Goal: Task Accomplishment & Management: Use online tool/utility

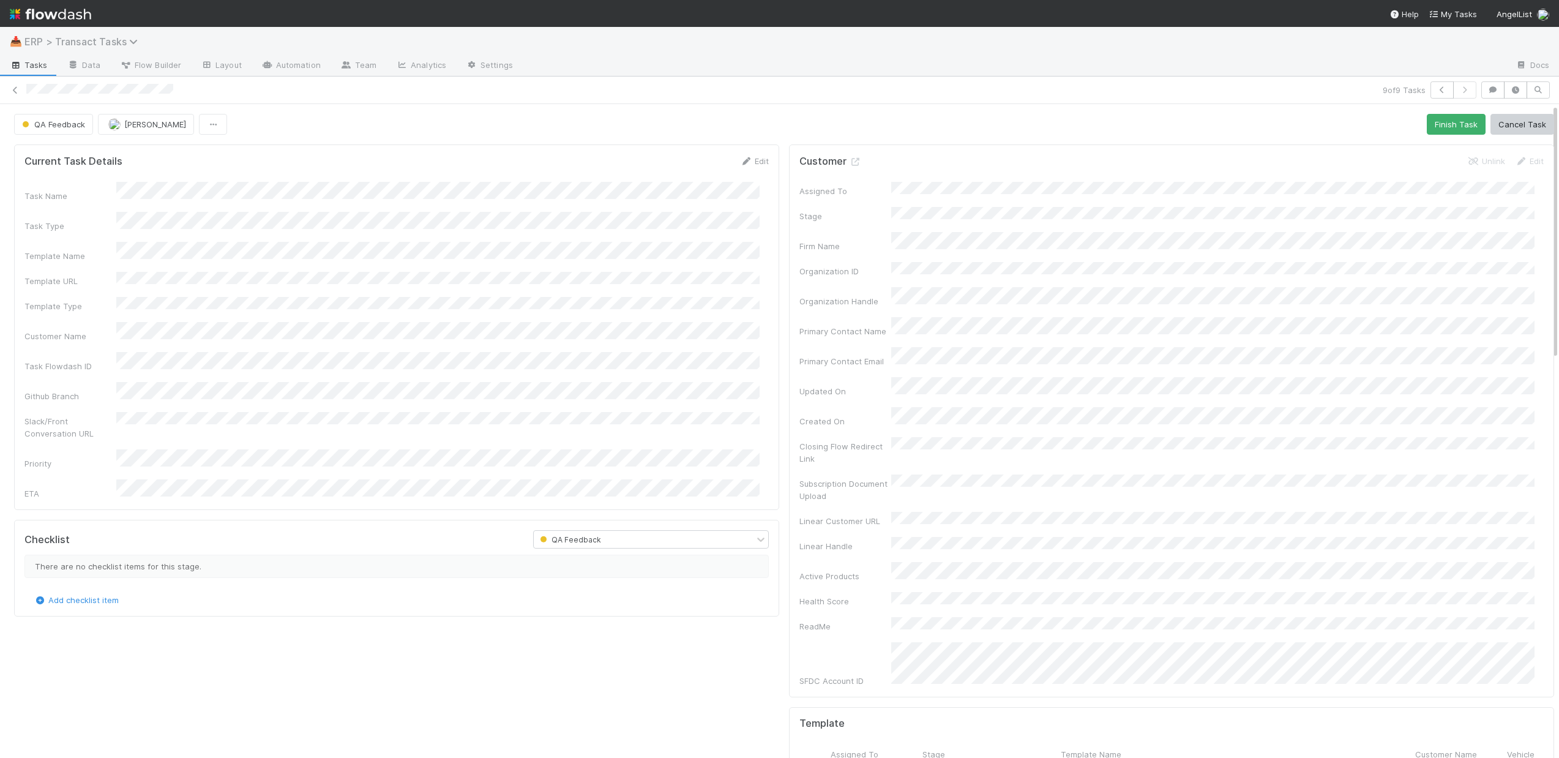
click at [105, 39] on span "ERP > Transact Tasks" at bounding box center [83, 42] width 119 height 12
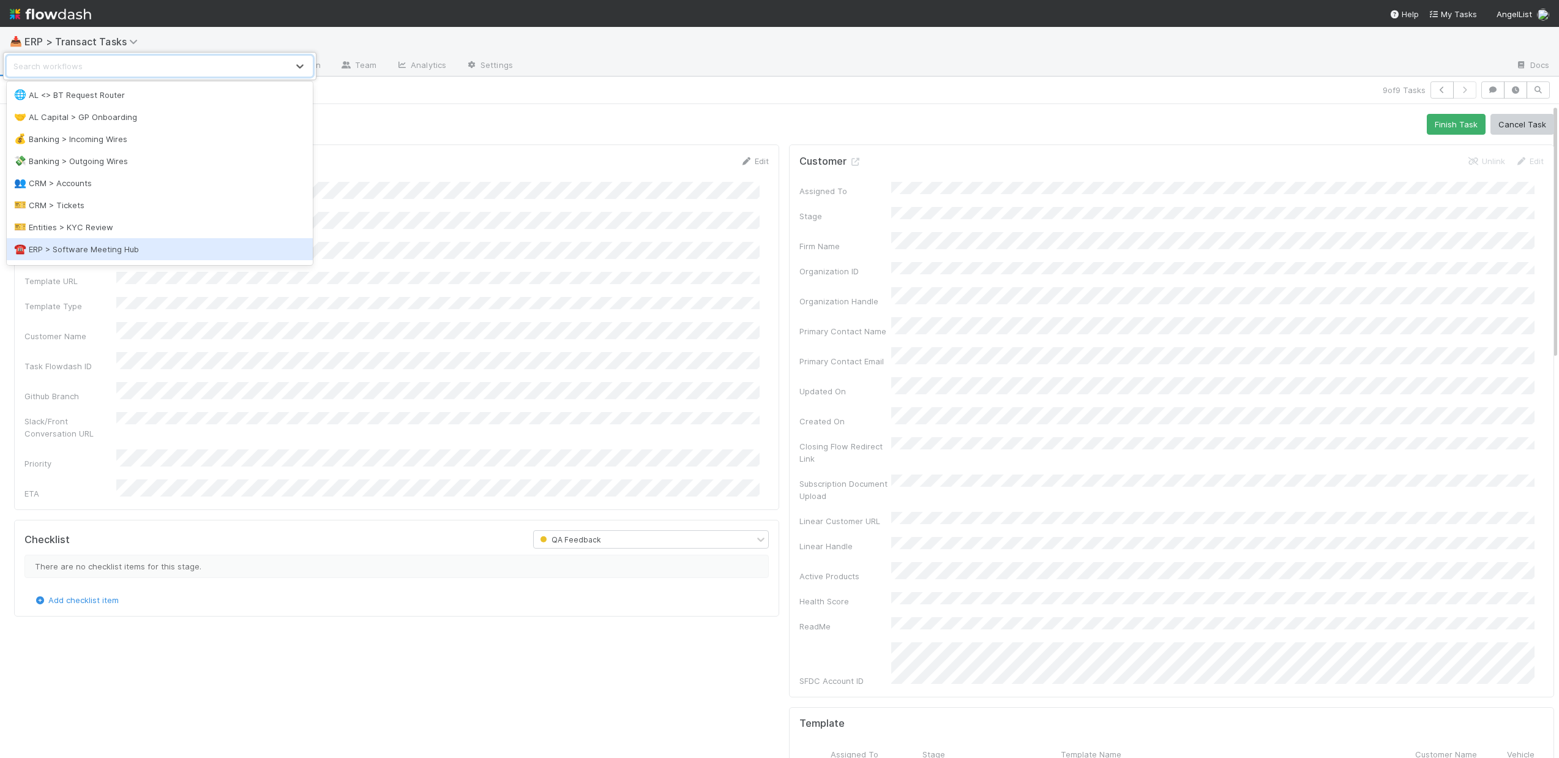
click at [119, 245] on div "☎️ ERP > Software Meeting Hub" at bounding box center [159, 249] width 291 height 12
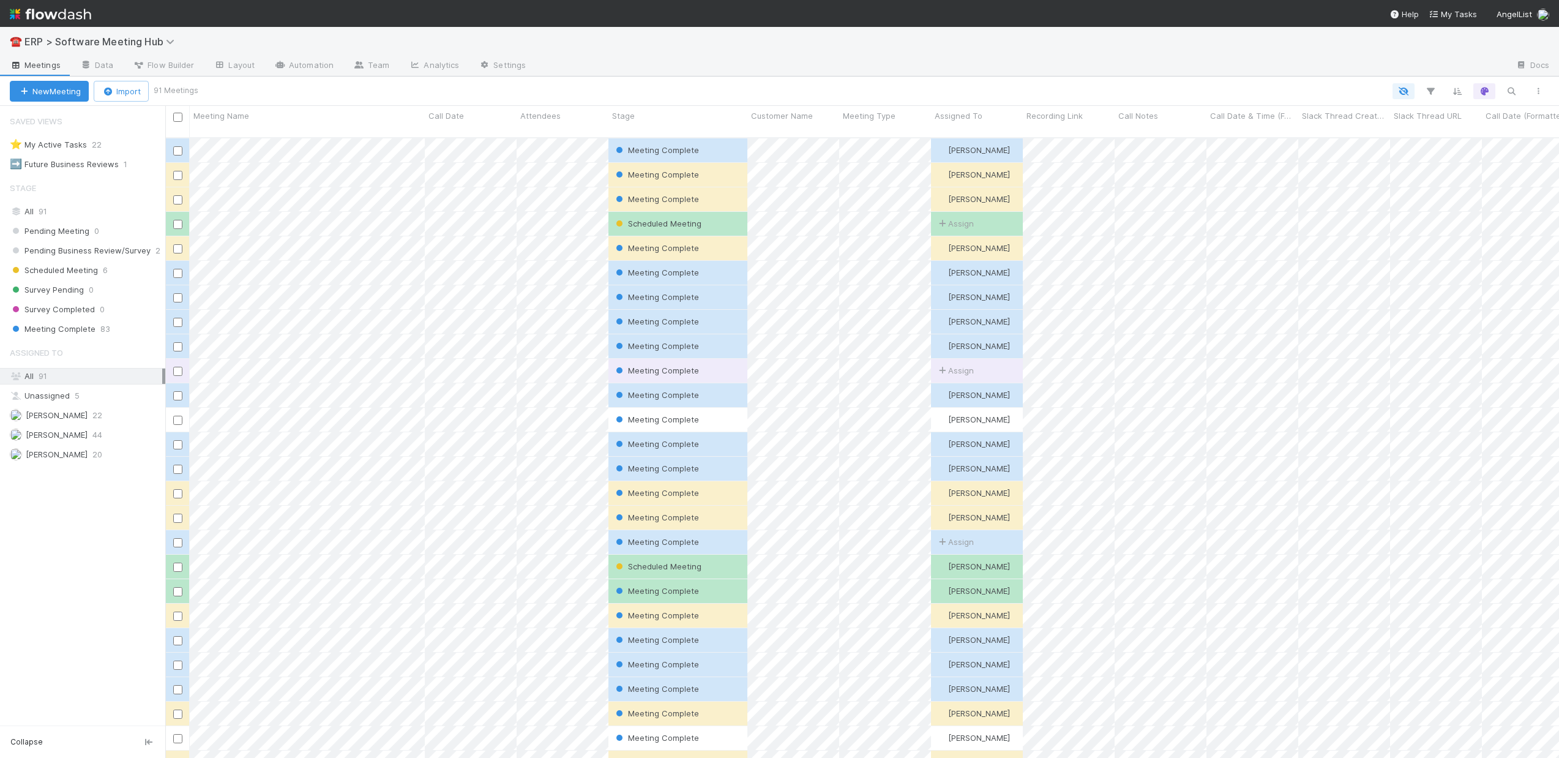
scroll to position [621, 1385]
click at [54, 95] on button "New Meeting" at bounding box center [49, 91] width 79 height 21
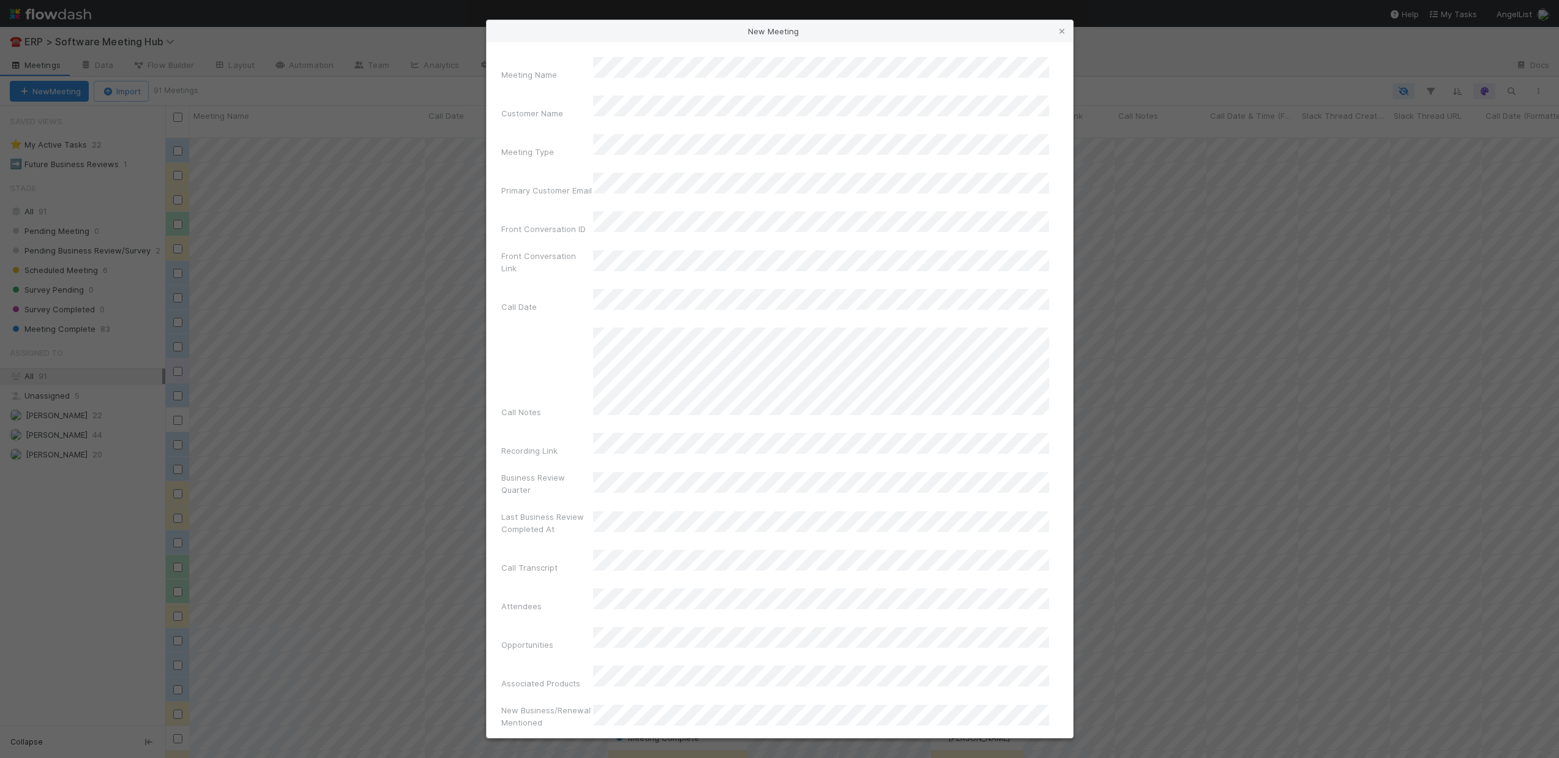
scroll to position [621, 1385]
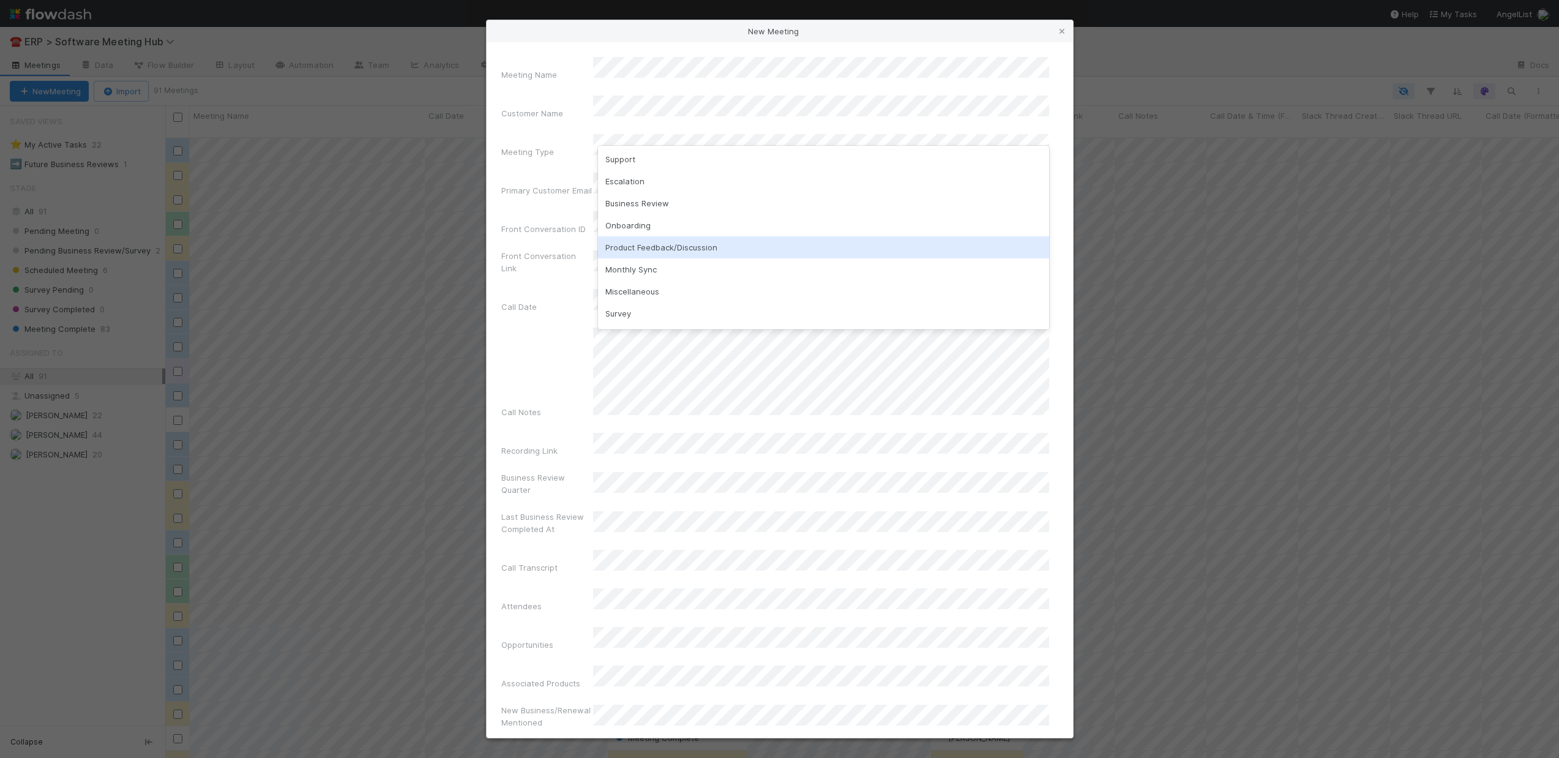
click at [689, 249] on div "Product Feedback/Discussion" at bounding box center [823, 247] width 451 height 22
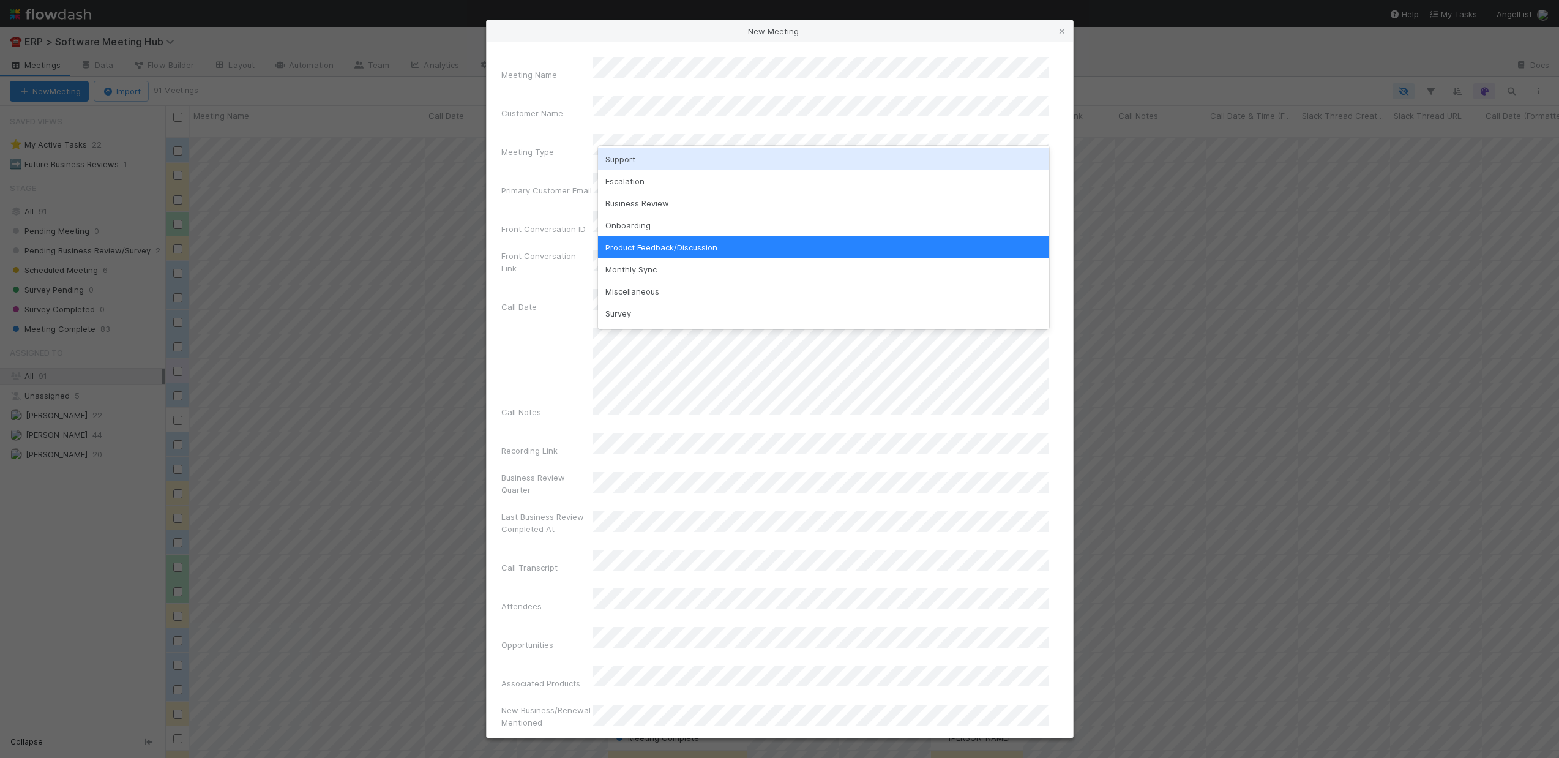
click at [624, 164] on div "Support" at bounding box center [823, 159] width 451 height 22
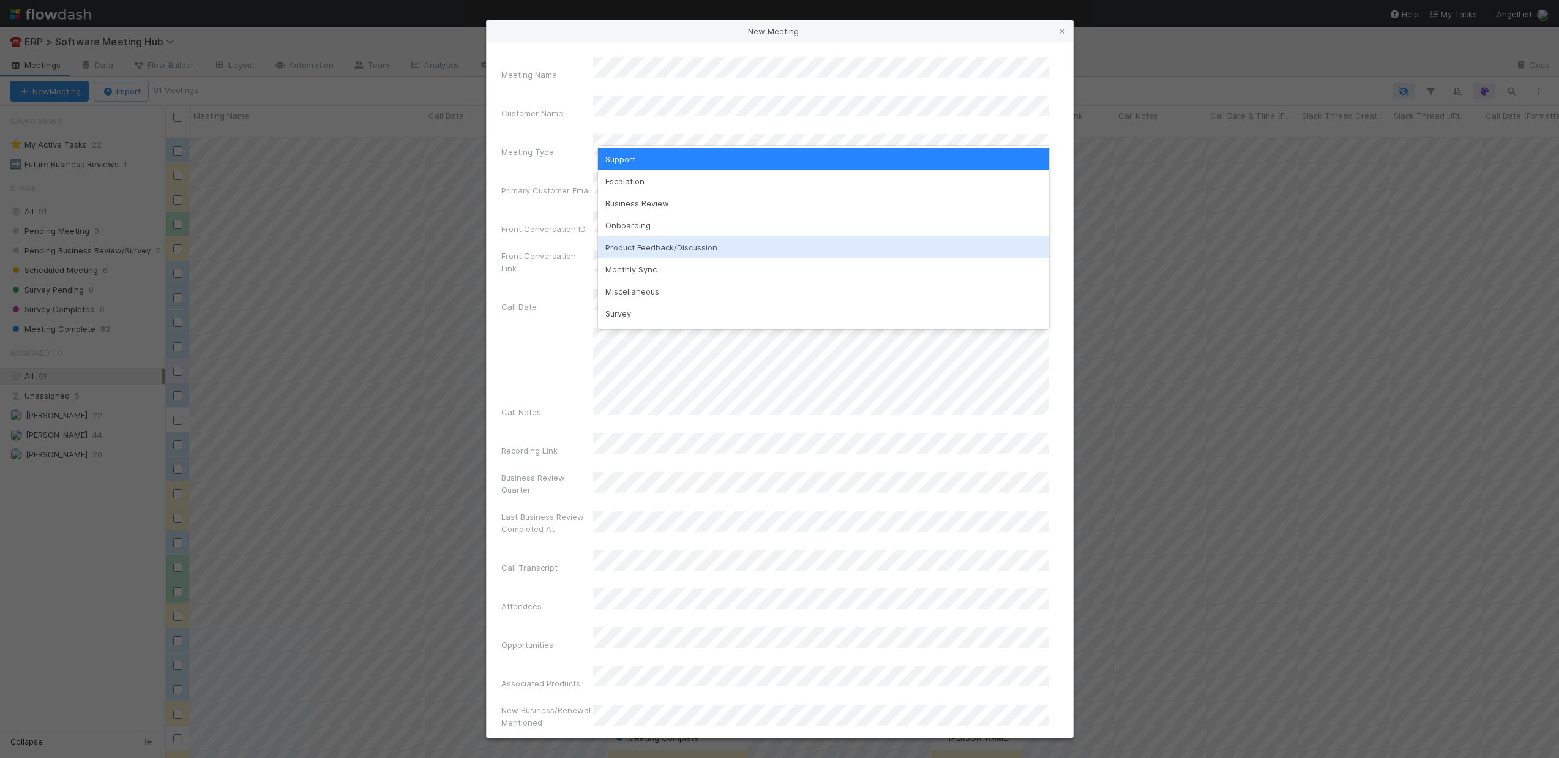
click at [695, 252] on div "Product Feedback/Discussion" at bounding box center [823, 247] width 451 height 22
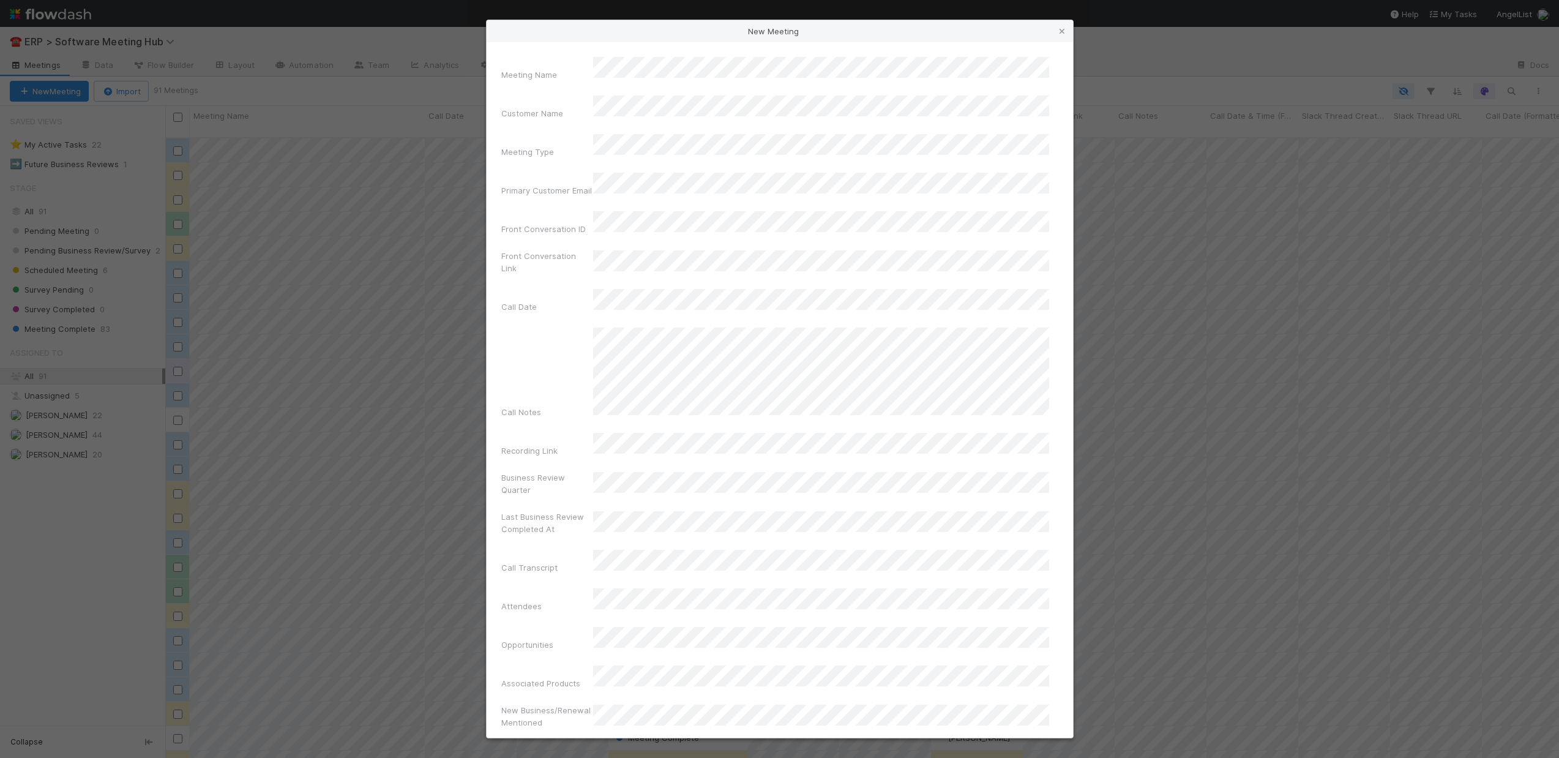
drag, startPoint x: 534, startPoint y: 230, endPoint x: 563, endPoint y: 233, distance: 29.5
click at [534, 250] on label"] "Front Conversation Link" at bounding box center [547, 262] width 92 height 24
click at [780, 323] on div "2" at bounding box center [777, 322] width 17 height 17
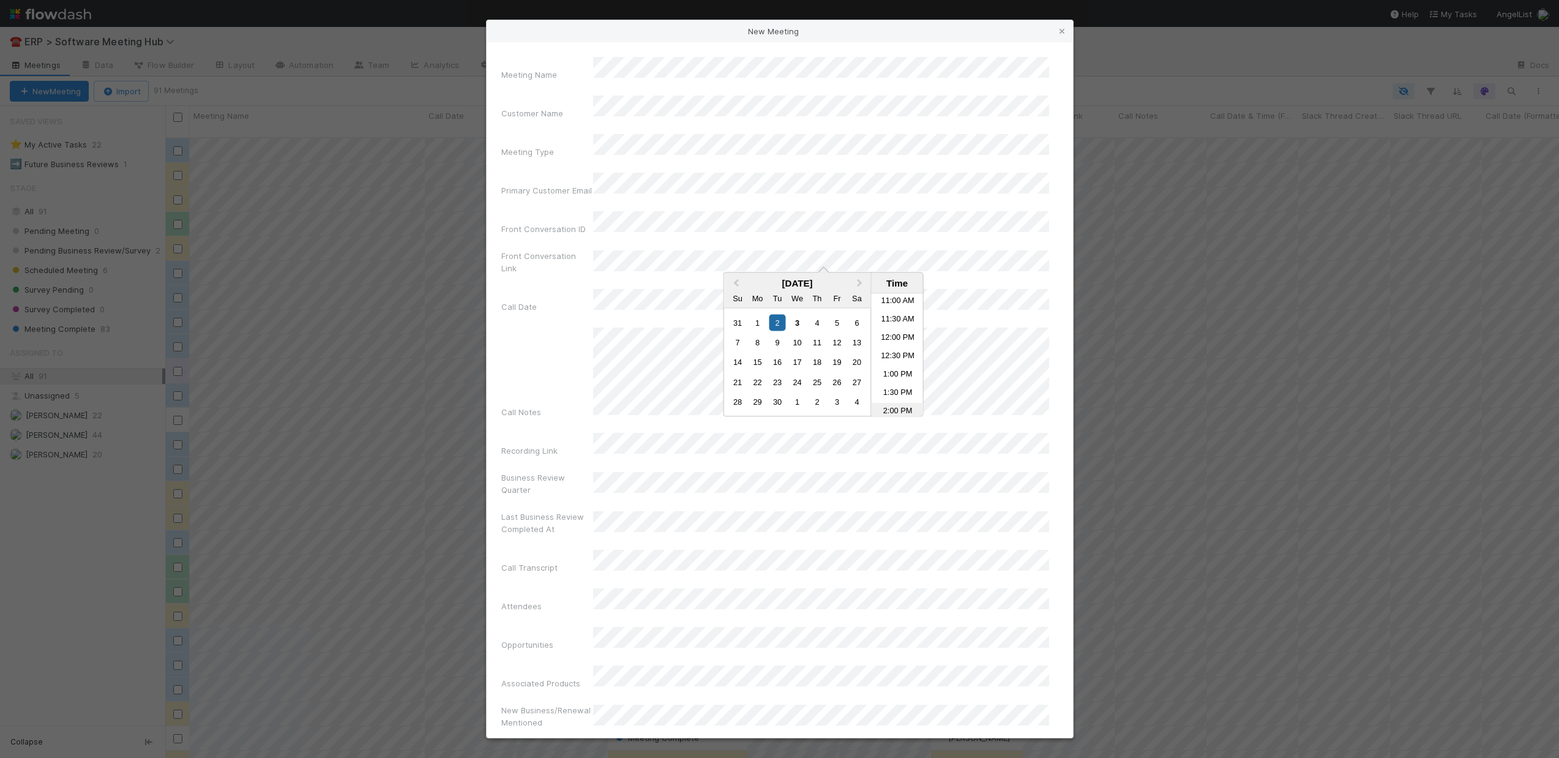
click at [896, 410] on li "2:00 PM" at bounding box center [898, 412] width 52 height 18
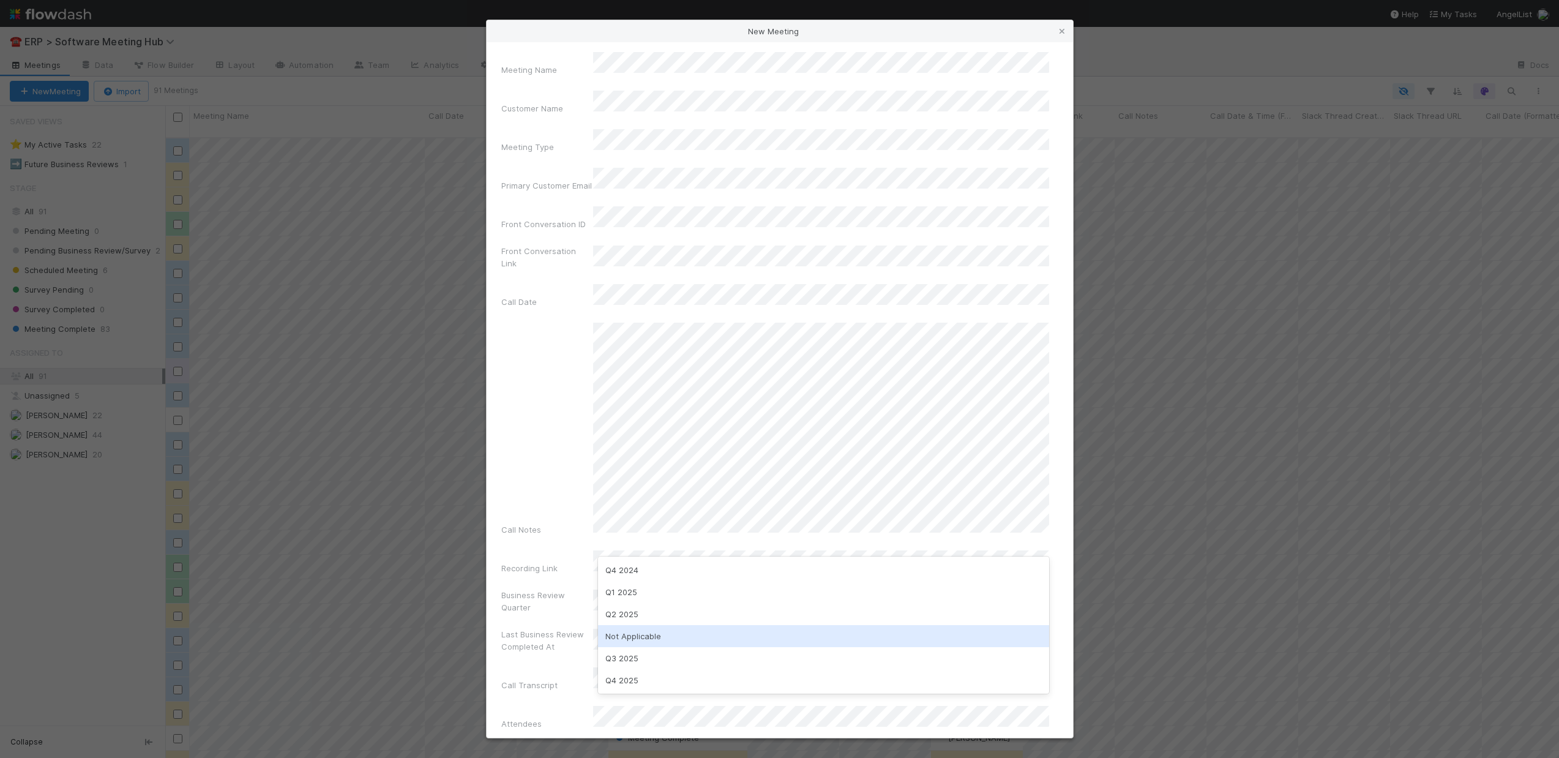
click at [651, 634] on div "Not Applicable" at bounding box center [823, 636] width 451 height 22
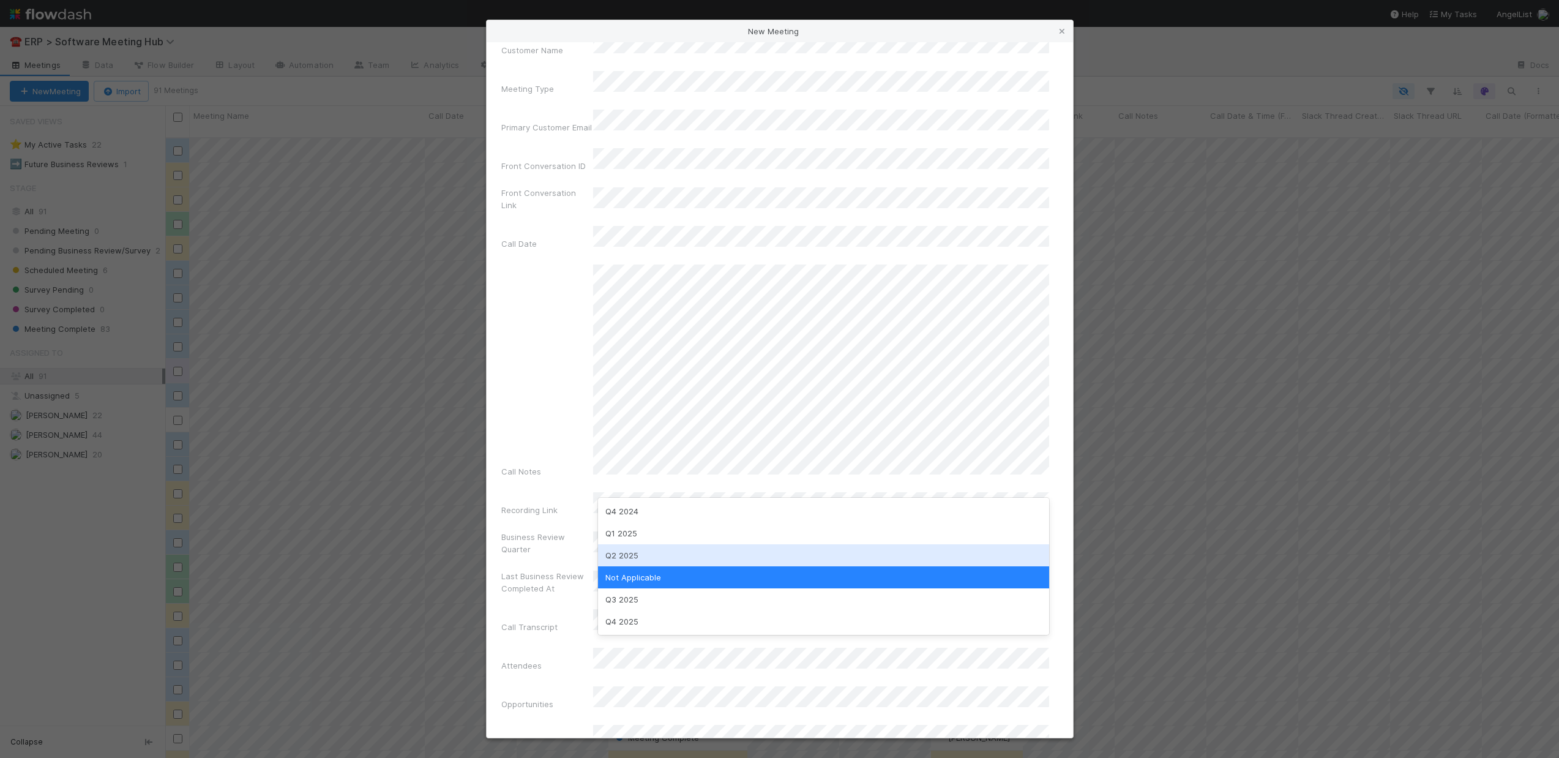
click at [656, 551] on div "Q2 2025" at bounding box center [823, 555] width 451 height 22
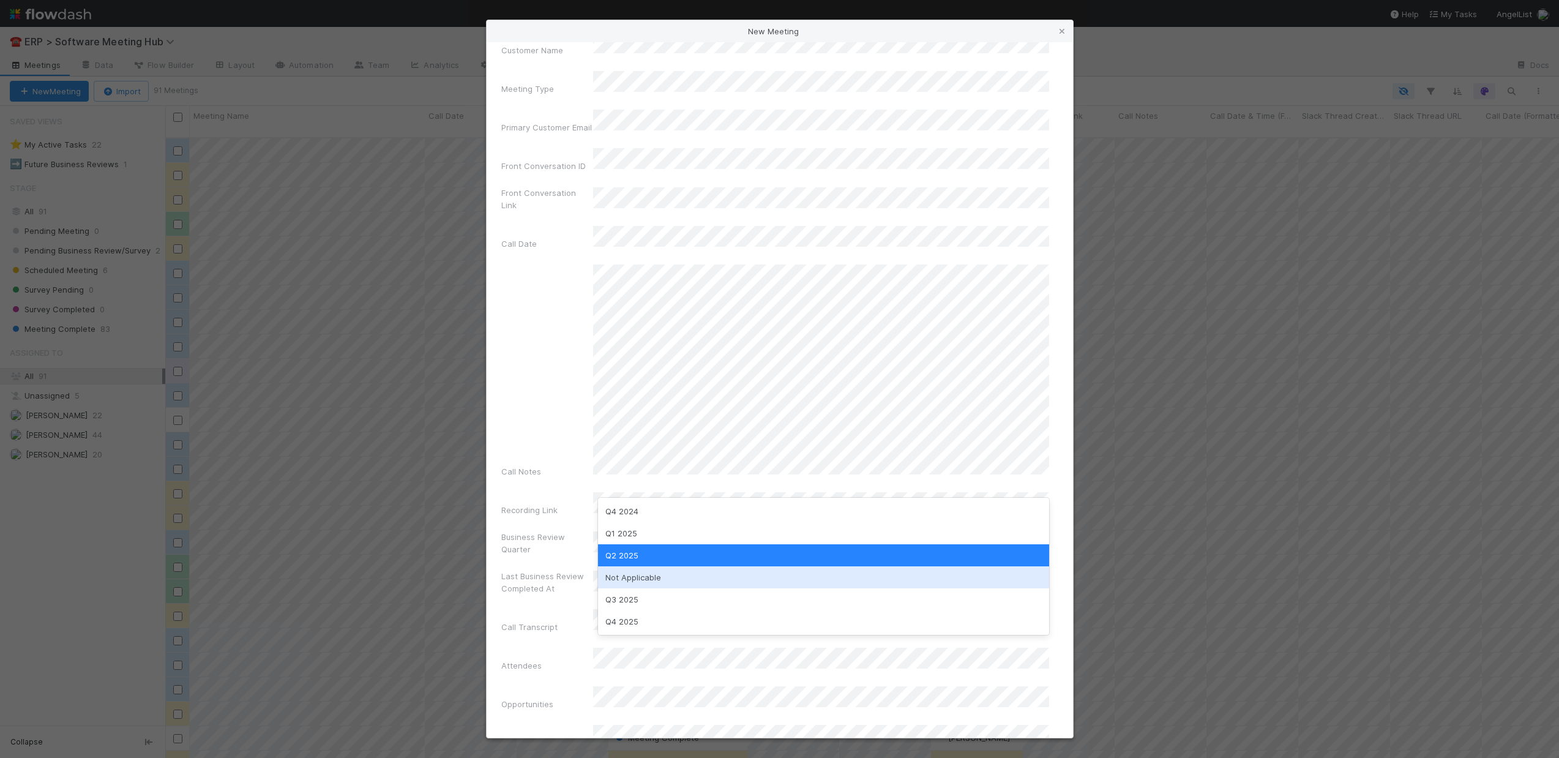
click at [651, 577] on div "Not Applicable" at bounding box center [823, 577] width 451 height 22
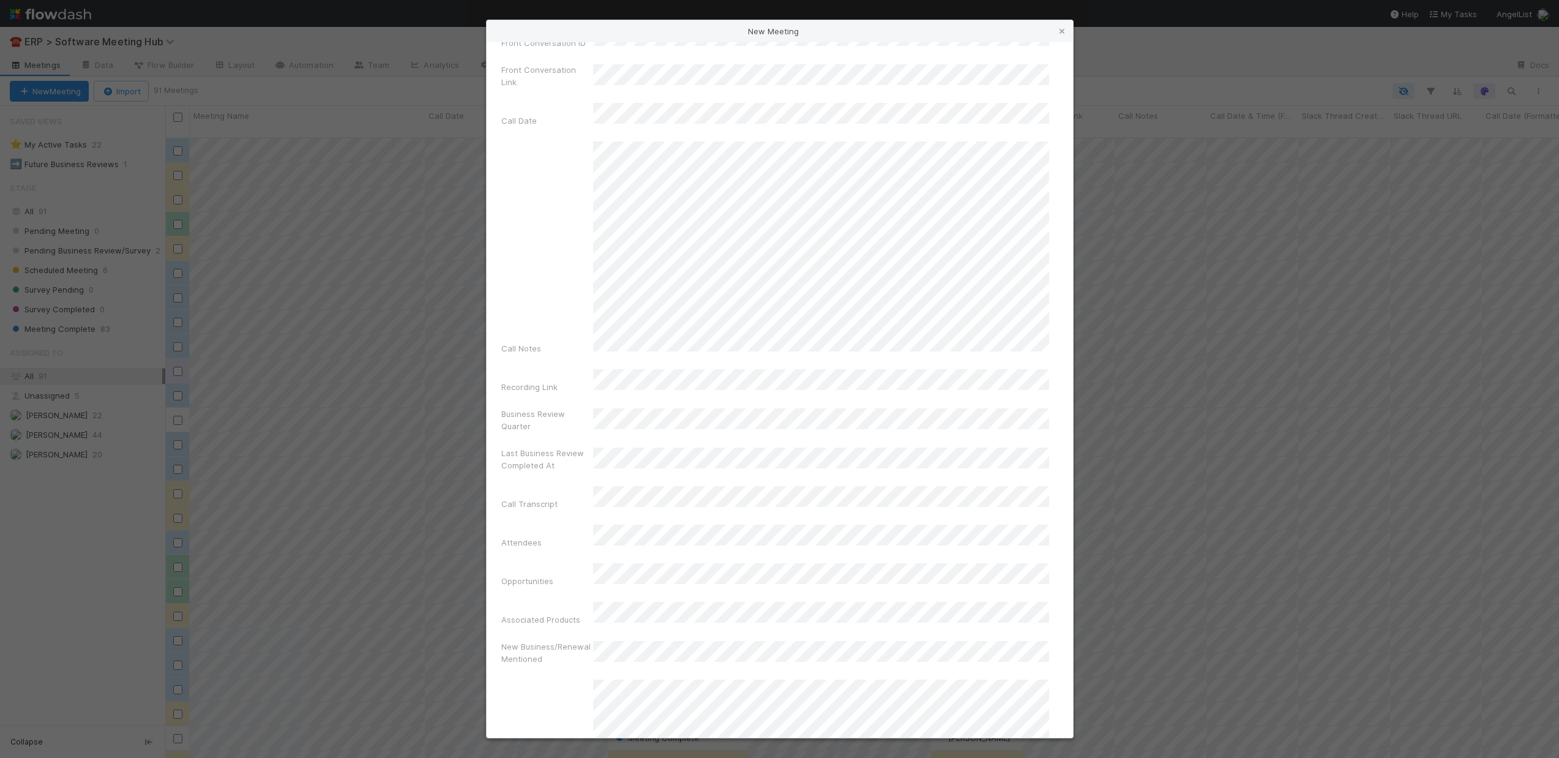
scroll to position [187, 0]
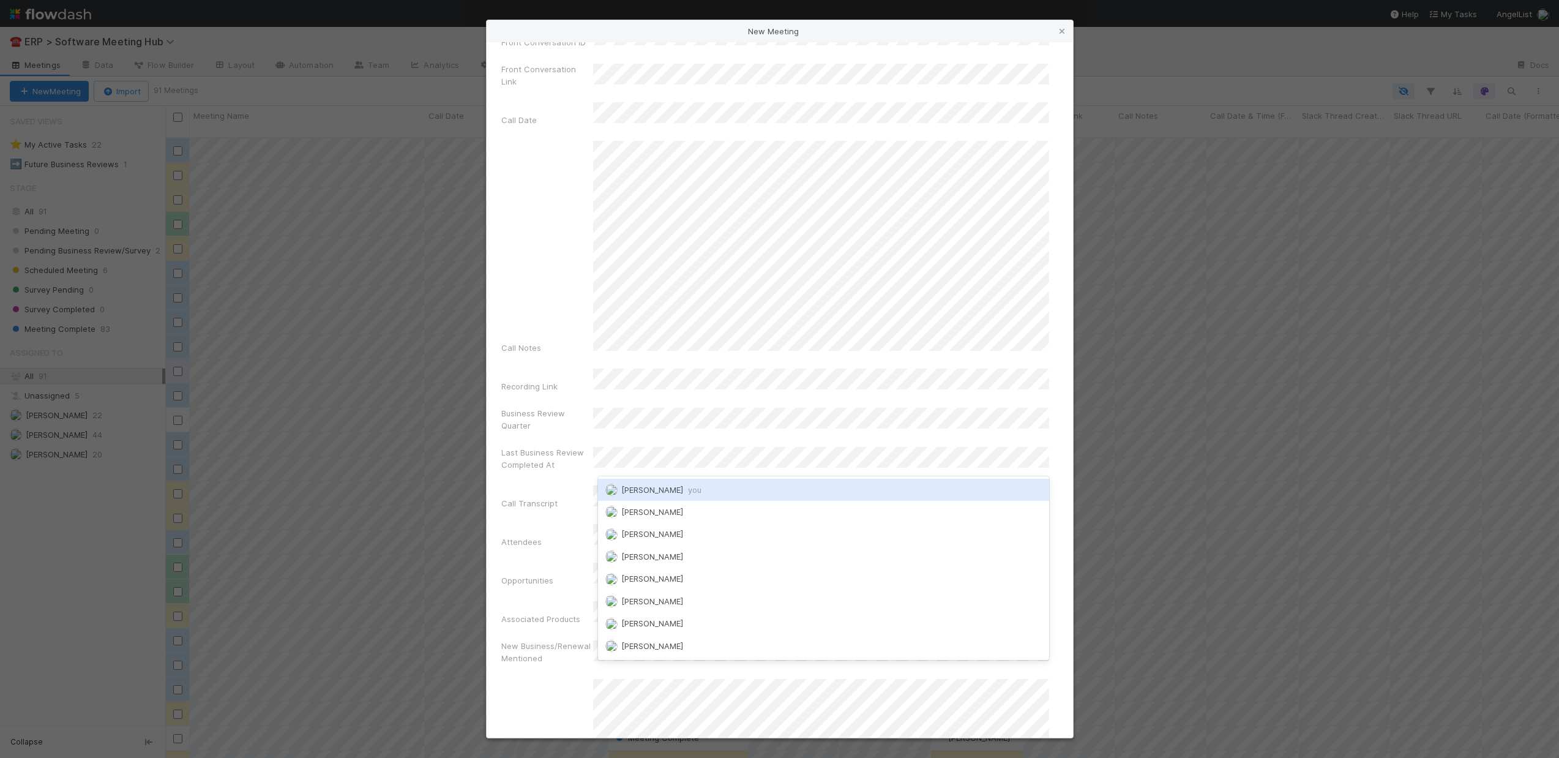
click at [639, 489] on span "[PERSON_NAME] you" at bounding box center [661, 490] width 80 height 10
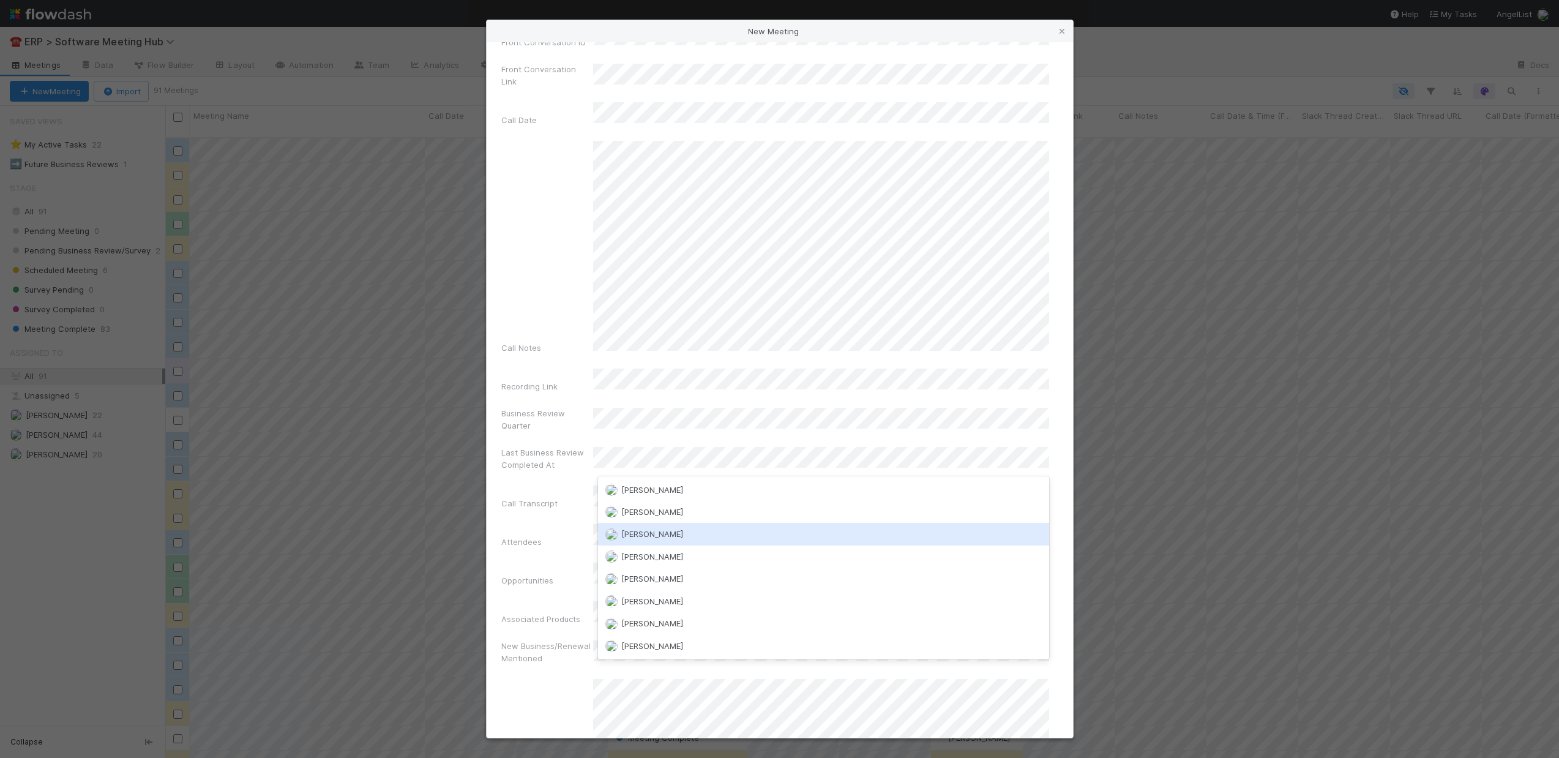
click at [576, 509] on div "Meeting Name Customer Name Meeting Type Primary Customer Email Front Conversati…" at bounding box center [779, 607] width 557 height 1474
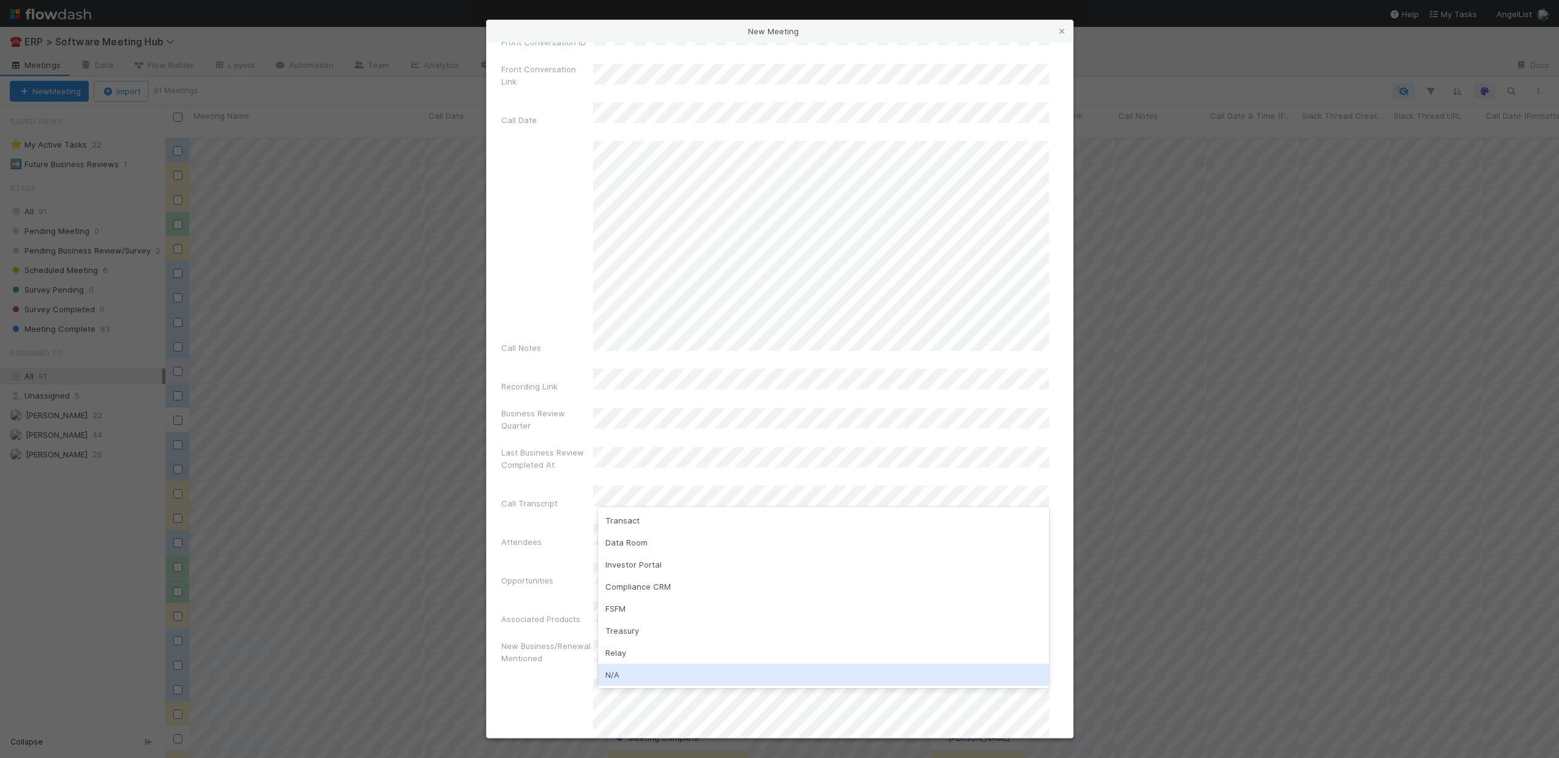
click at [643, 667] on div "N/A" at bounding box center [823, 674] width 451 height 22
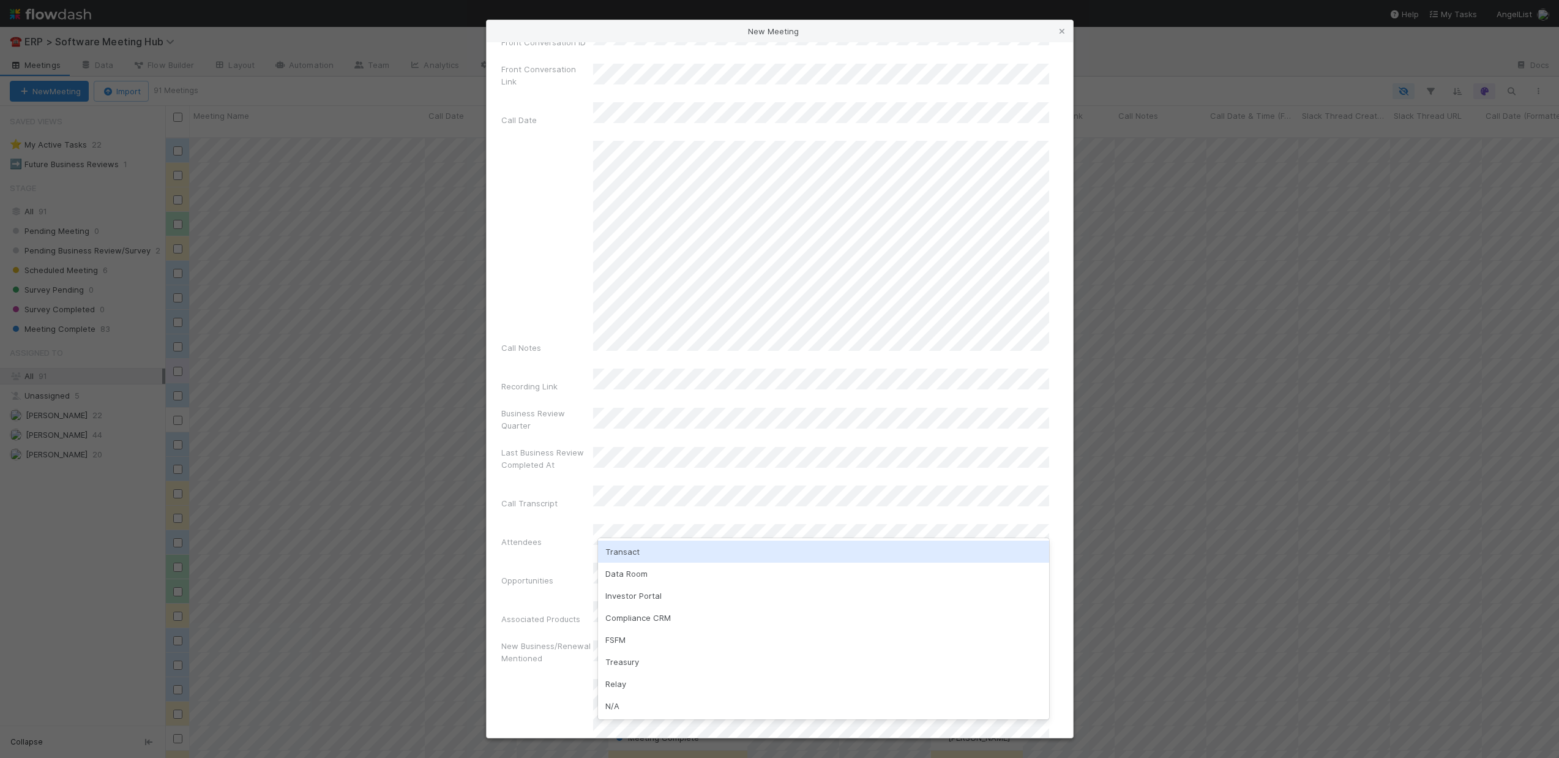
click at [637, 546] on div "Transact" at bounding box center [823, 551] width 451 height 22
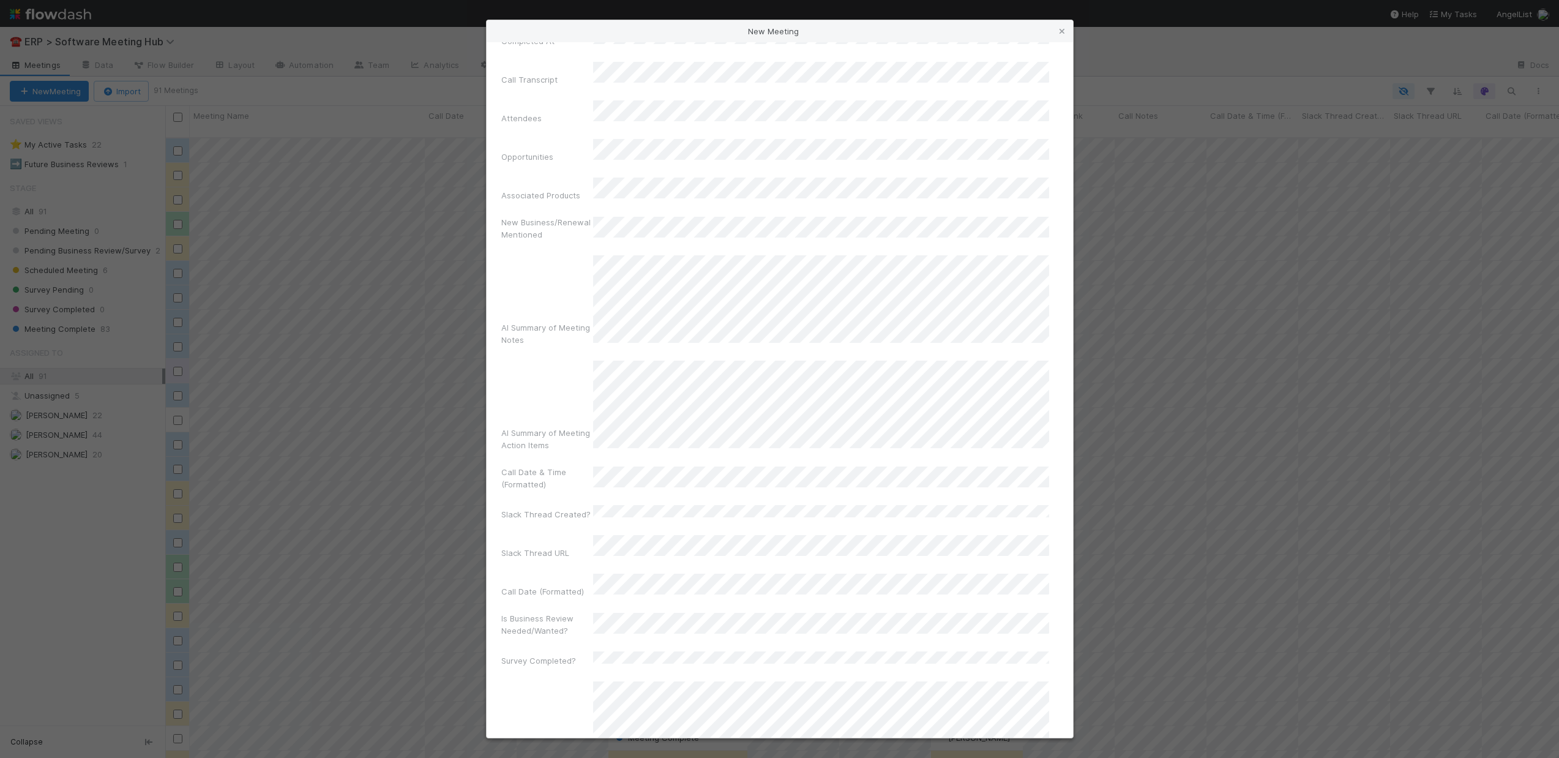
scroll to position [726, 0]
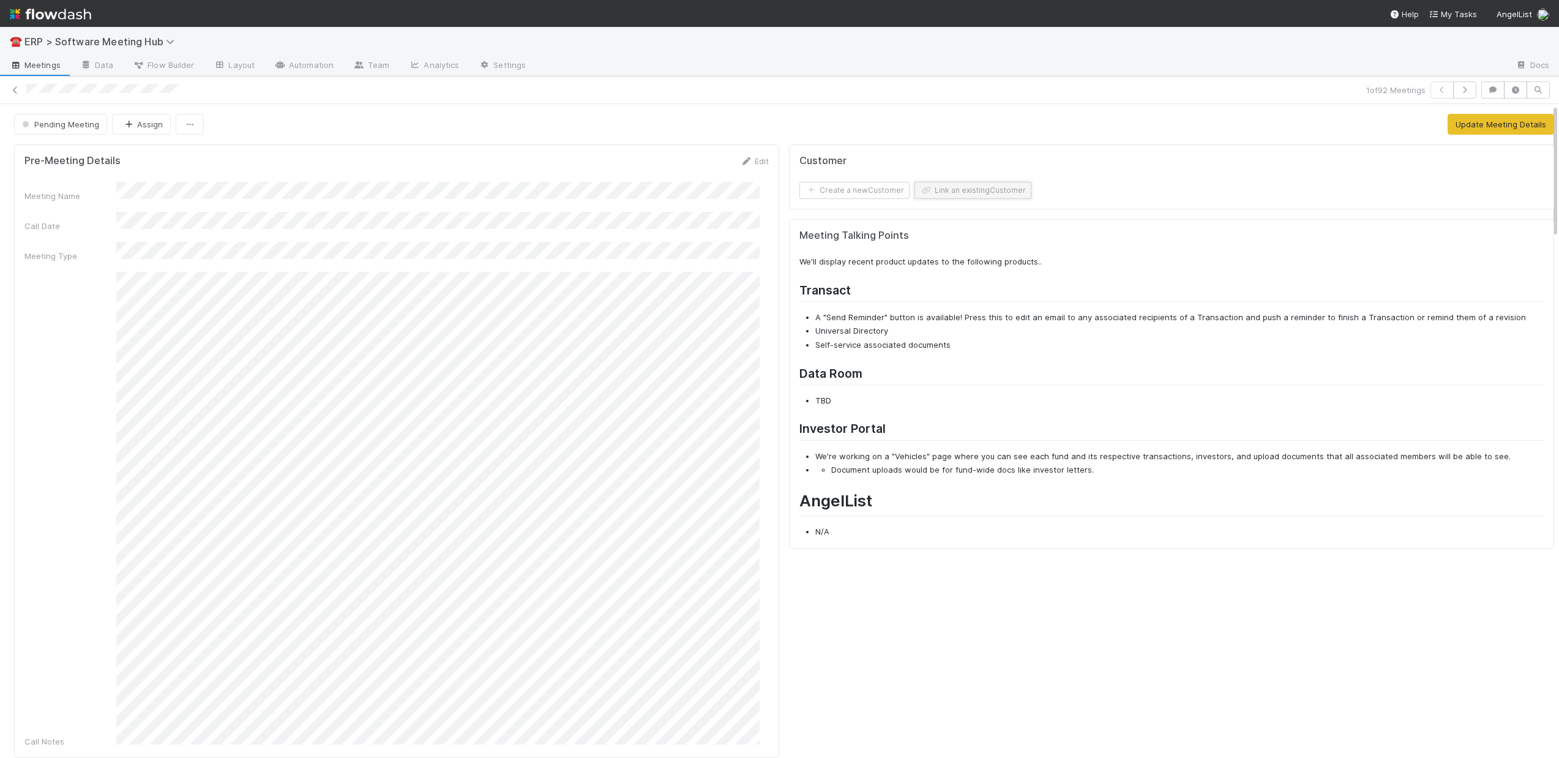
click at [944, 191] on button "Link an existing Customer" at bounding box center [972, 190] width 117 height 17
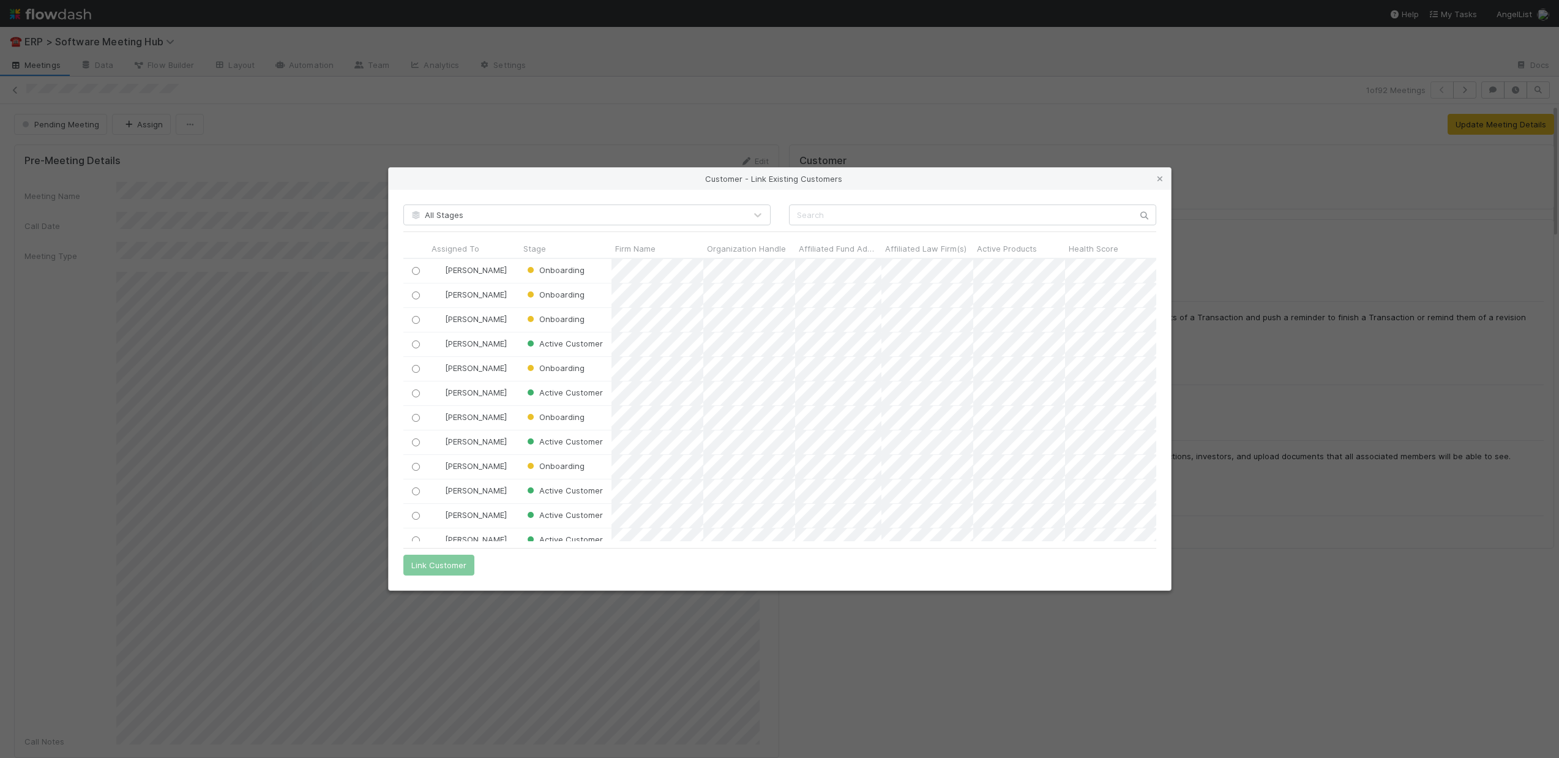
scroll to position [273, 744]
click at [902, 220] on input "text" at bounding box center [972, 214] width 367 height 21
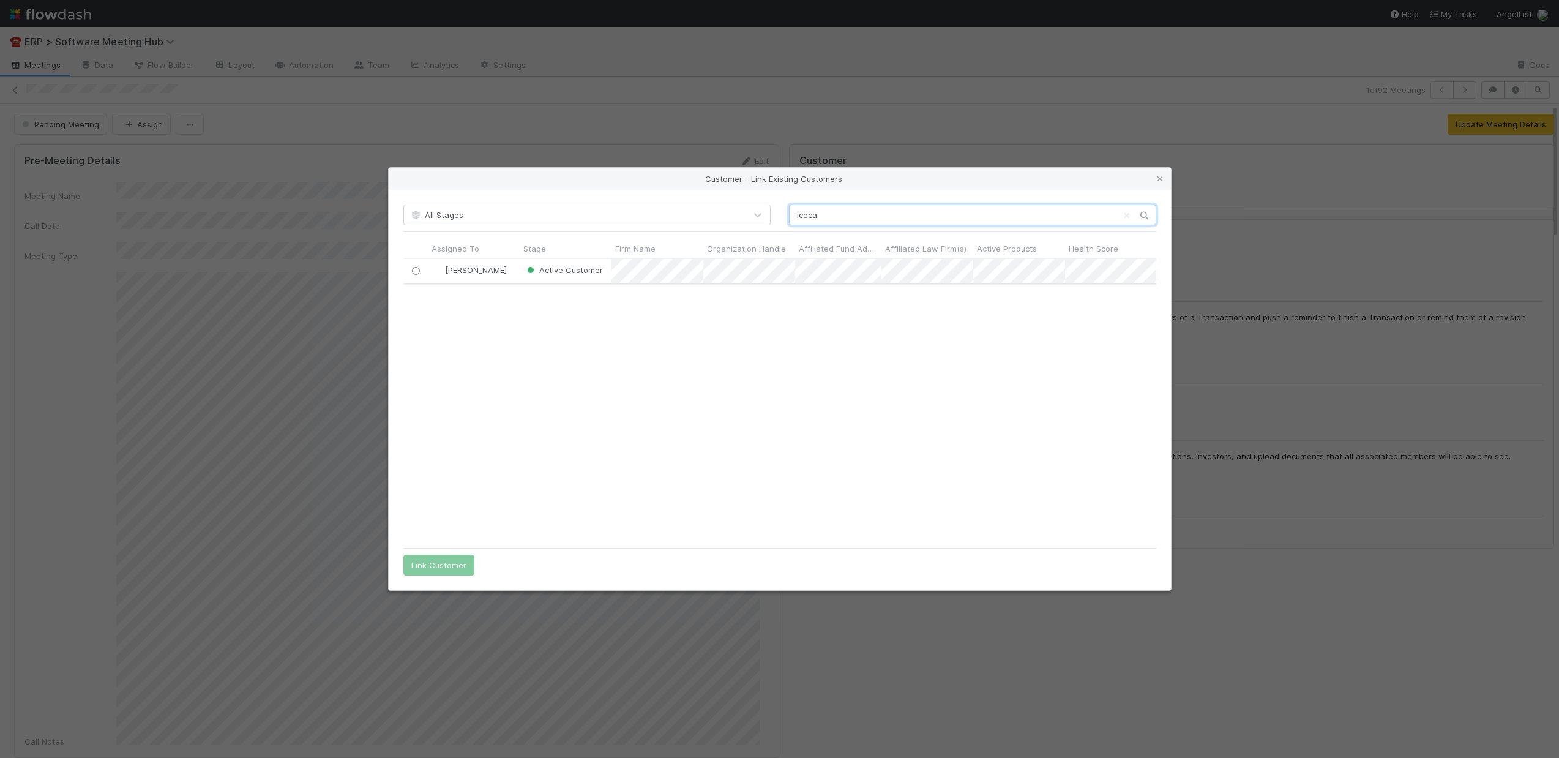
type input "iceca"
click at [414, 272] on input "radio" at bounding box center [415, 271] width 8 height 8
click at [442, 569] on button "Link Customer" at bounding box center [438, 565] width 71 height 21
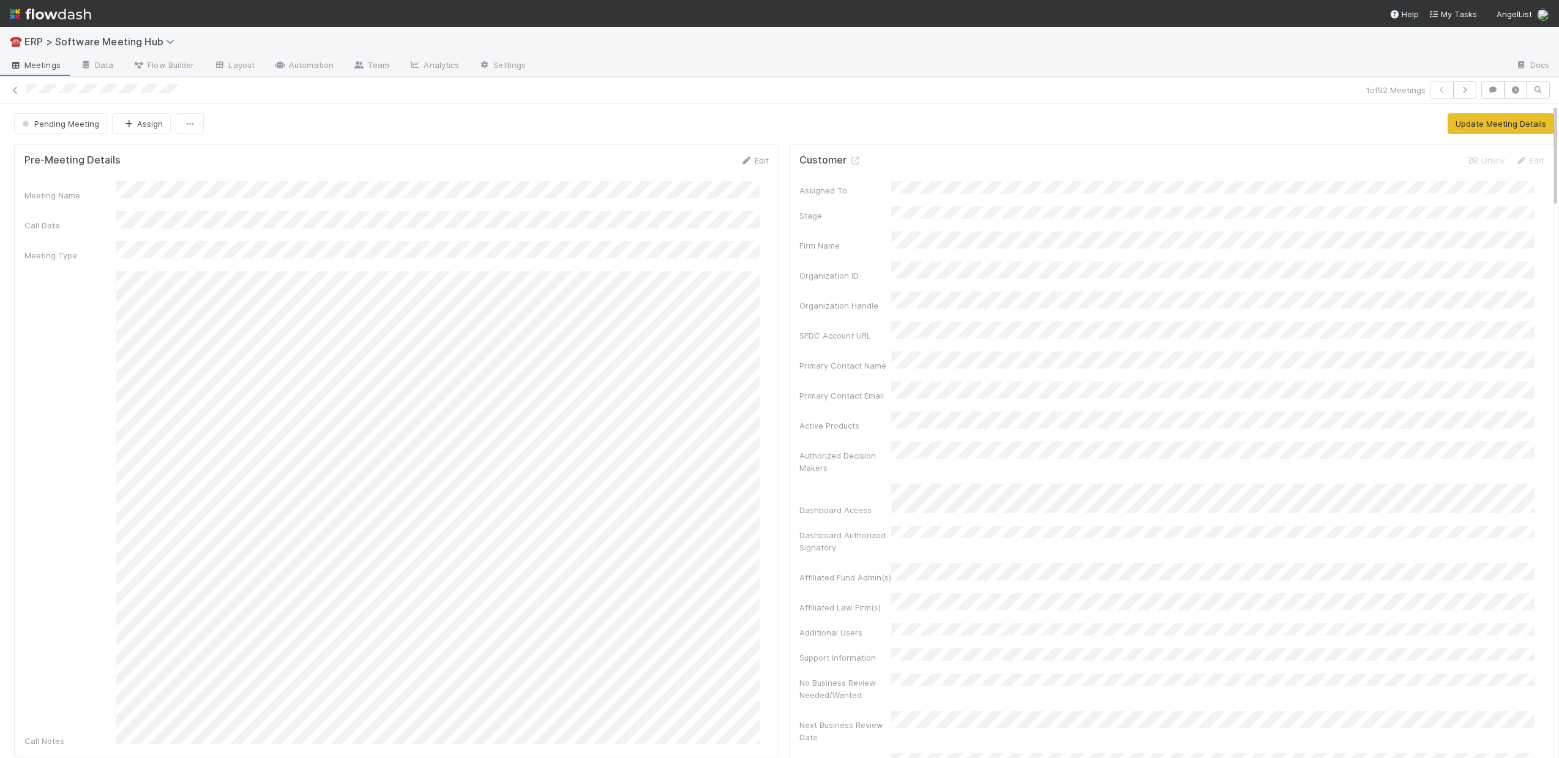
scroll to position [0, 0]
click at [127, 122] on icon "button" at bounding box center [128, 125] width 12 height 8
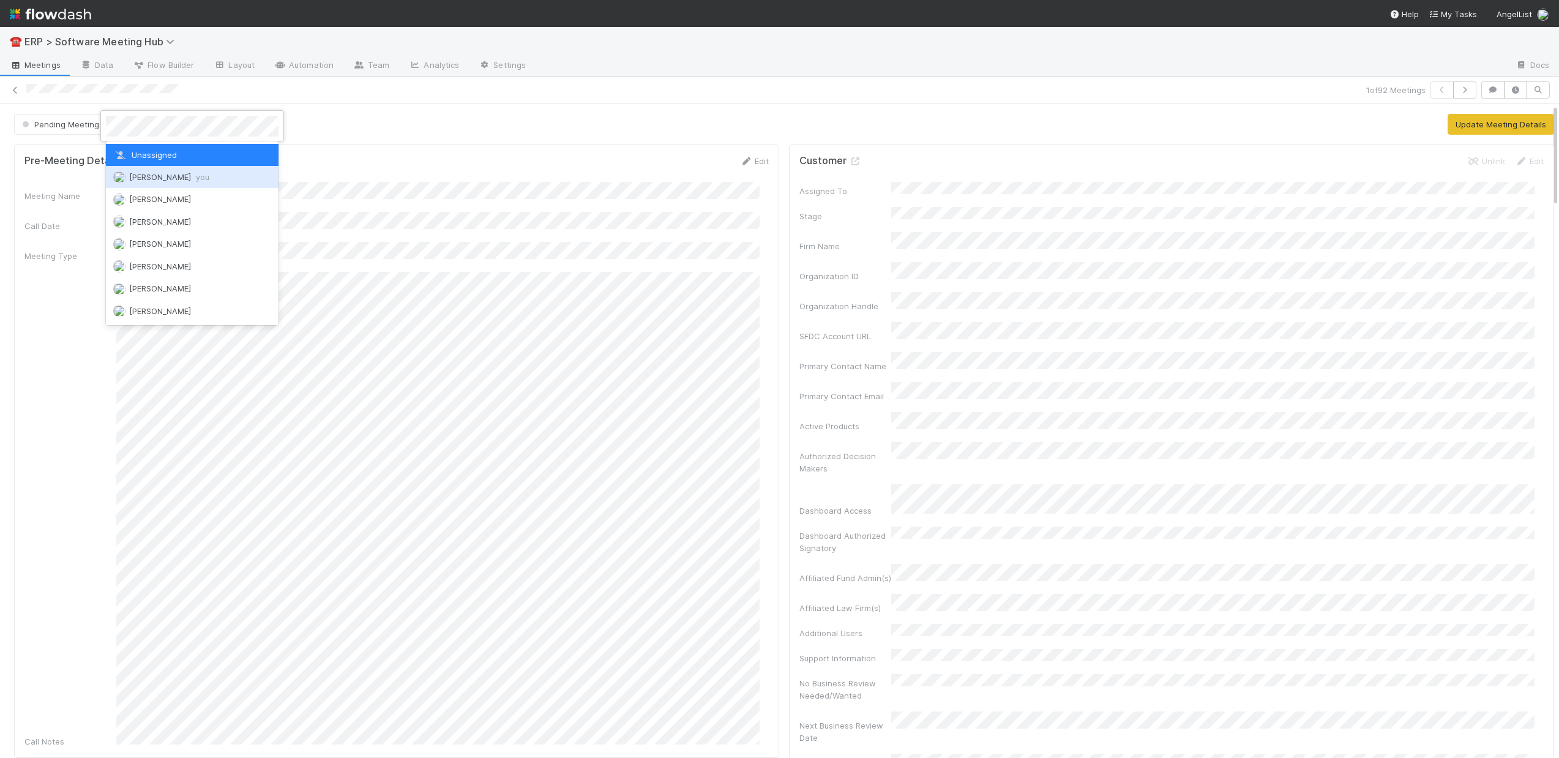
click at [161, 176] on span "[PERSON_NAME] you" at bounding box center [169, 177] width 80 height 10
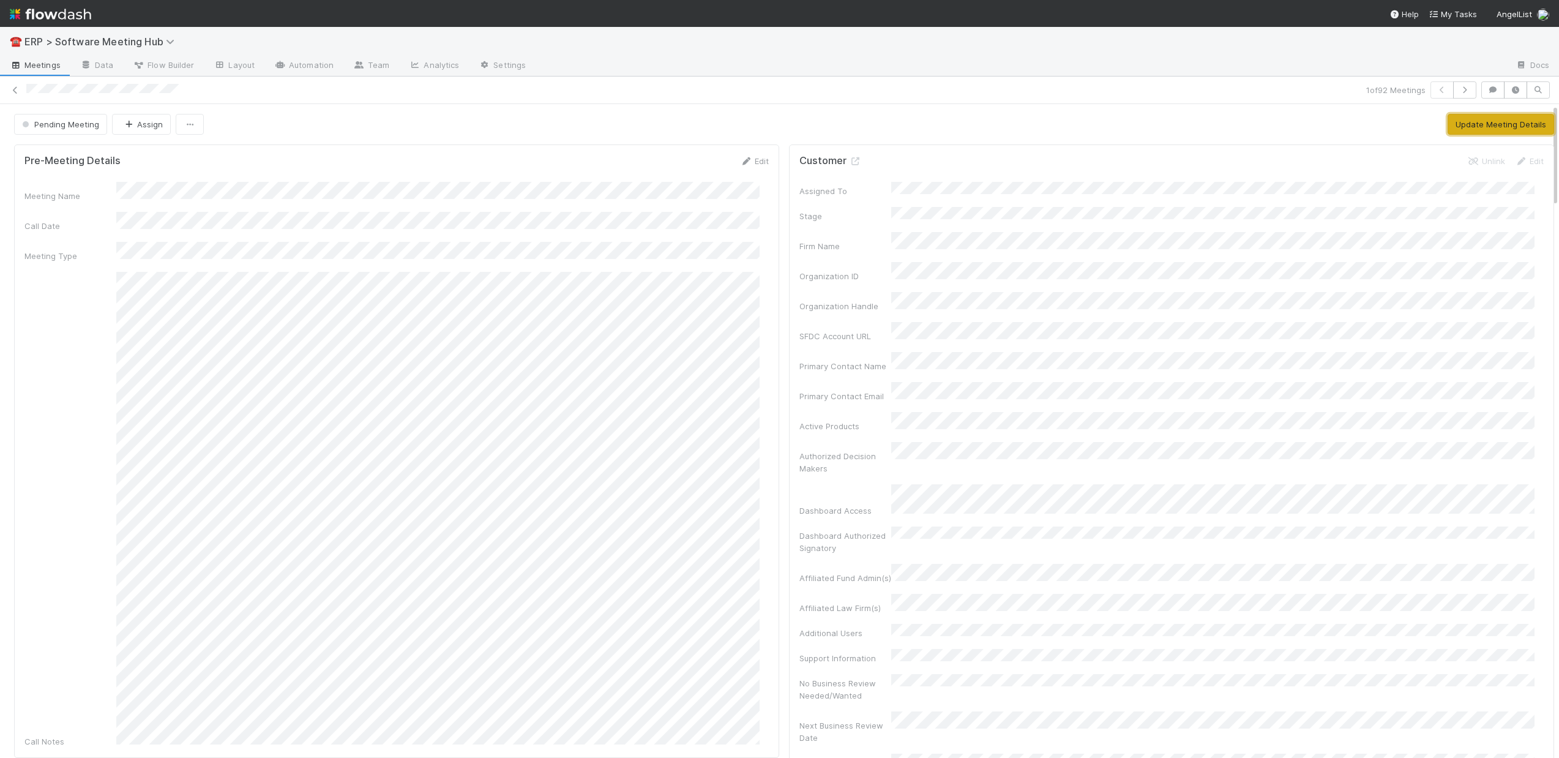
click at [1486, 124] on button "Update Meeting Details" at bounding box center [1501, 124] width 107 height 21
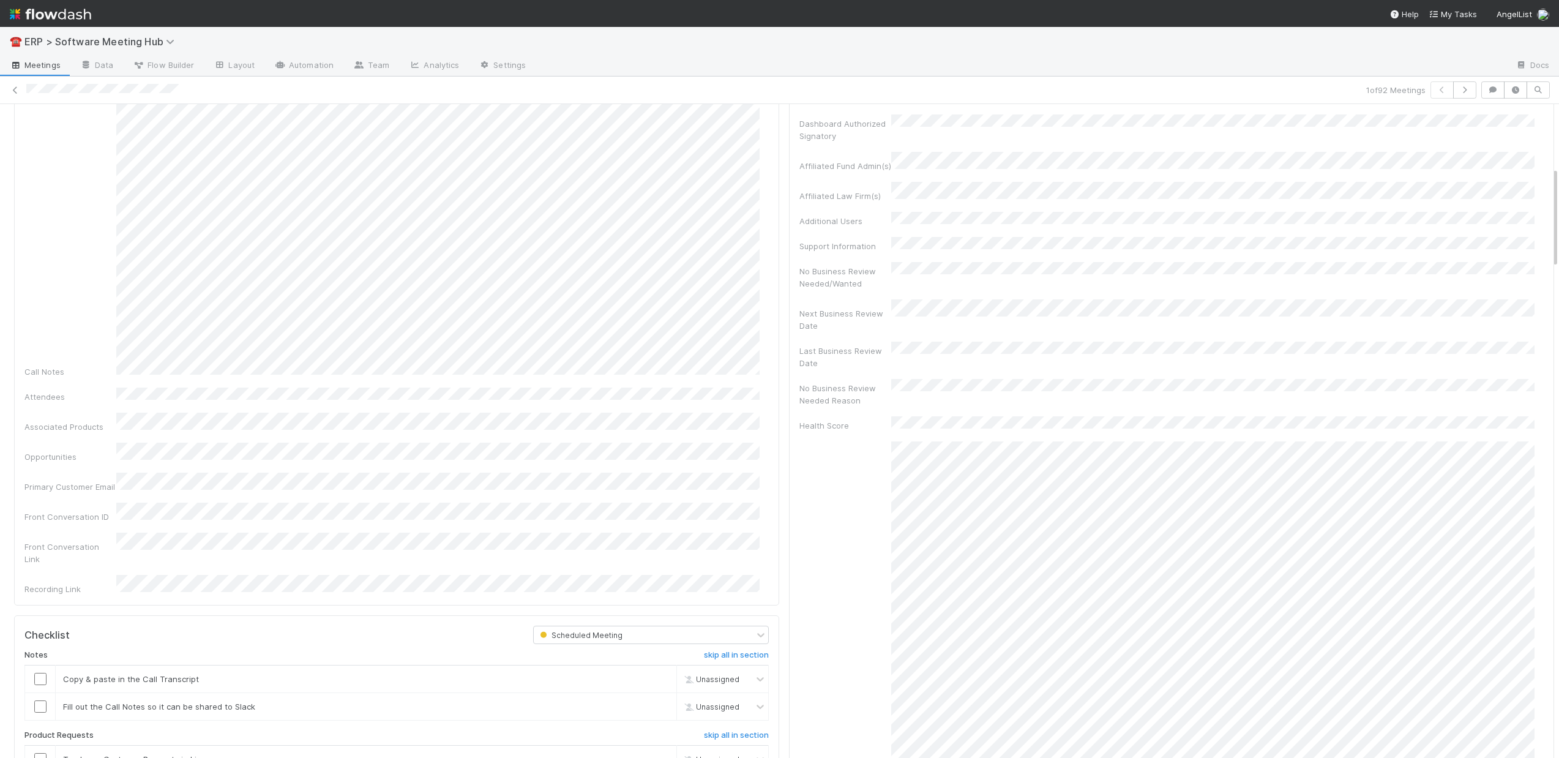
scroll to position [419, 0]
click at [42, 665] on input "checkbox" at bounding box center [40, 671] width 12 height 12
drag, startPoint x: 37, startPoint y: 644, endPoint x: 55, endPoint y: 665, distance: 27.8
click at [37, 693] on input "checkbox" at bounding box center [40, 699] width 12 height 12
click at [654, 747] on link "skip" at bounding box center [661, 752] width 15 height 10
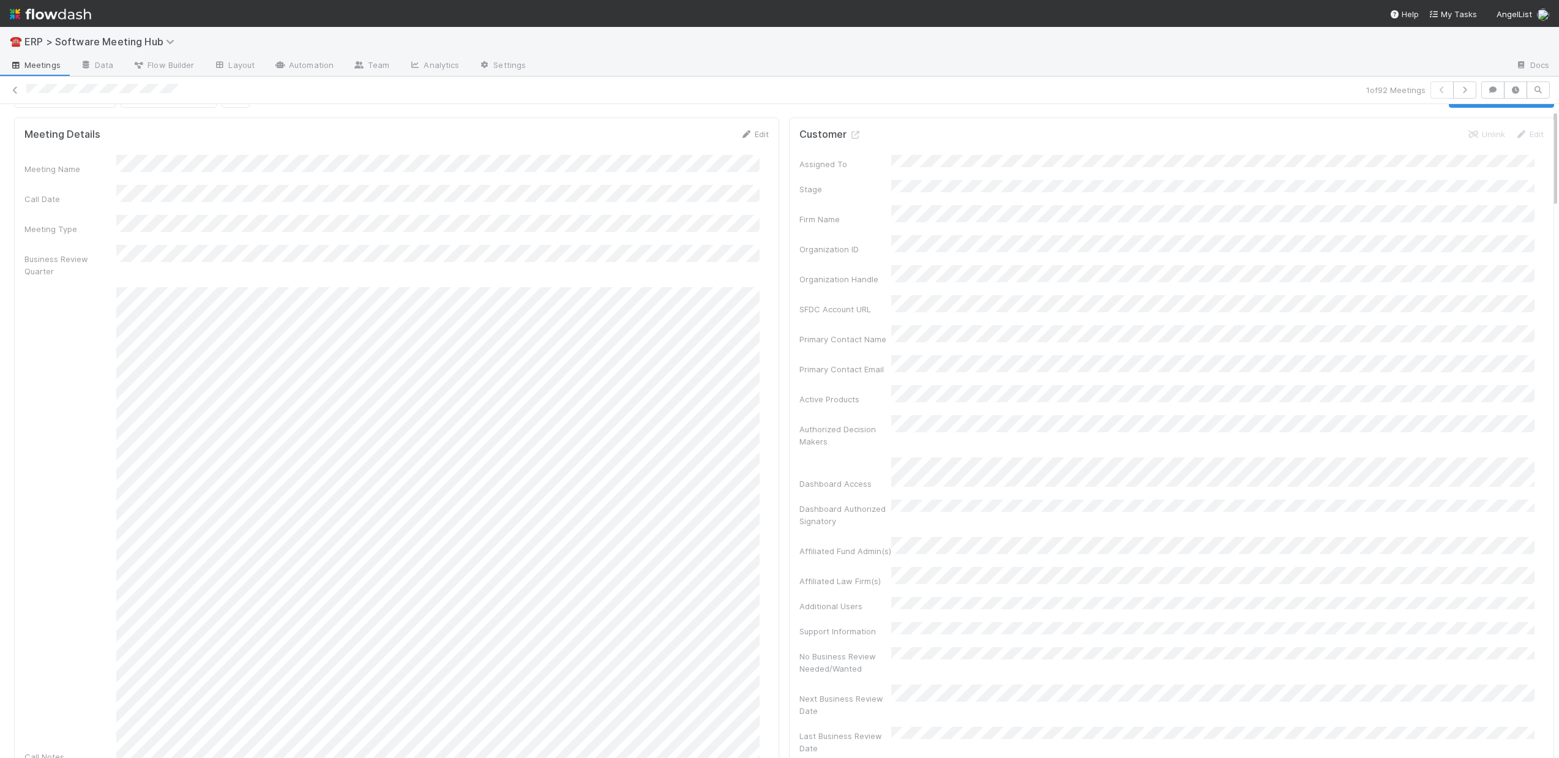
scroll to position [0, 0]
click at [1476, 124] on button "Log Meeting Transcript" at bounding box center [1501, 124] width 105 height 21
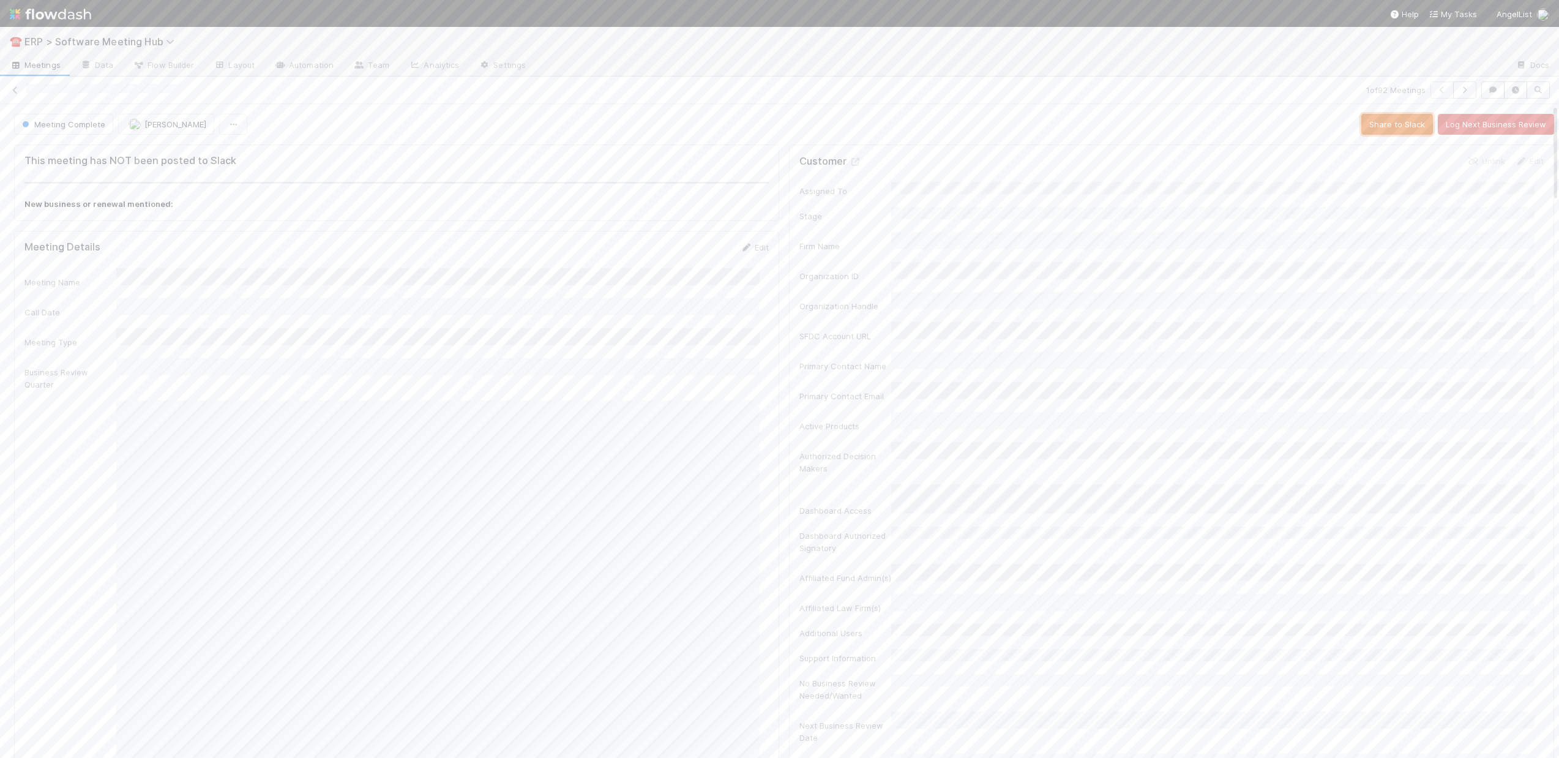
click at [1389, 127] on button "Share to Slack" at bounding box center [1397, 124] width 72 height 21
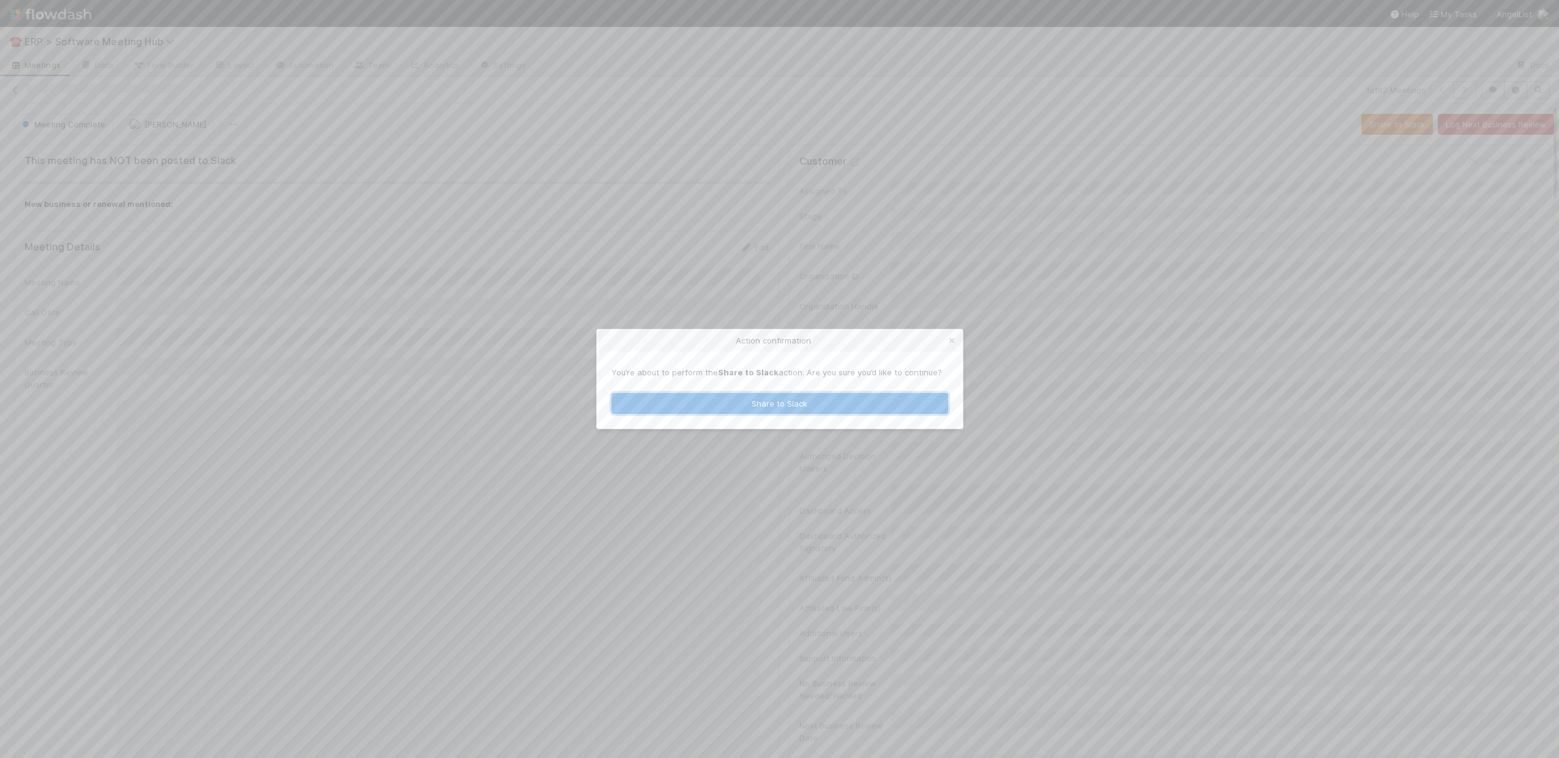
click at [741, 404] on button "Share to Slack" at bounding box center [779, 403] width 337 height 21
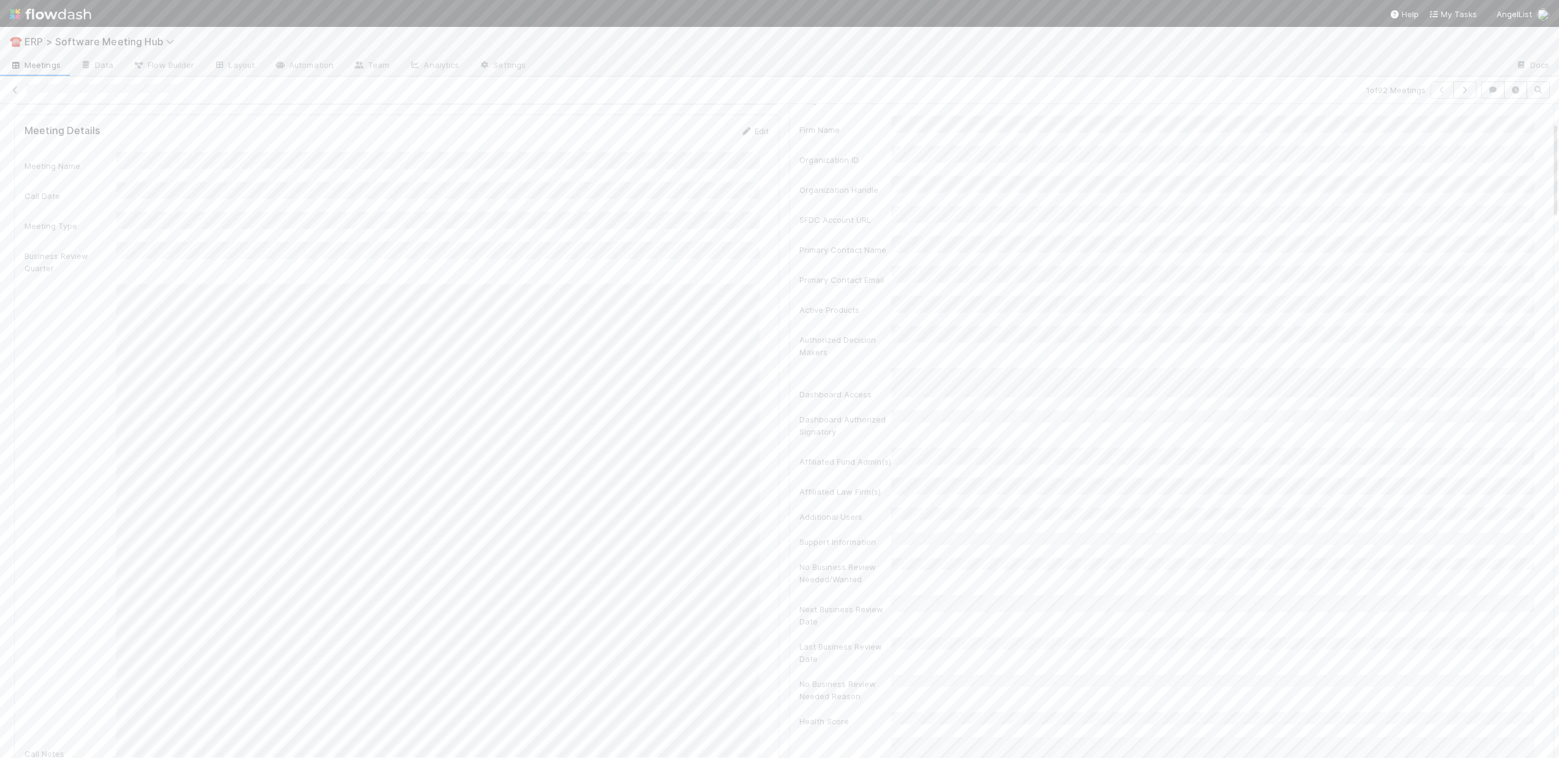
scroll to position [39, 0]
click at [744, 205] on link "Edit" at bounding box center [754, 208] width 29 height 10
click at [734, 255] on button "Cancel" at bounding box center [747, 251] width 43 height 21
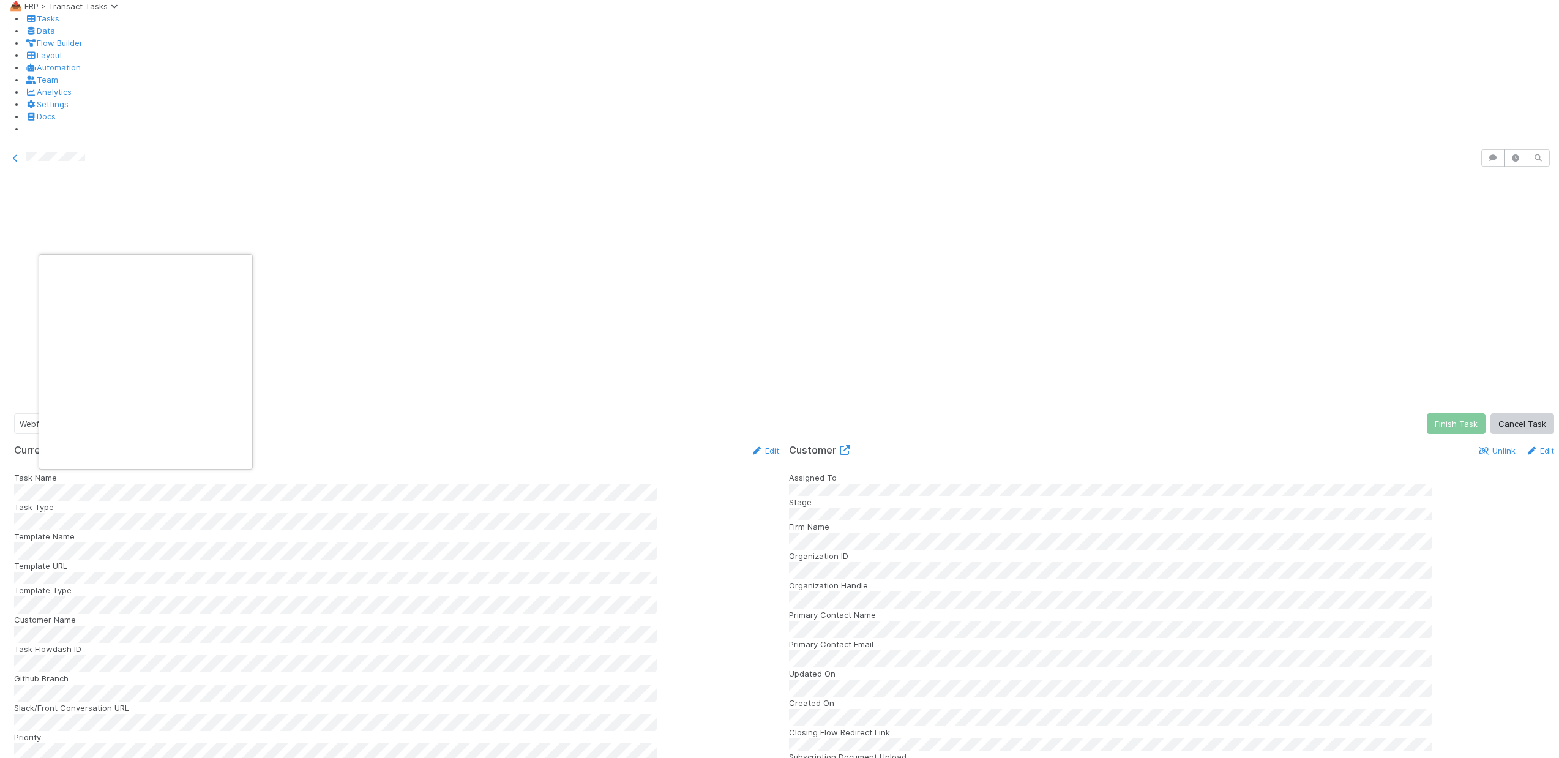
scroll to position [0, 4]
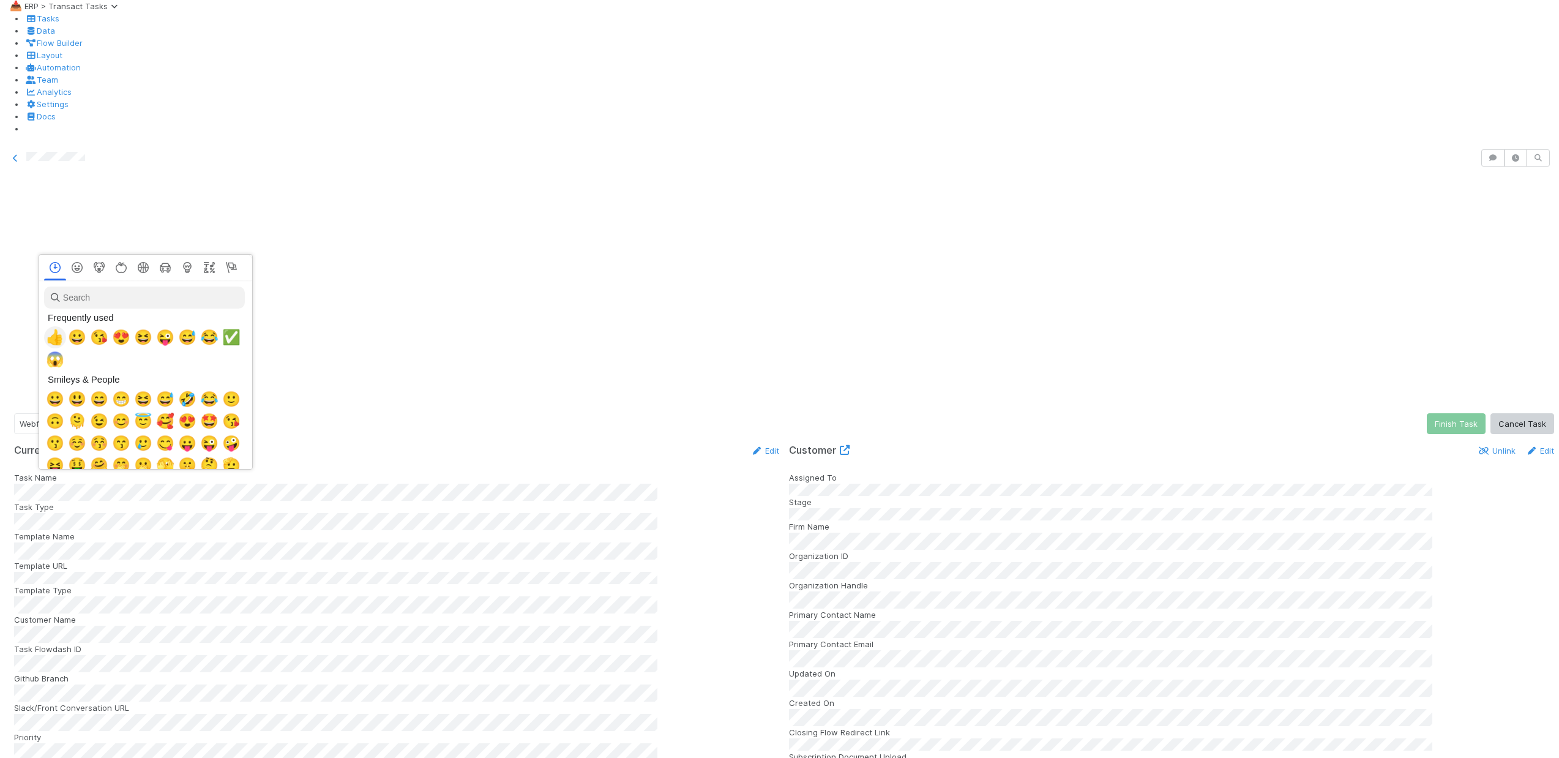
click at [54, 335] on span "👍" at bounding box center [55, 337] width 18 height 17
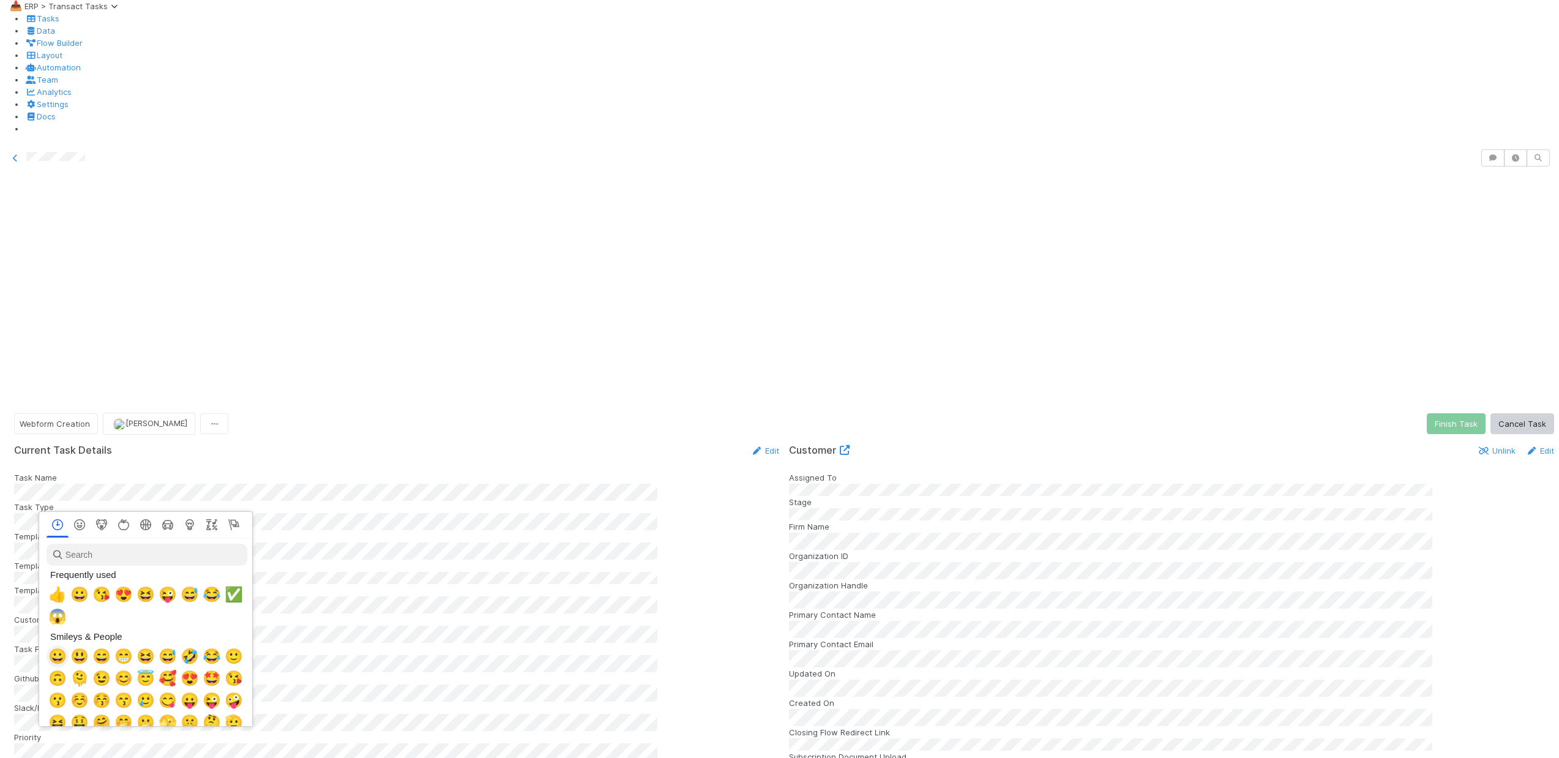
scroll to position [0, 4]
click at [53, 591] on span "👍" at bounding box center [55, 594] width 18 height 17
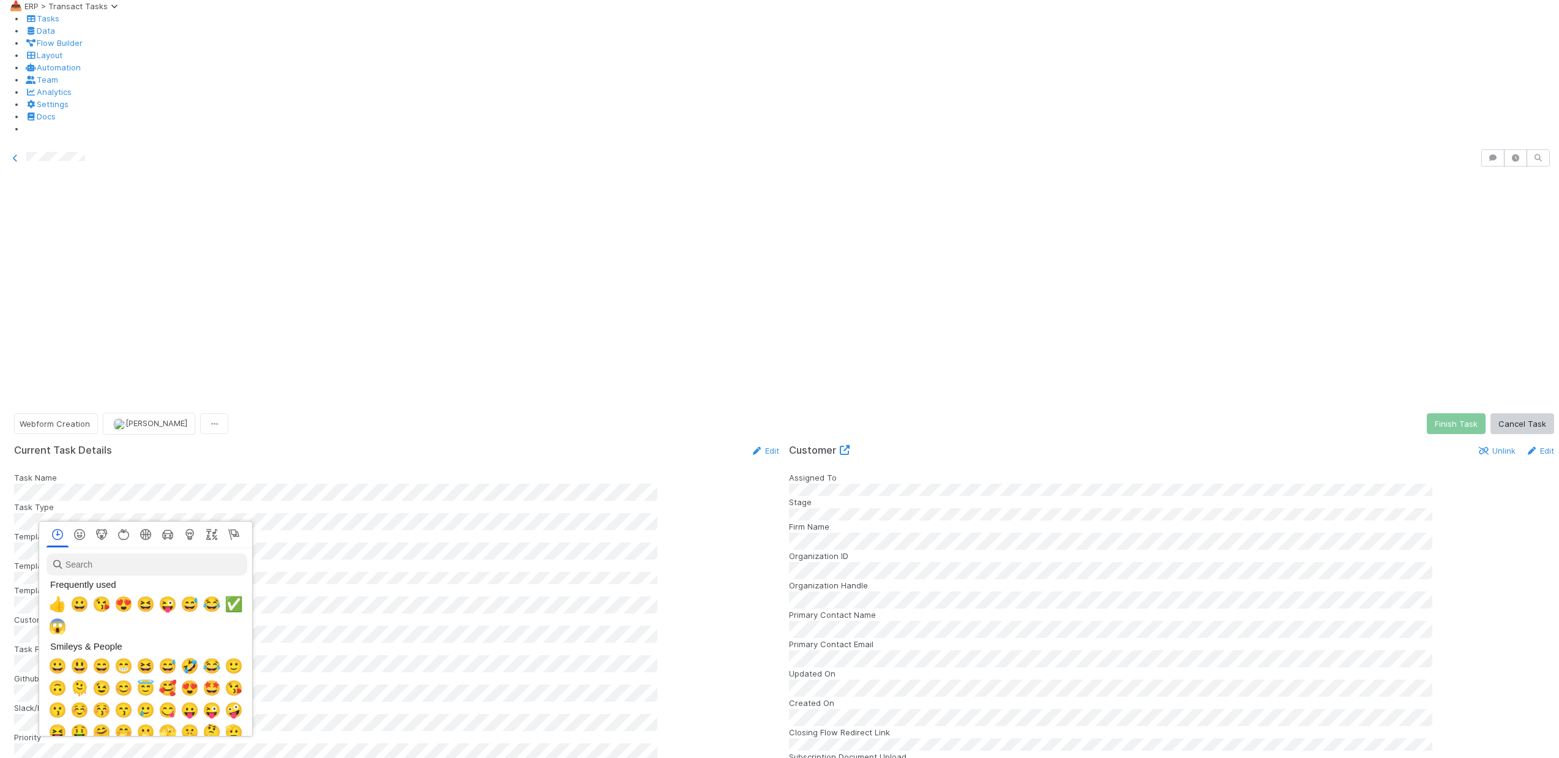
scroll to position [0, 4]
click at [55, 603] on span "👍" at bounding box center [55, 604] width 18 height 17
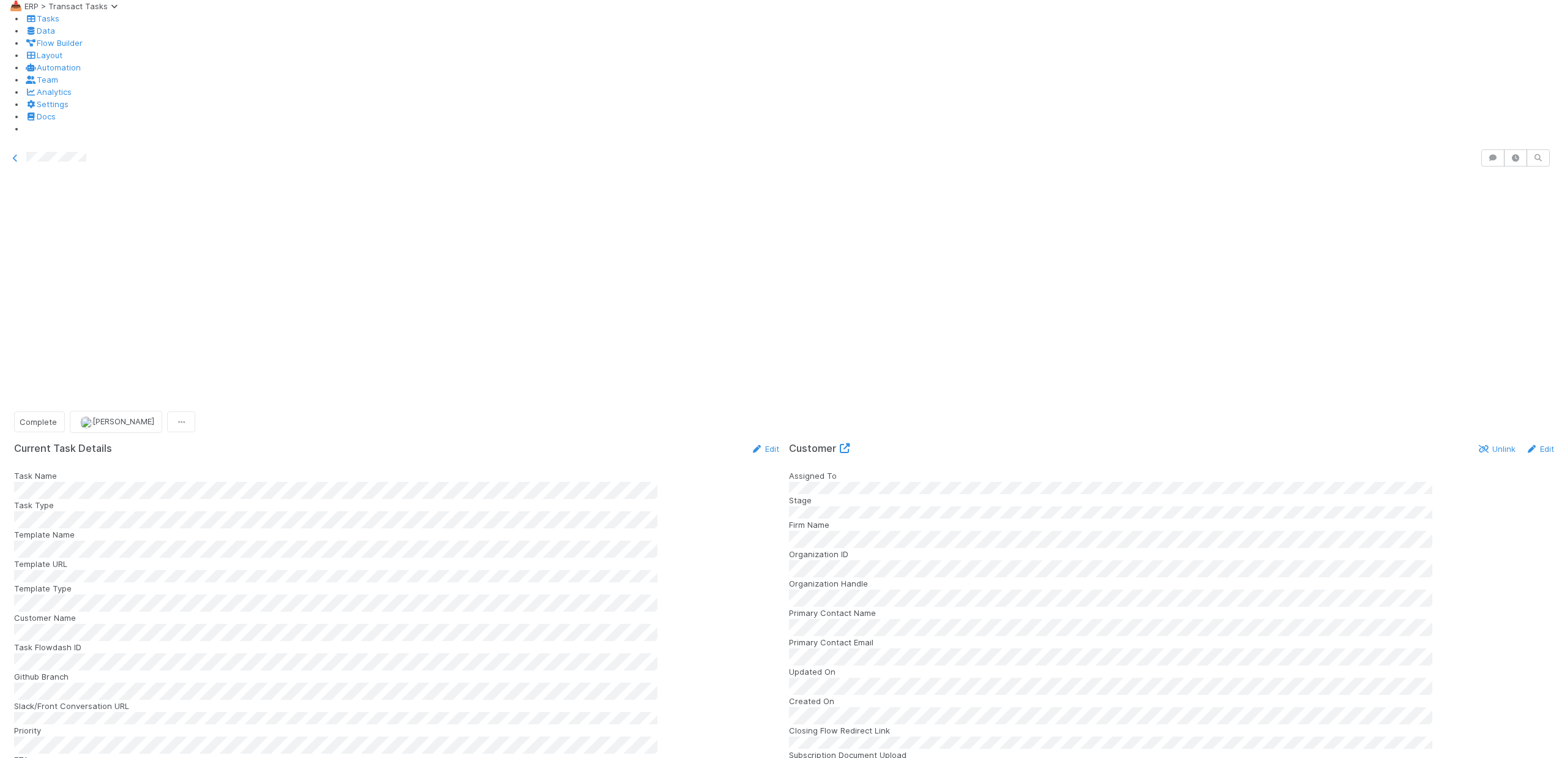
click at [78, 11] on span "ERP > Transact Tasks" at bounding box center [73, 6] width 98 height 10
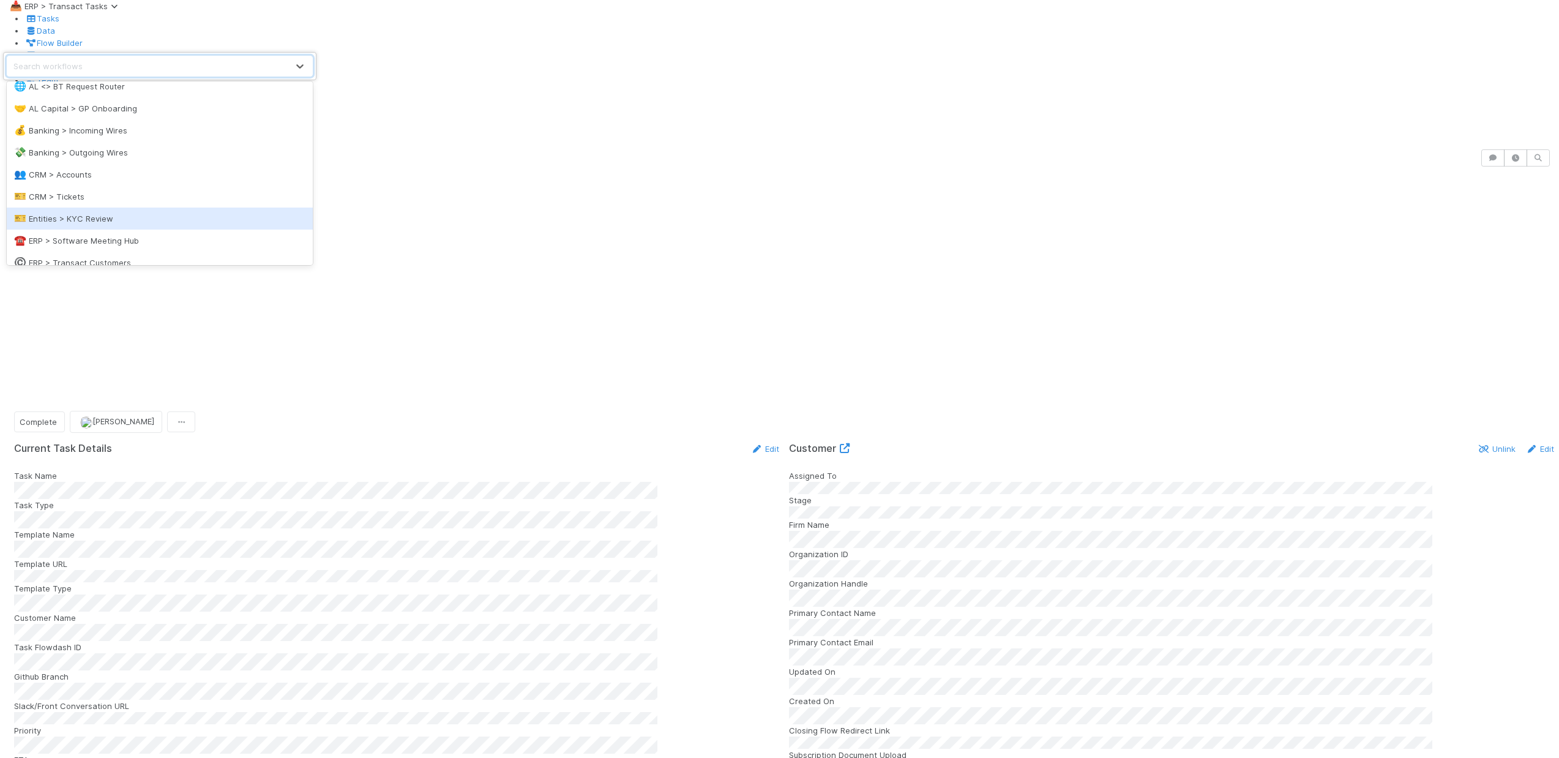
scroll to position [23, 0]
click at [133, 252] on div "©️ ERP > Transact Customers" at bounding box center [159, 248] width 291 height 12
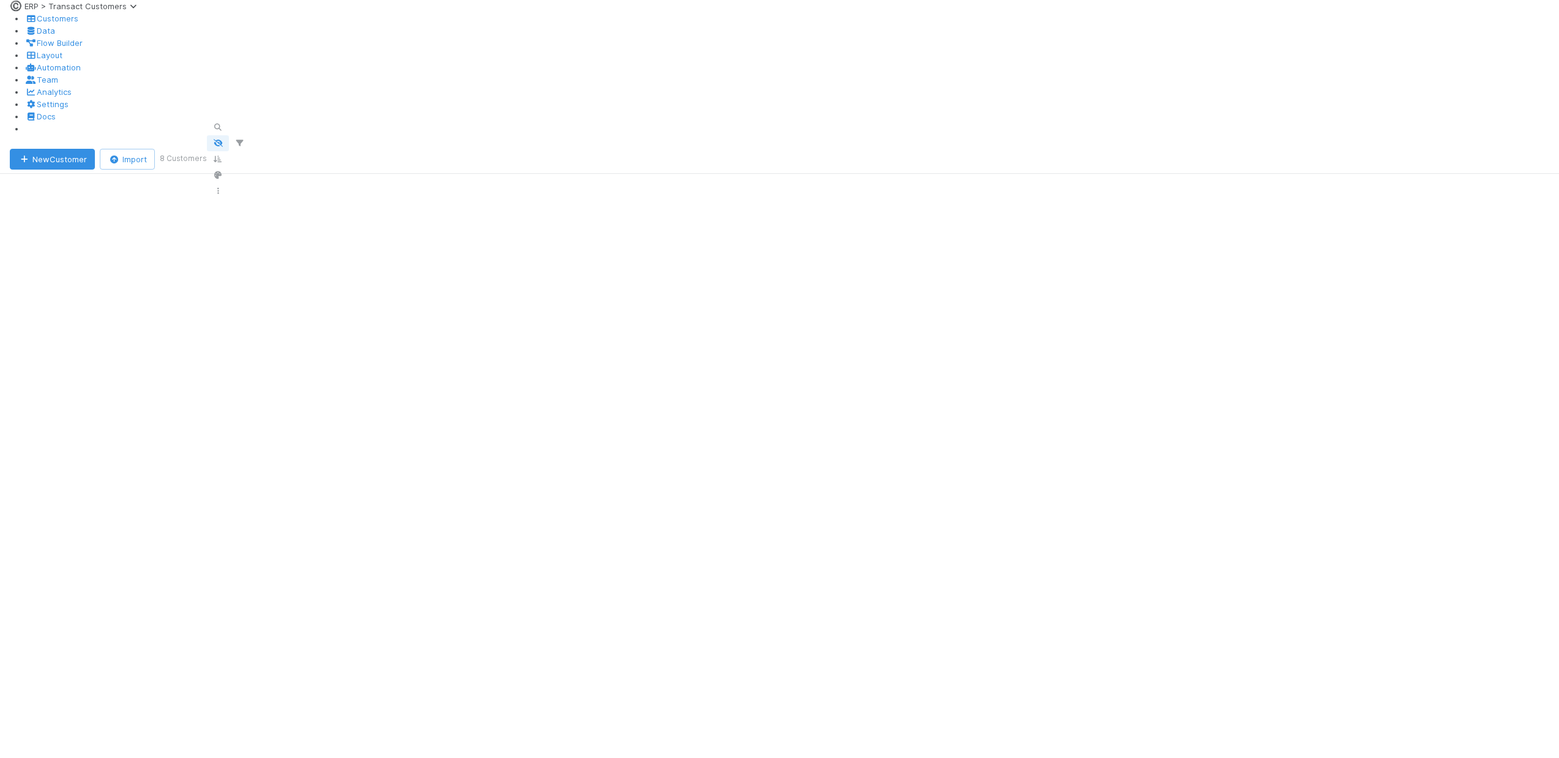
scroll to position [621, 1385]
click at [229, 124] on icon "button" at bounding box center [223, 127] width 12 height 7
type input "[PERSON_NAME]"
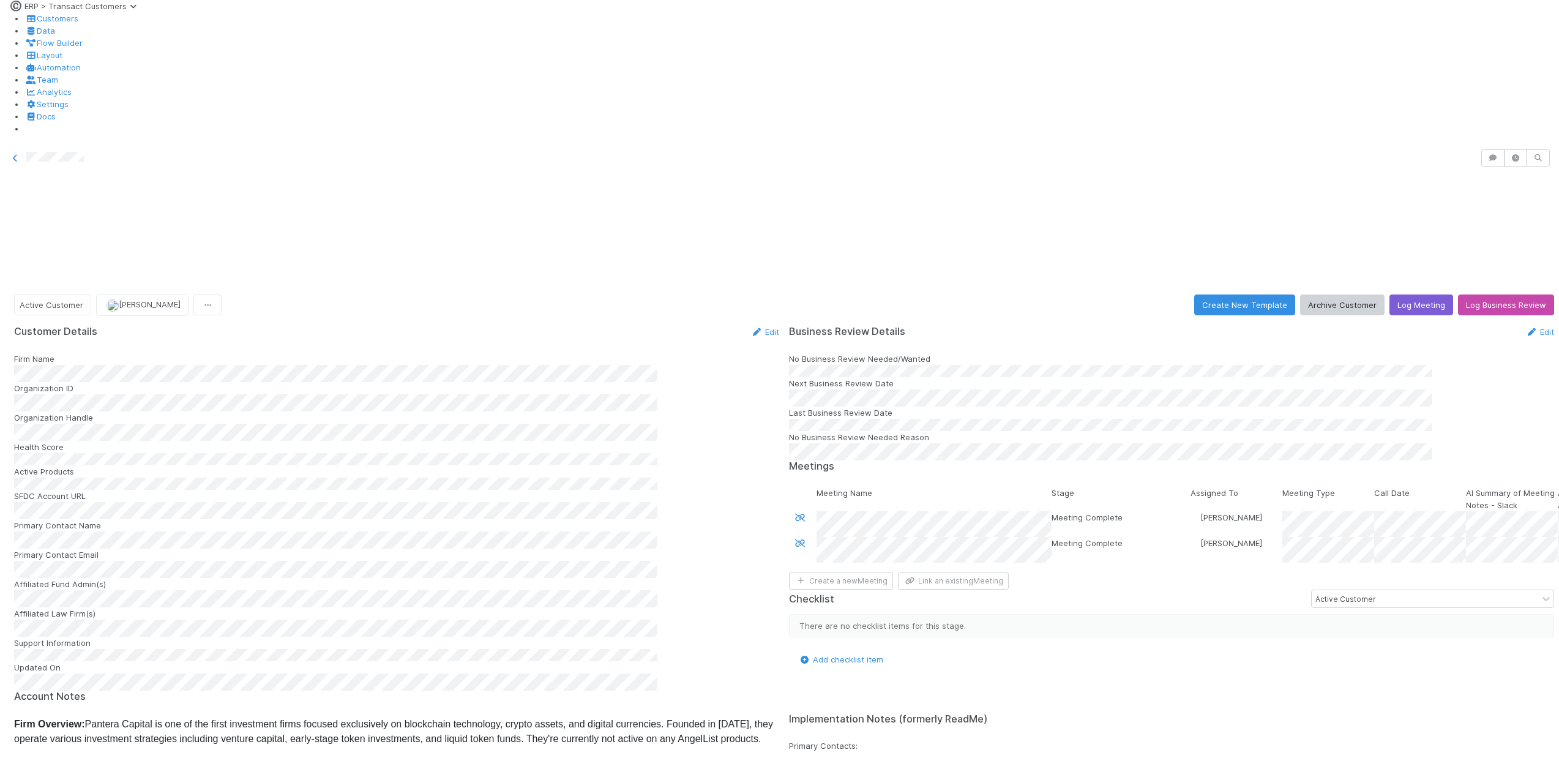
scroll to position [768, 0]
click at [350, 200] on div "Sort A → Z" at bounding box center [356, 194] width 140 height 12
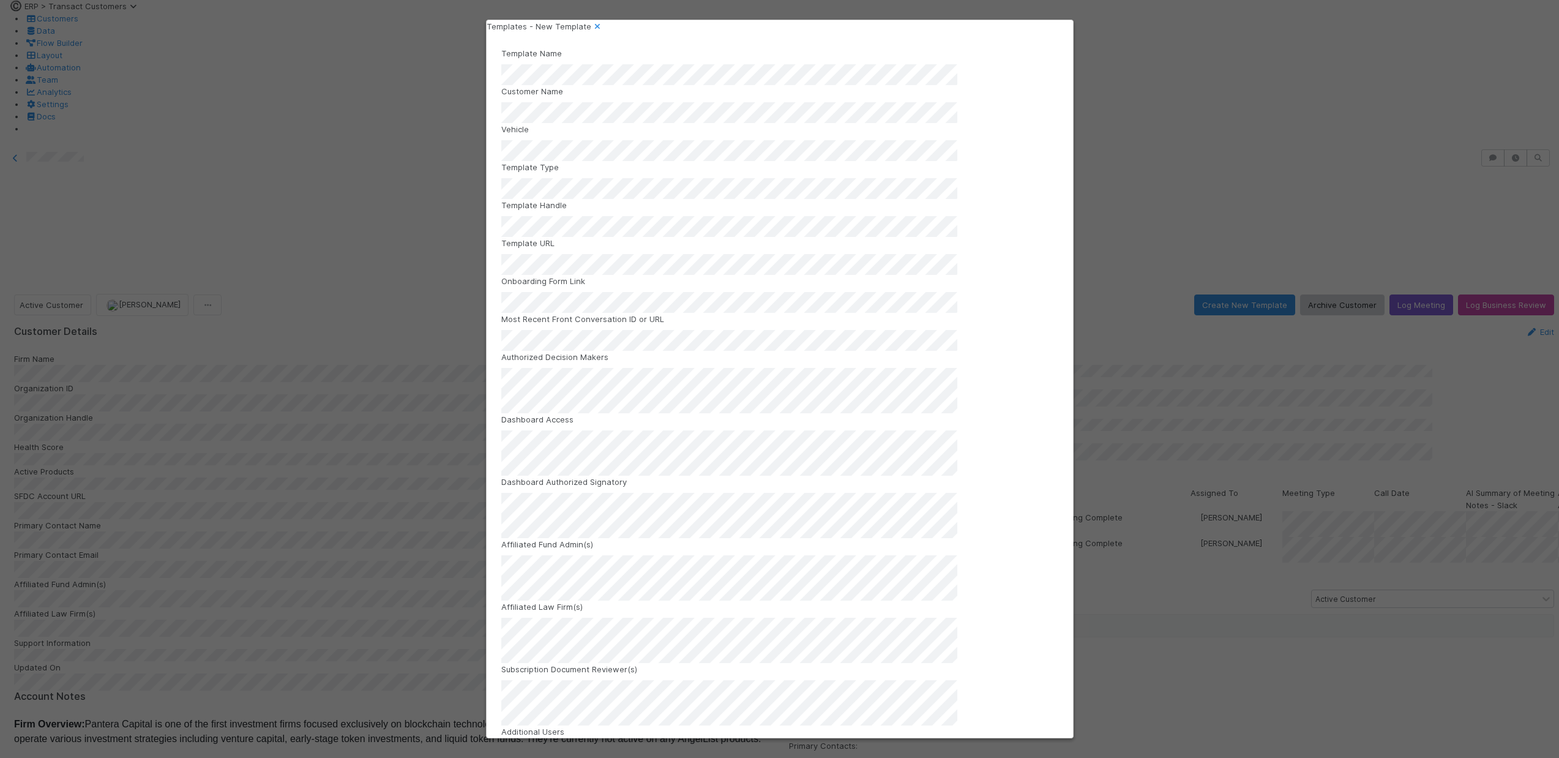
click at [1070, 28] on div "Templates - New Template" at bounding box center [780, 26] width 586 height 12
click at [604, 30] on icon at bounding box center [597, 27] width 12 height 8
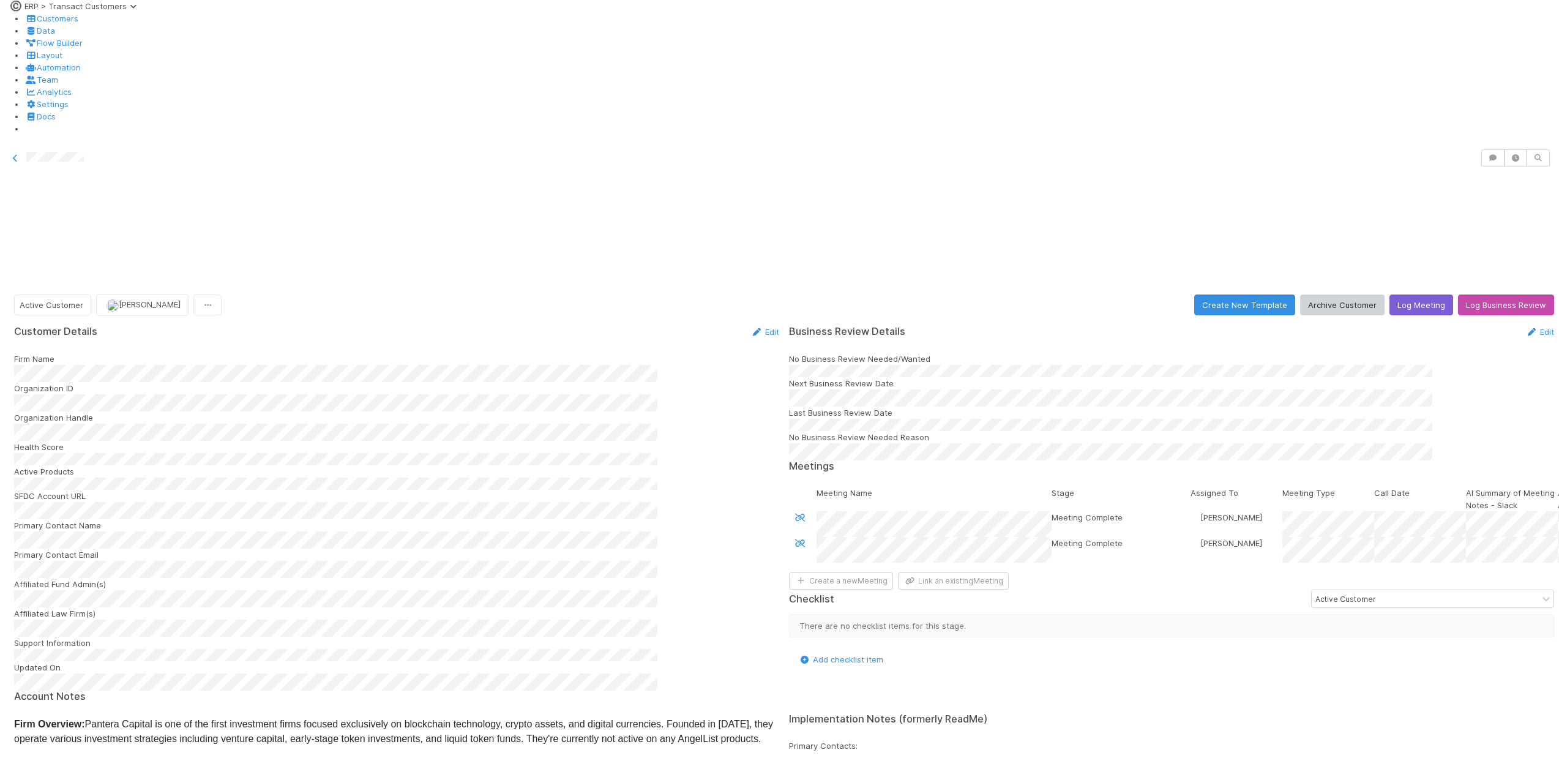
scroll to position [0, 0]
click at [1252, 294] on button "Create New Template" at bounding box center [1244, 304] width 101 height 21
click at [80, 304] on div at bounding box center [779, 379] width 1559 height 758
click at [102, 364] on div "[PERSON_NAME] you" at bounding box center [139, 357] width 173 height 23
click at [239, 266] on div at bounding box center [779, 379] width 1559 height 758
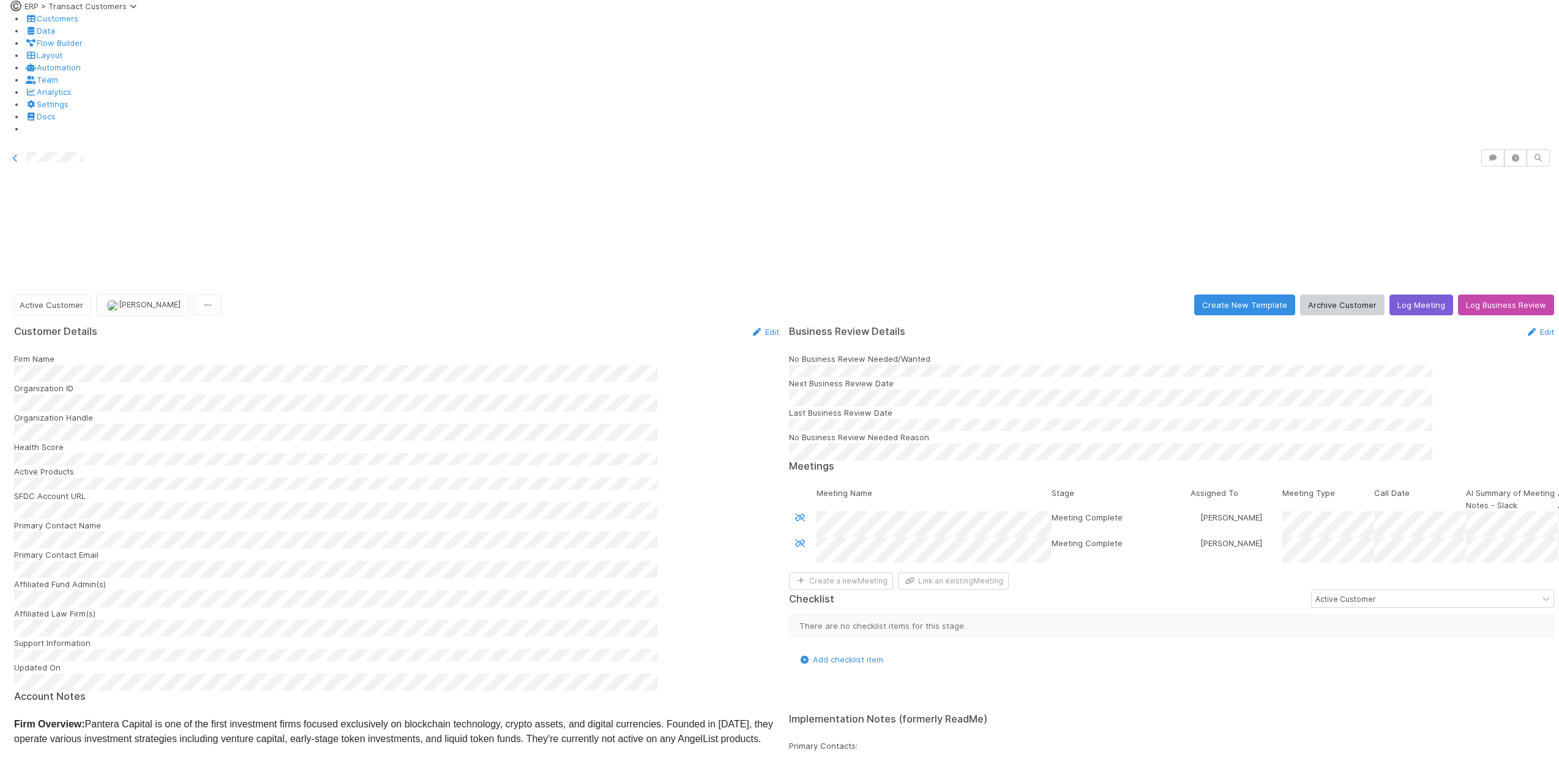
scroll to position [698, 0]
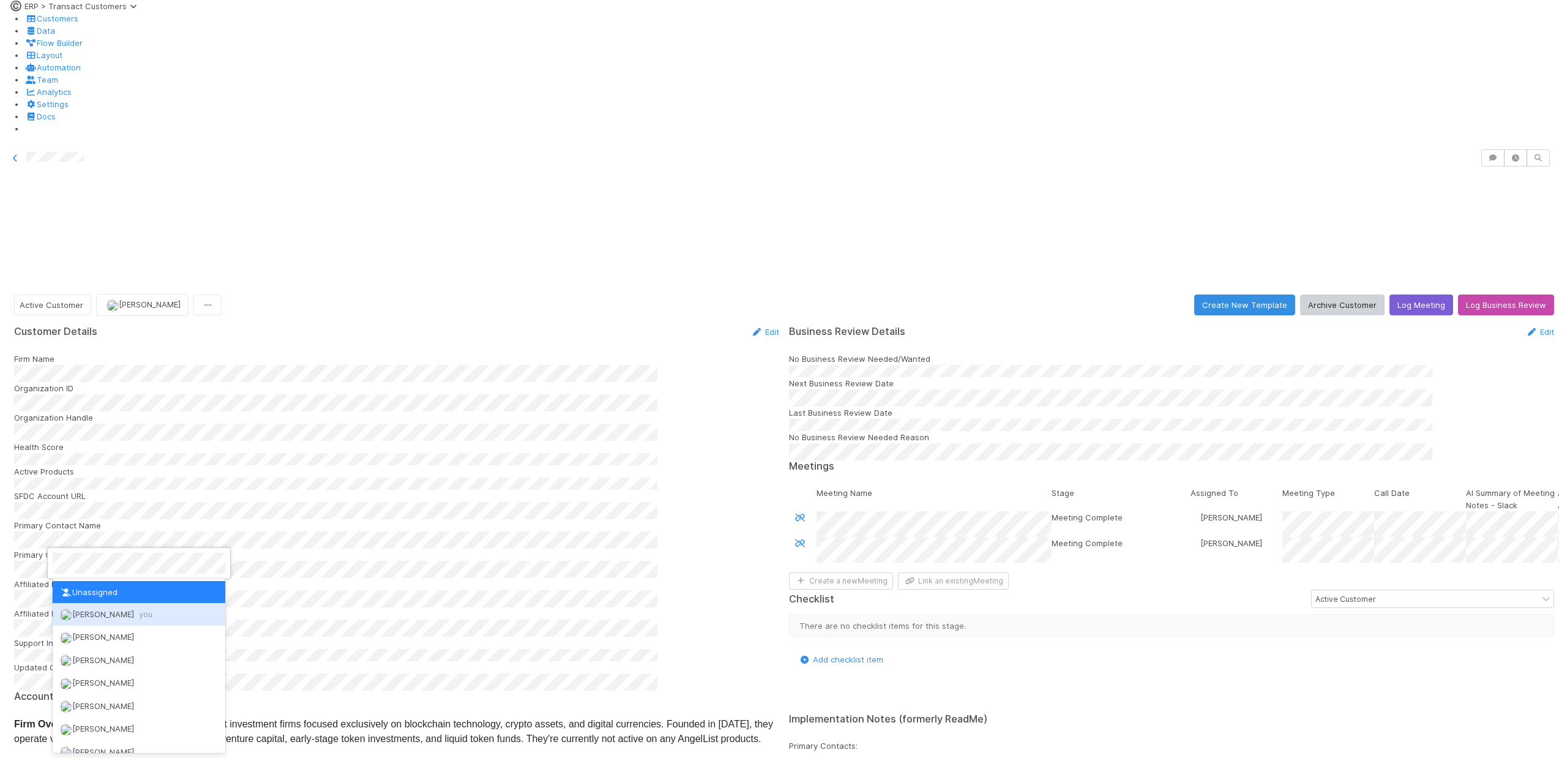
click at [97, 615] on span "[PERSON_NAME] you" at bounding box center [112, 614] width 80 height 10
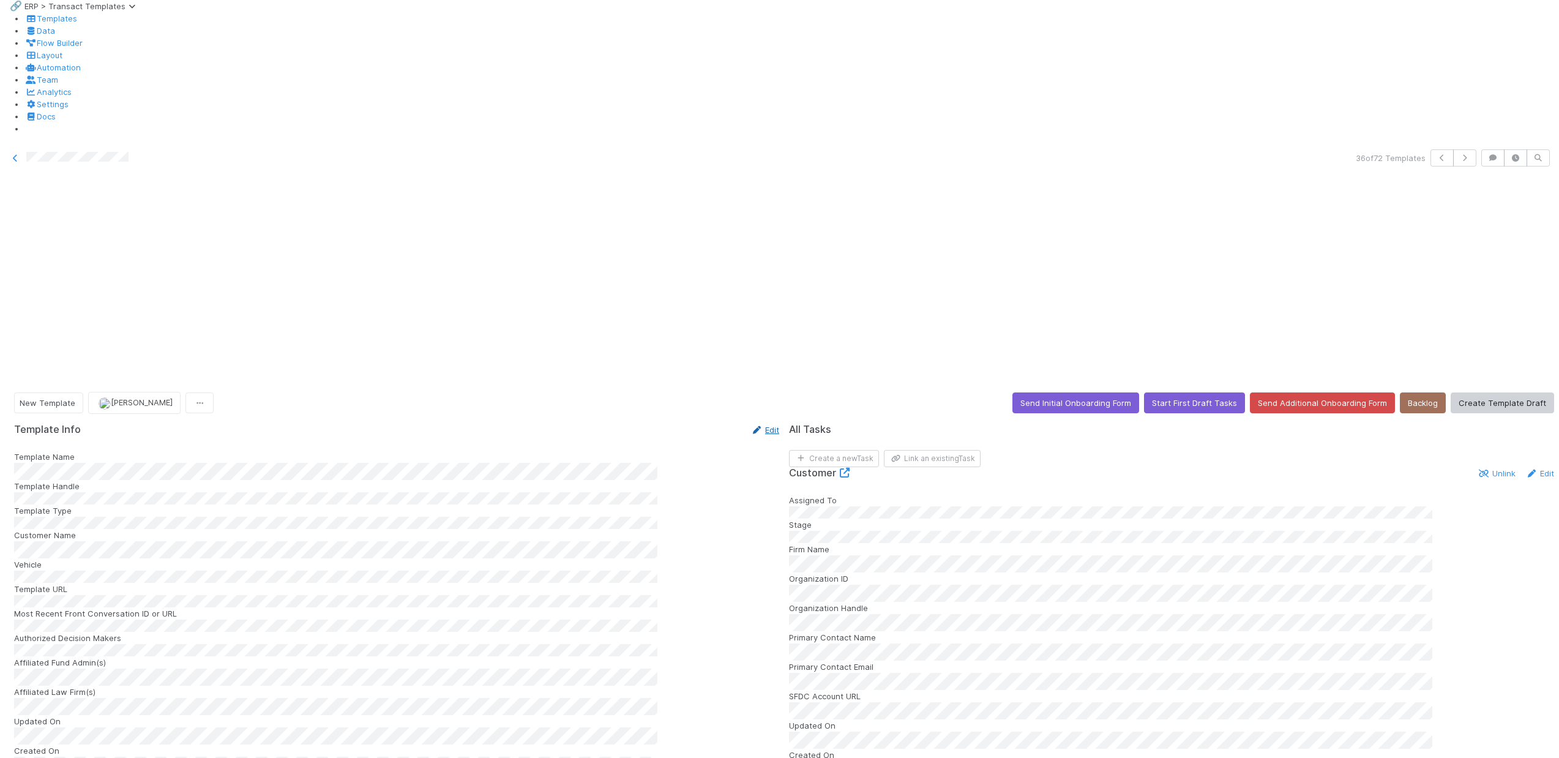
click at [755, 425] on link "Edit" at bounding box center [764, 430] width 29 height 10
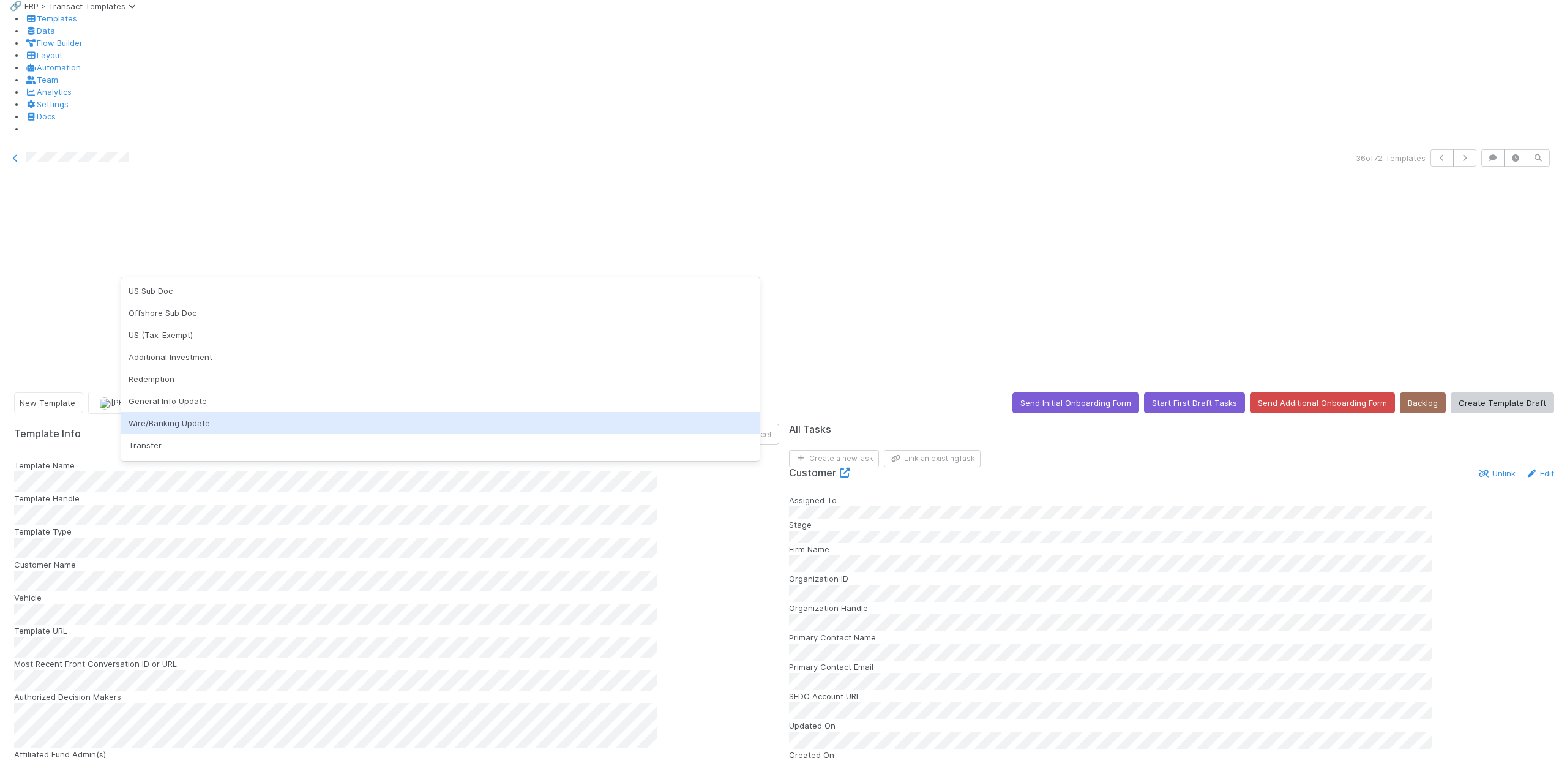
scroll to position [42, 0]
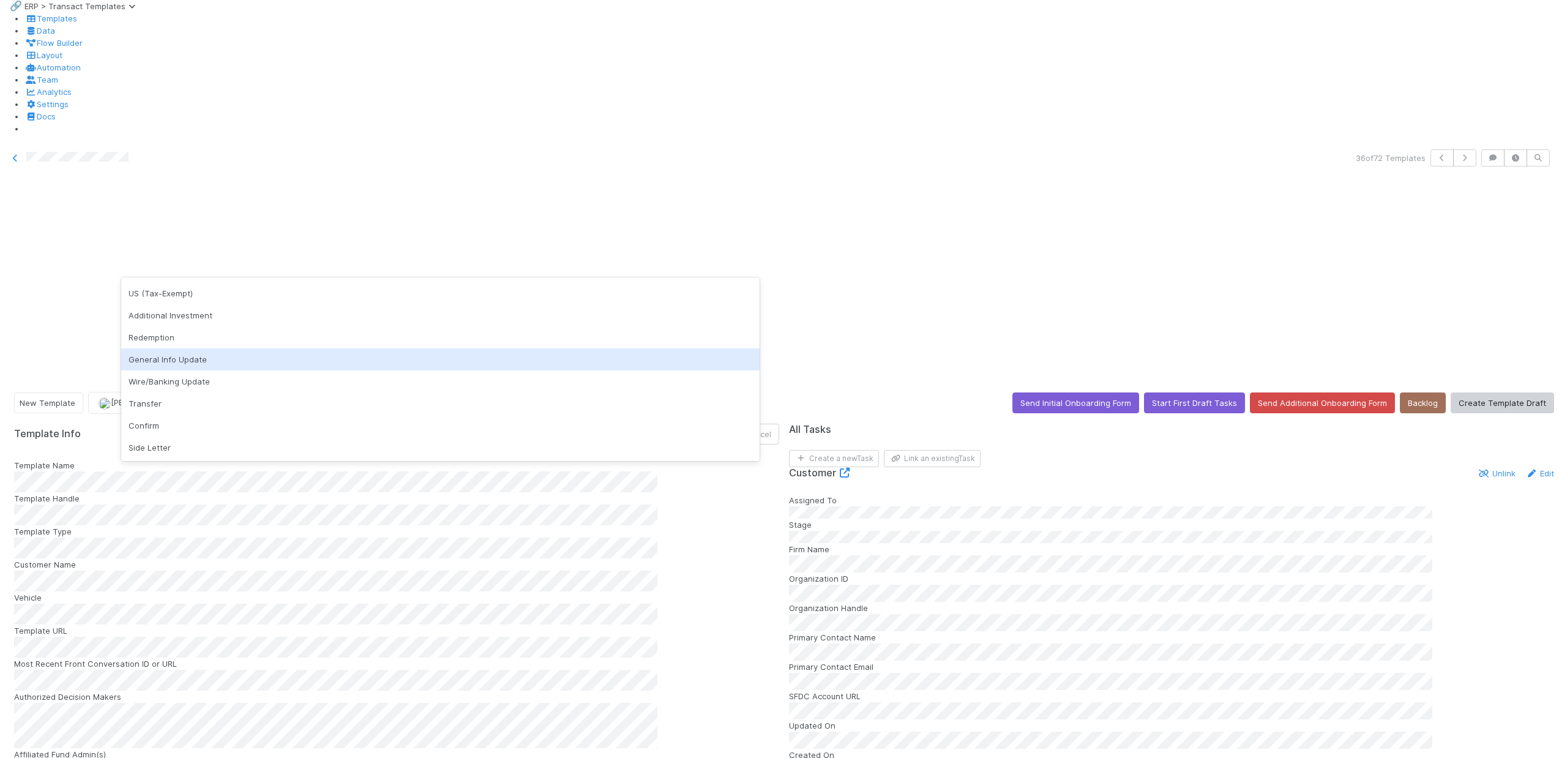
click at [187, 353] on div "General Info Update" at bounding box center [440, 359] width 638 height 22
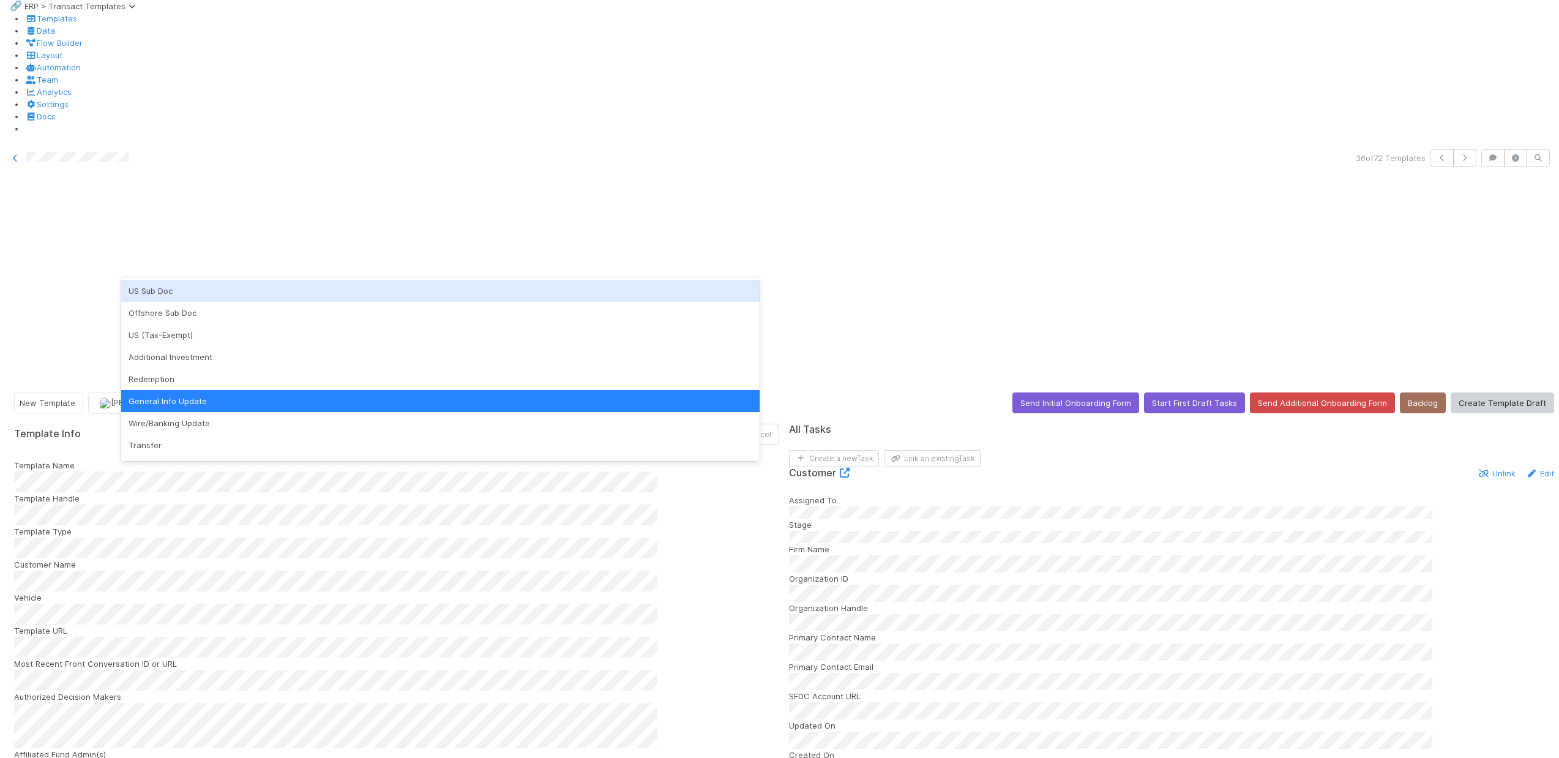
click at [140, 293] on div "US Sub Doc" at bounding box center [440, 291] width 638 height 22
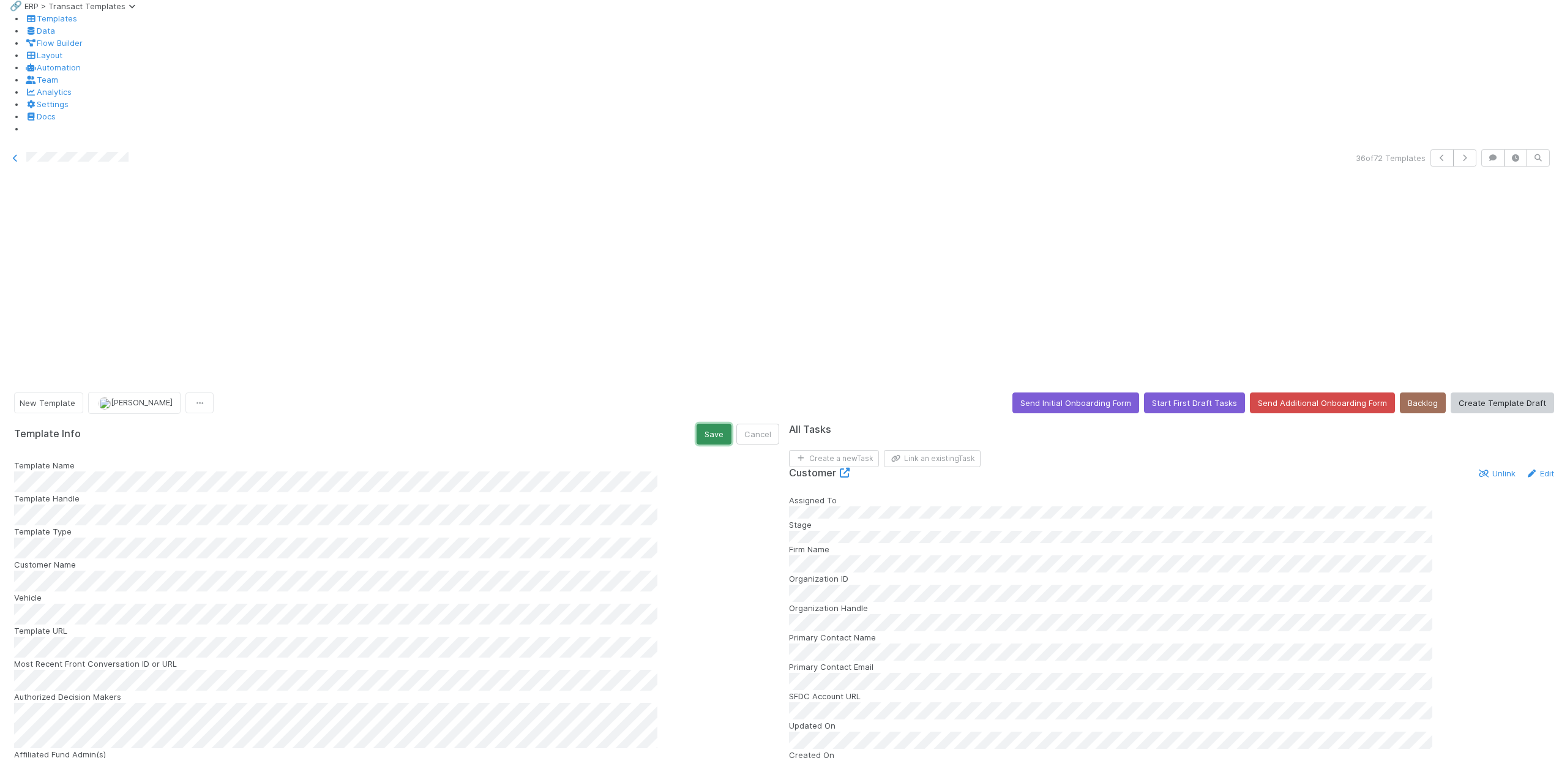
click at [704, 424] on button "Save" at bounding box center [714, 434] width 35 height 21
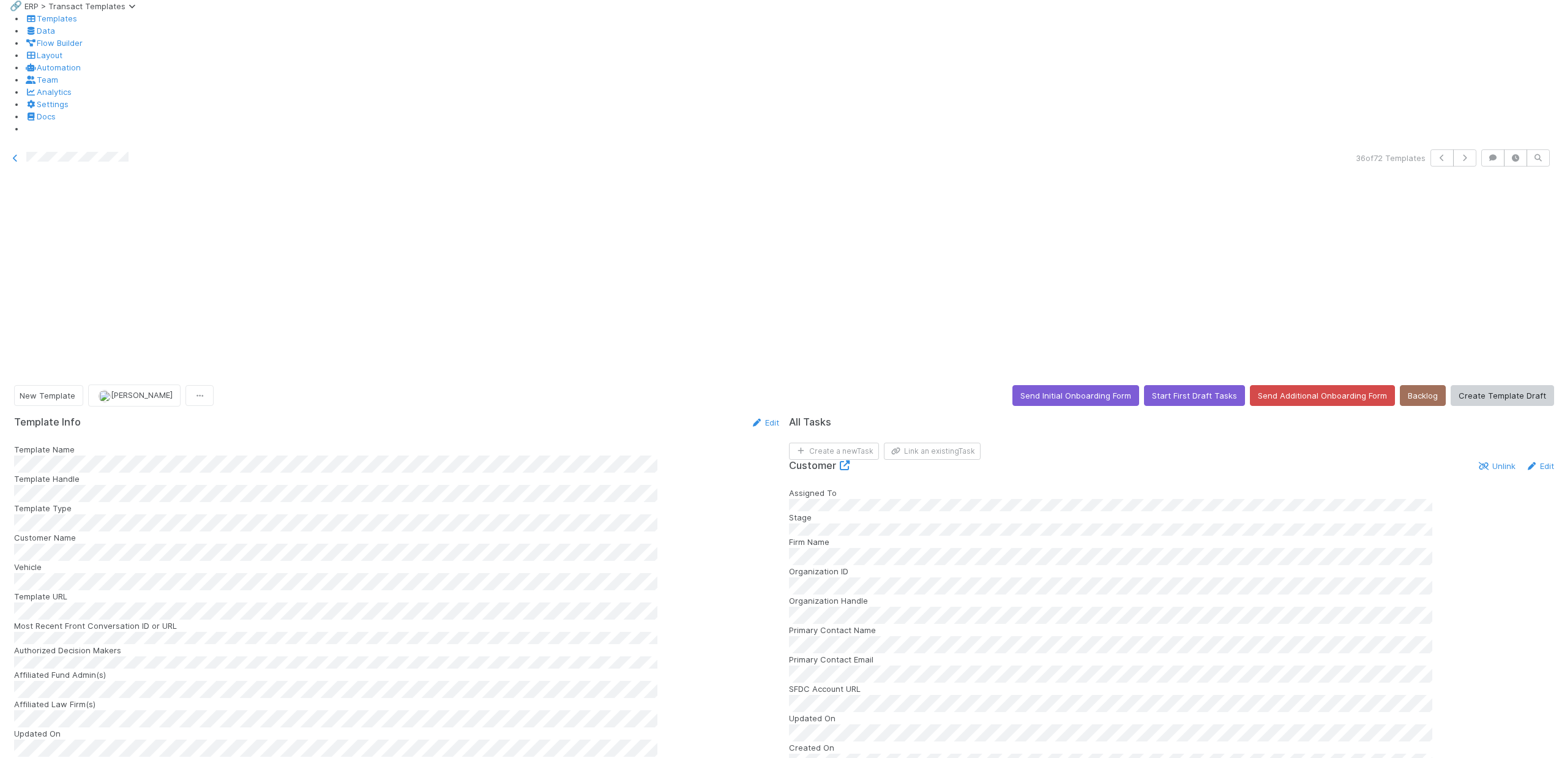
scroll to position [16, 0]
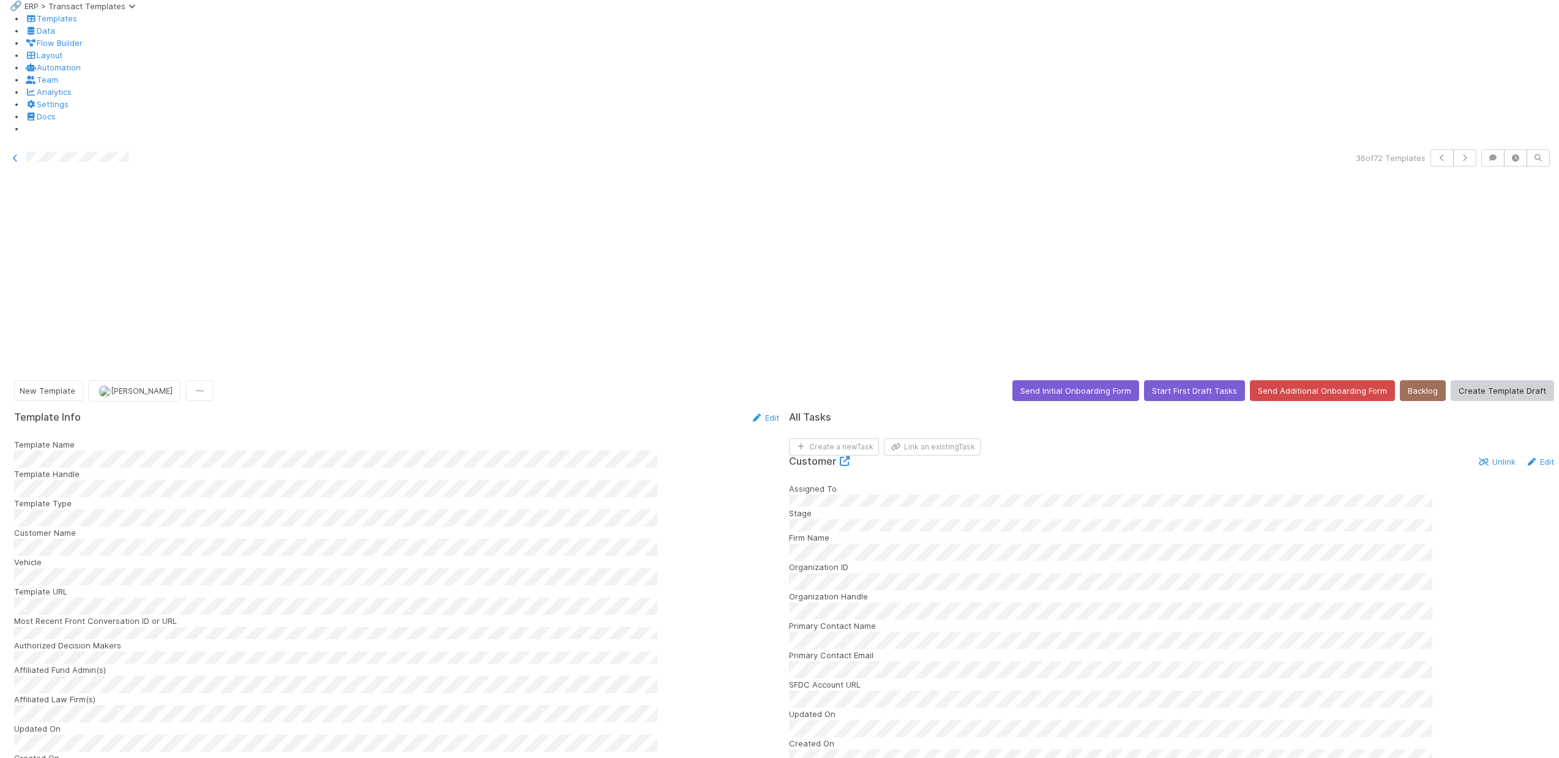
scroll to position [2, 0]
click at [69, 386] on span "New Template" at bounding box center [48, 391] width 56 height 10
click at [89, 267] on div "Template Is Live!" at bounding box center [96, 263] width 173 height 22
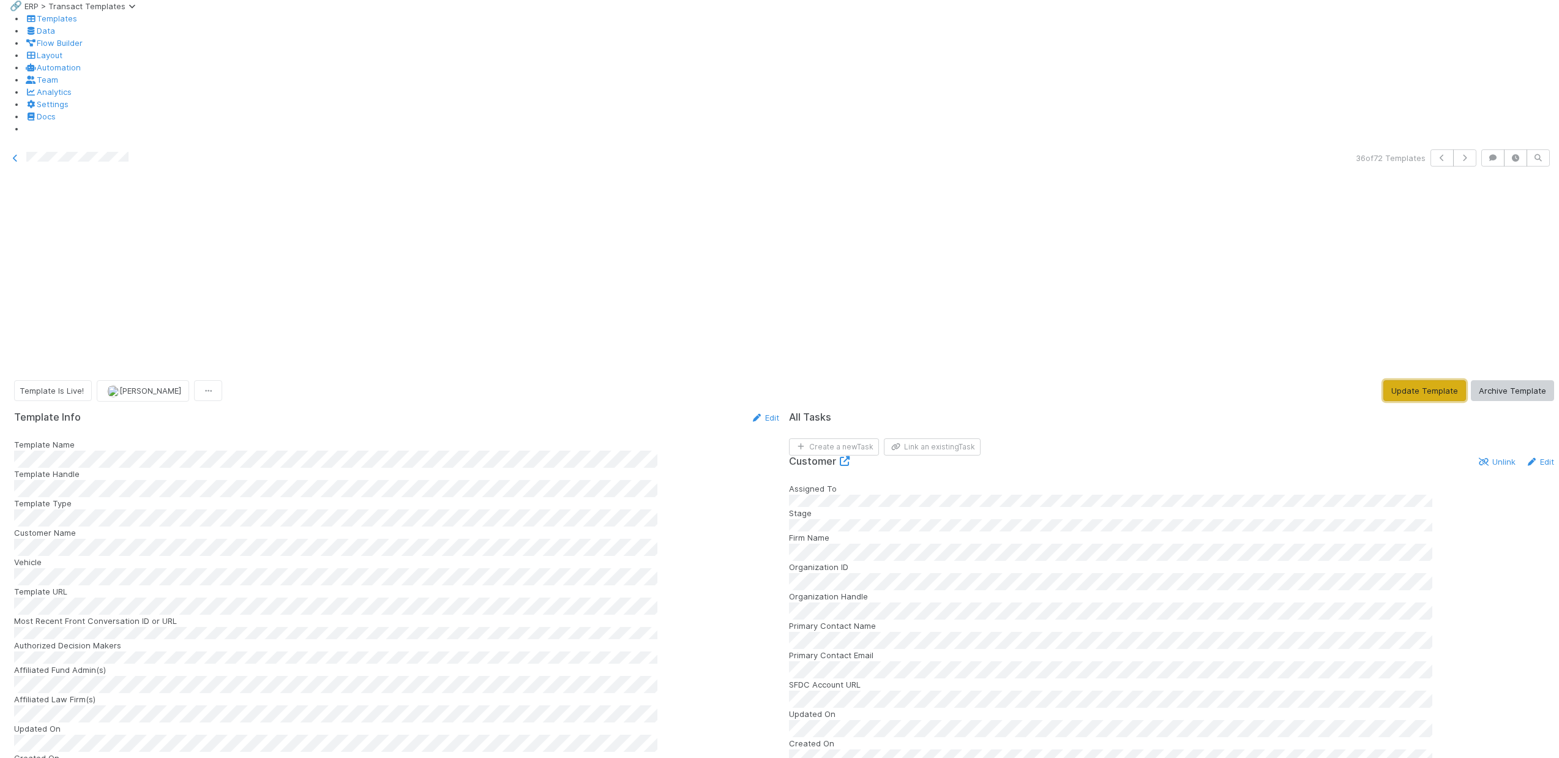
click at [1400, 380] on button "Update Template" at bounding box center [1424, 390] width 83 height 21
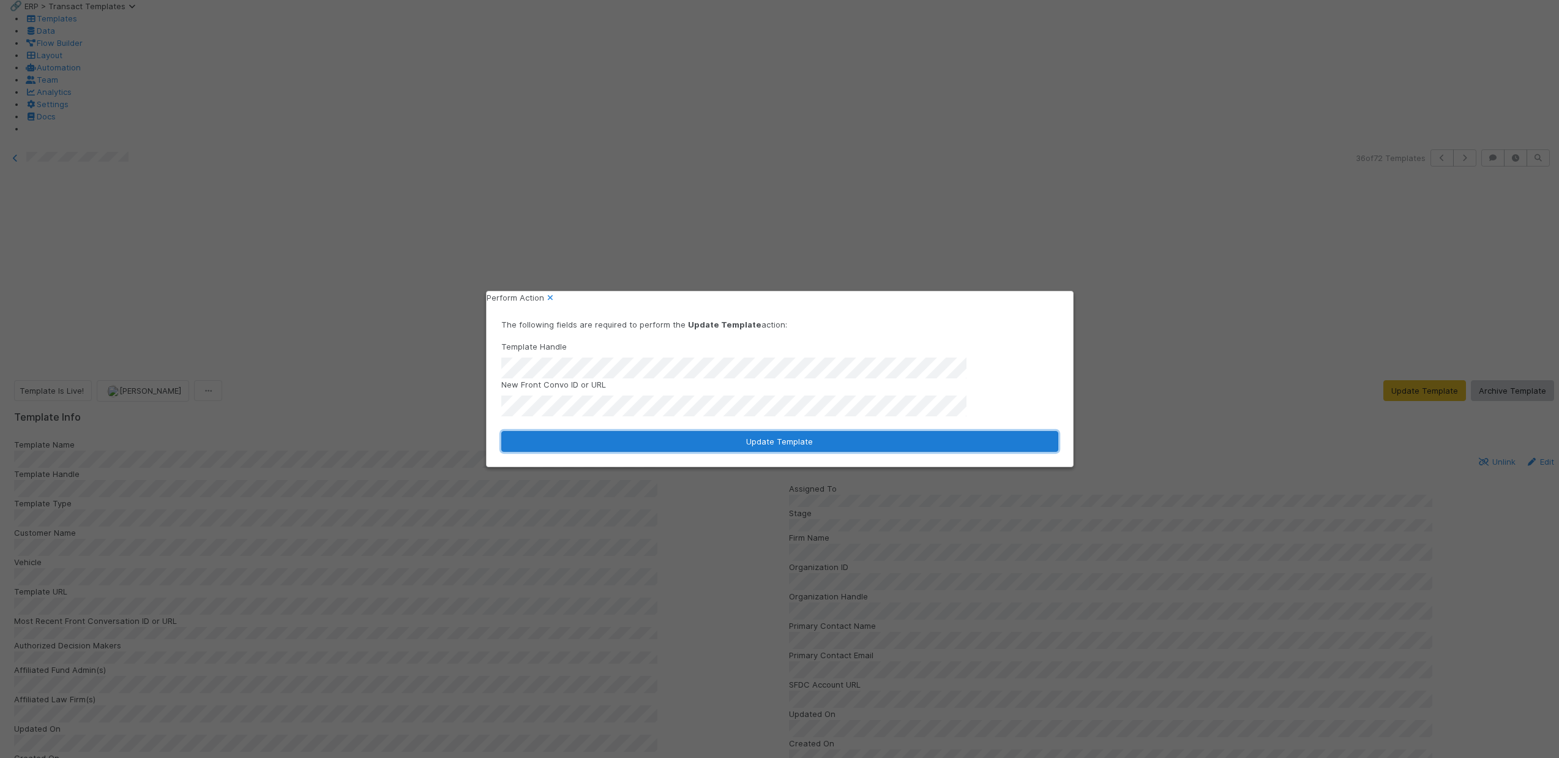
click at [686, 443] on button "Update Template" at bounding box center [779, 441] width 557 height 21
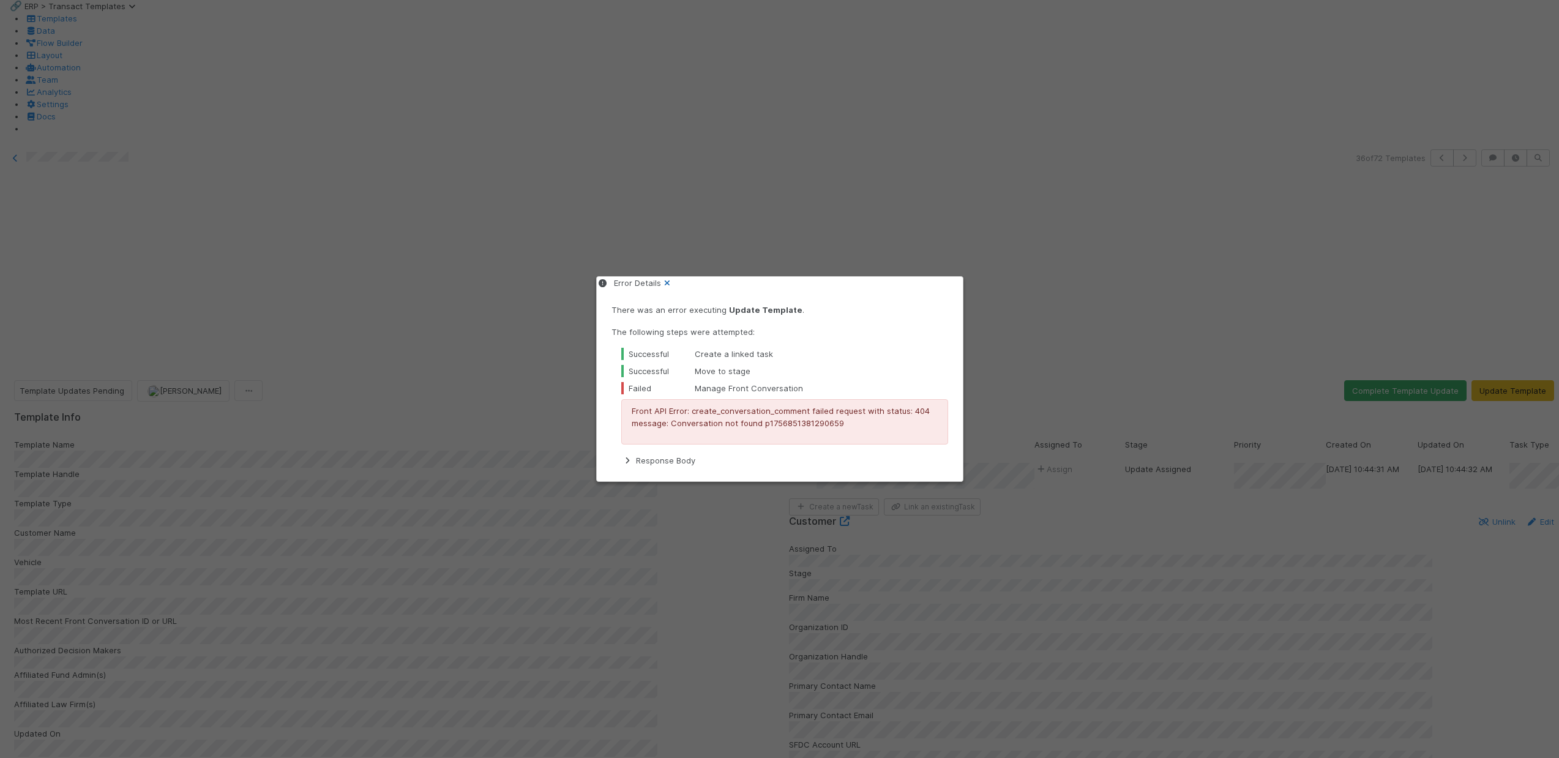
click at [673, 283] on icon at bounding box center [667, 283] width 12 height 8
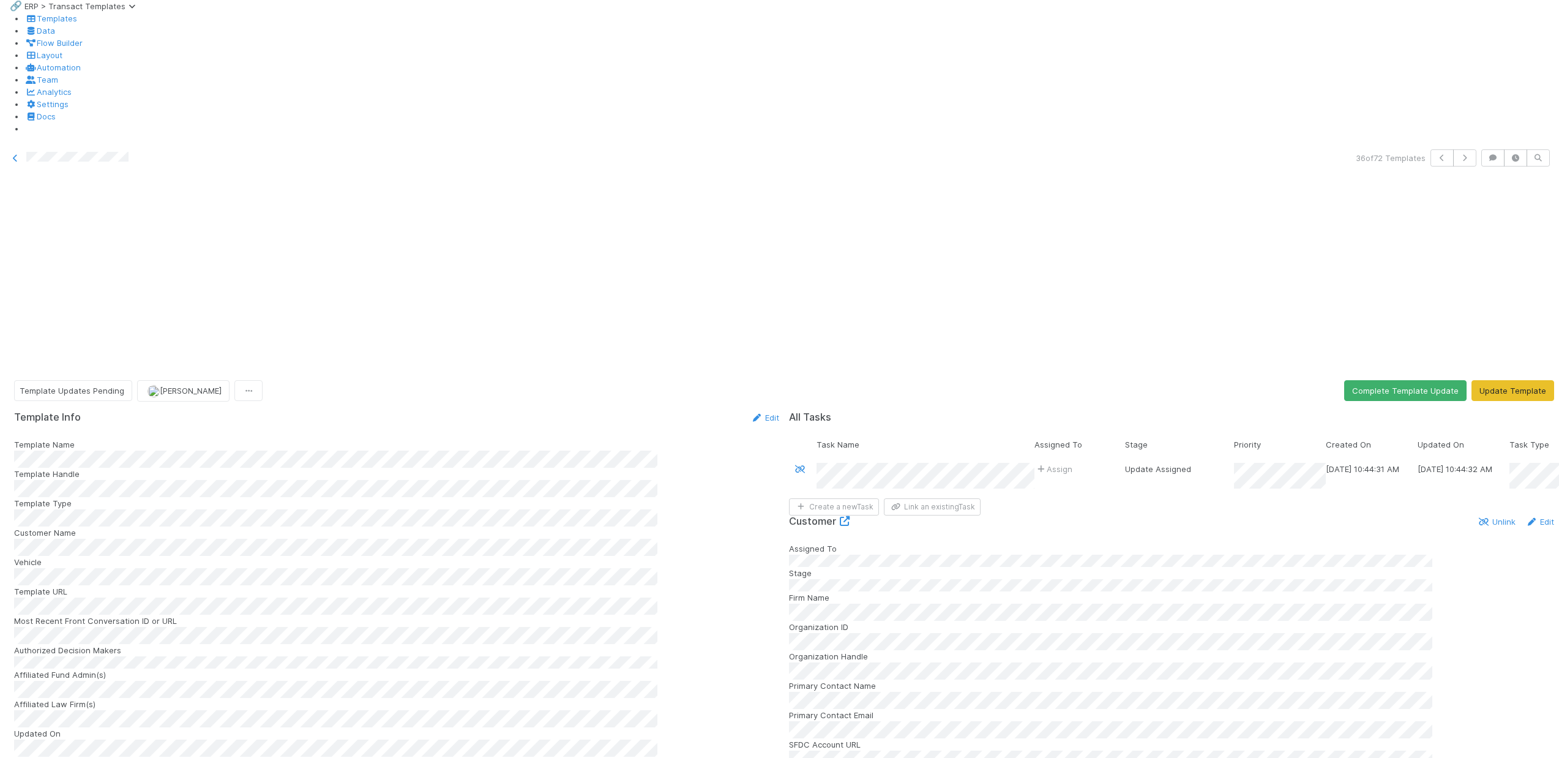
click at [1049, 463] on span "Assign" at bounding box center [1053, 469] width 38 height 12
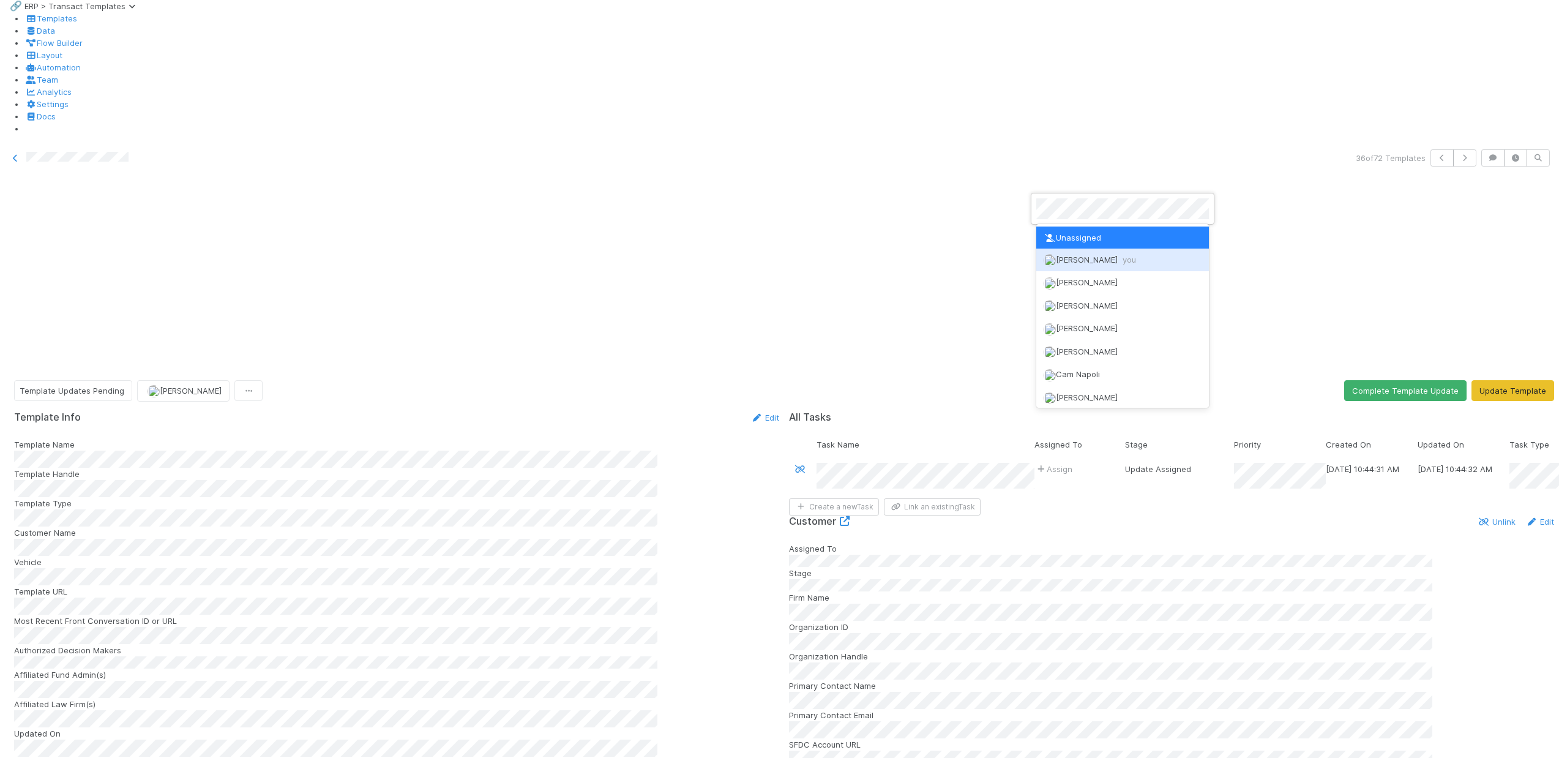
click at [1052, 264] on img at bounding box center [1050, 260] width 12 height 12
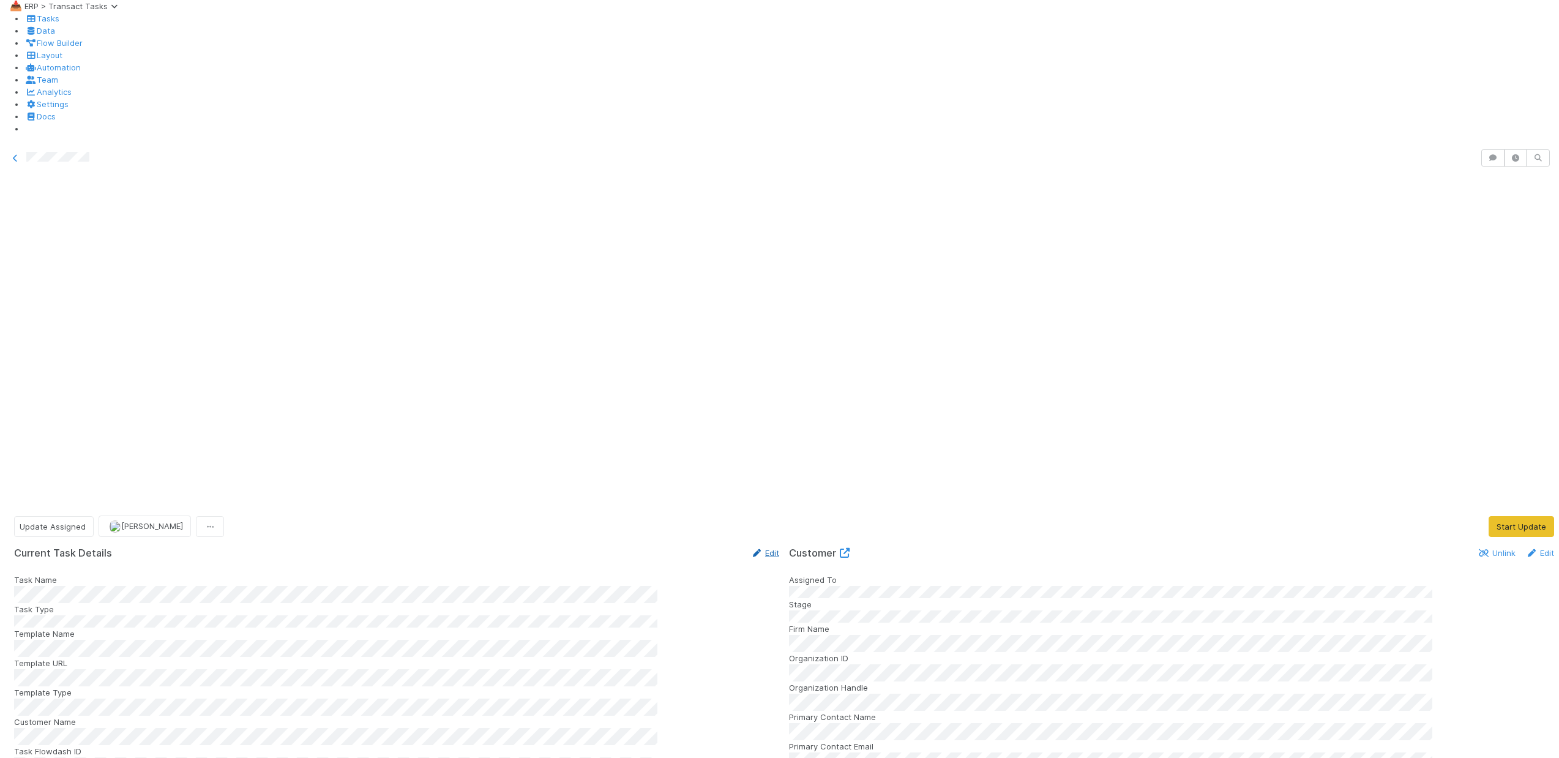
click at [758, 548] on link "Edit" at bounding box center [764, 553] width 29 height 10
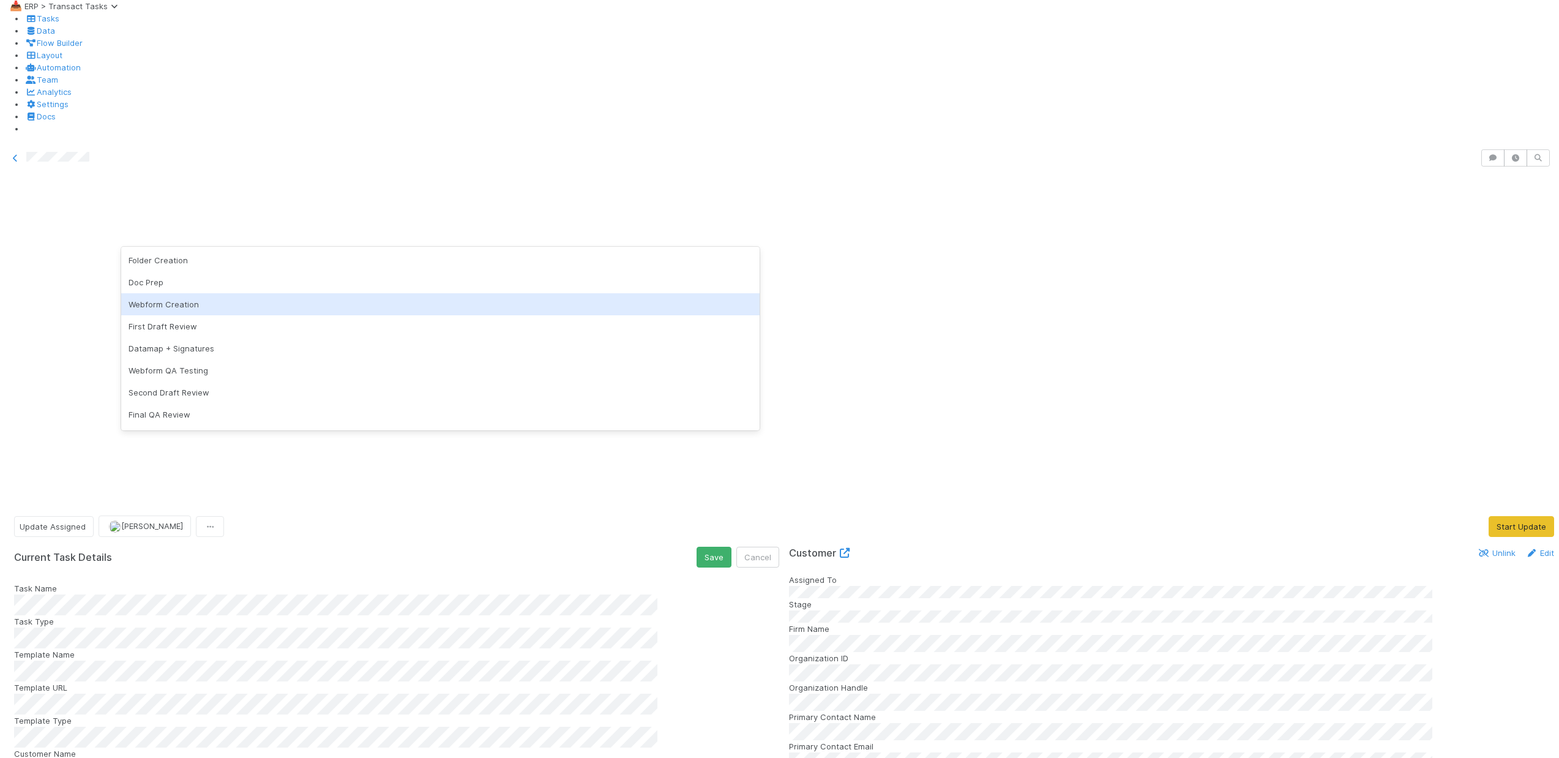
click at [187, 329] on div "First Draft Review" at bounding box center [440, 326] width 638 height 22
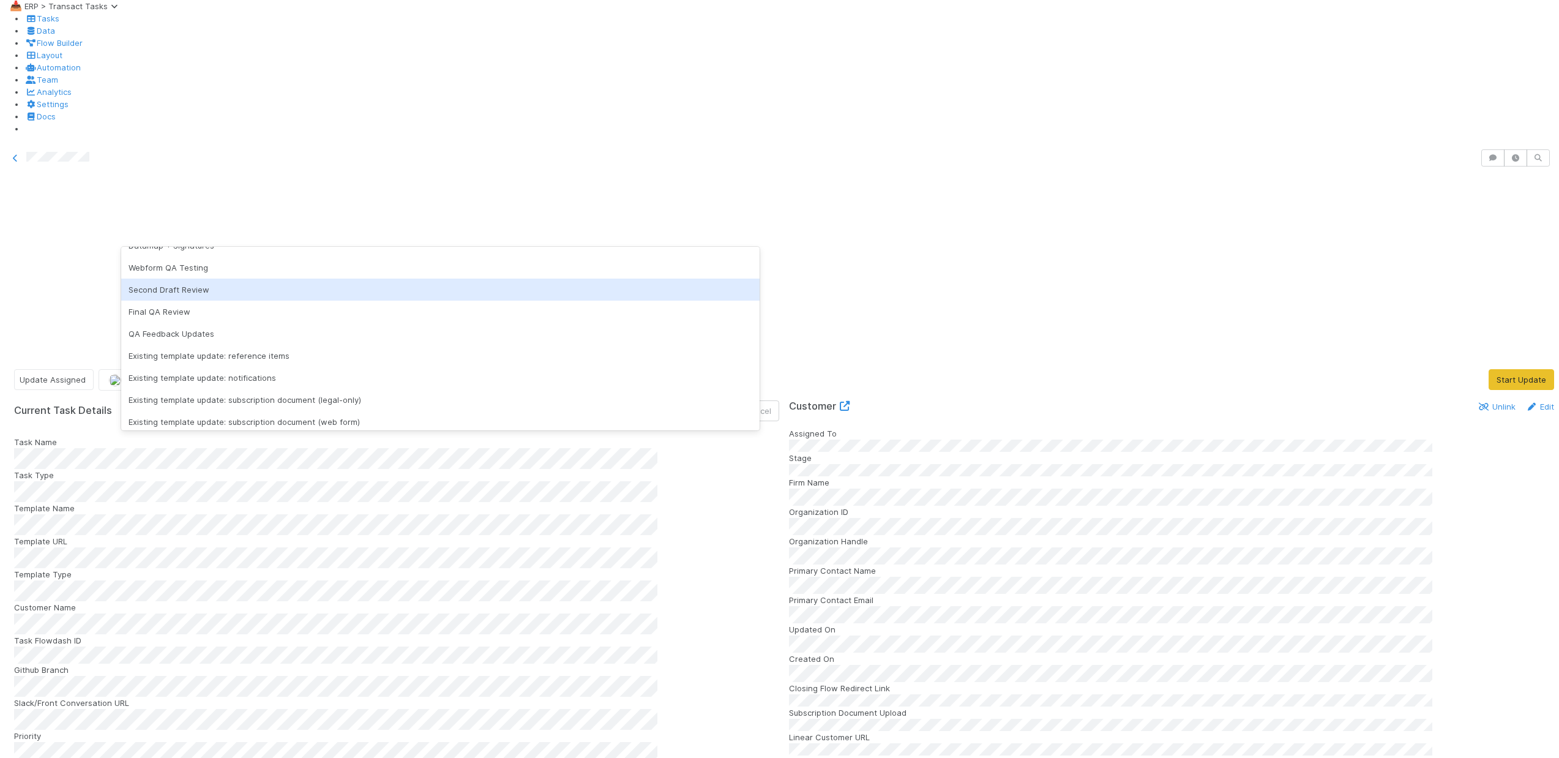
scroll to position [174, 0]
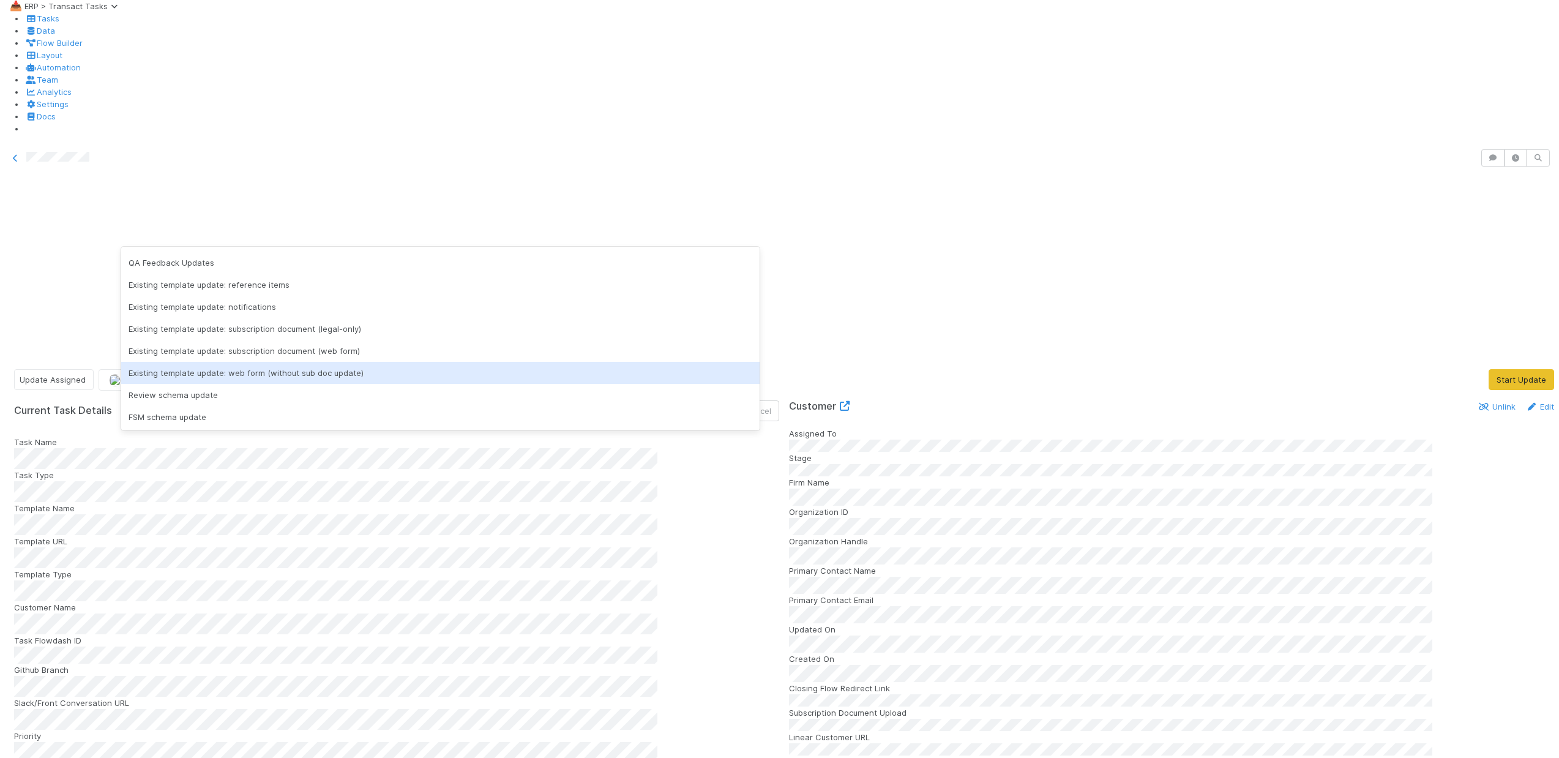
click at [298, 373] on div "Existing template update: web form (without sub doc update)" at bounding box center [440, 373] width 638 height 22
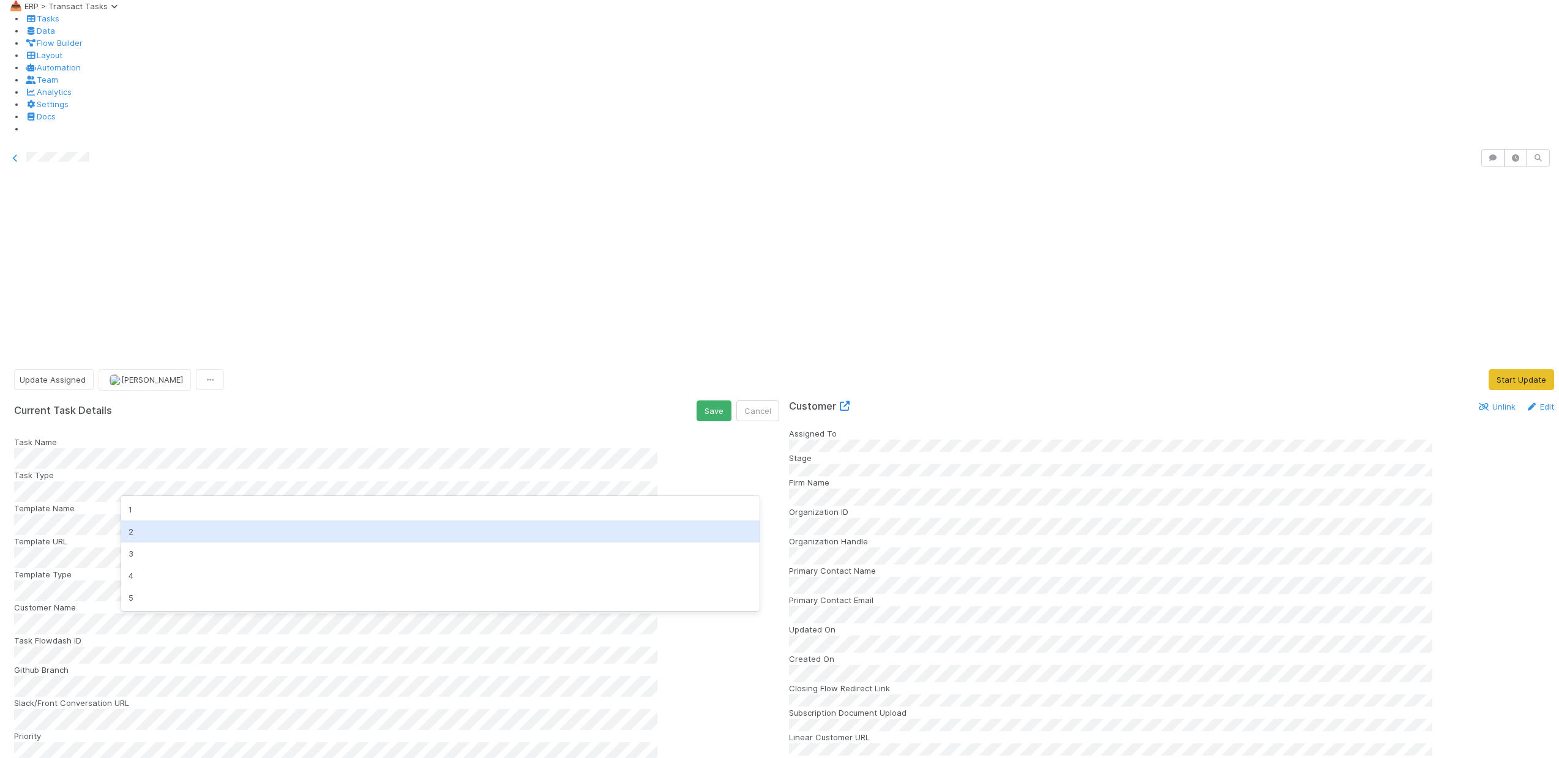
click at [198, 521] on div "2" at bounding box center [440, 531] width 638 height 22
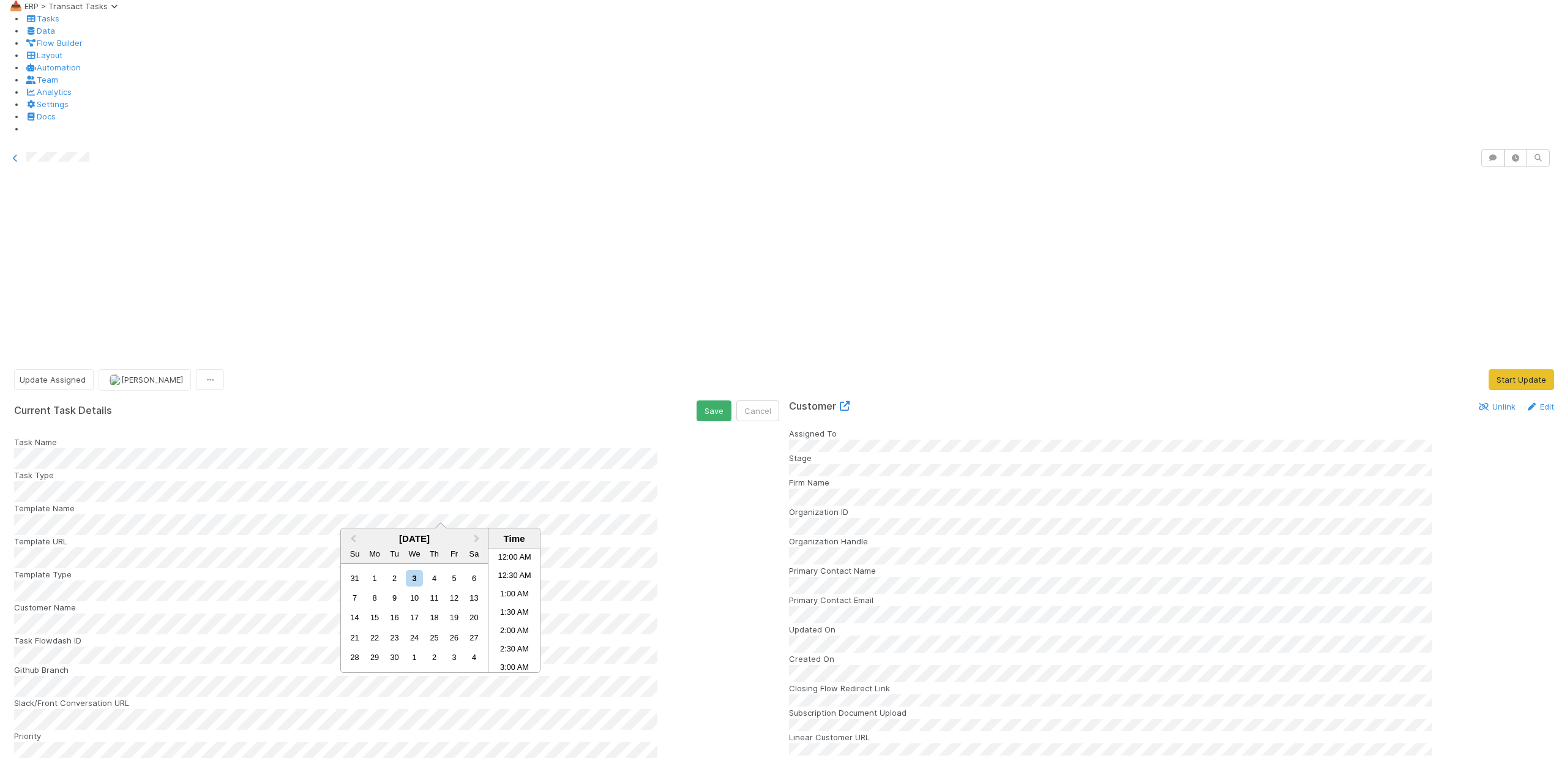
scroll to position [334, 0]
click at [514, 645] on li "11:30 AM" at bounding box center [514, 647] width 52 height 18
click at [697, 400] on button "Save" at bounding box center [714, 410] width 35 height 21
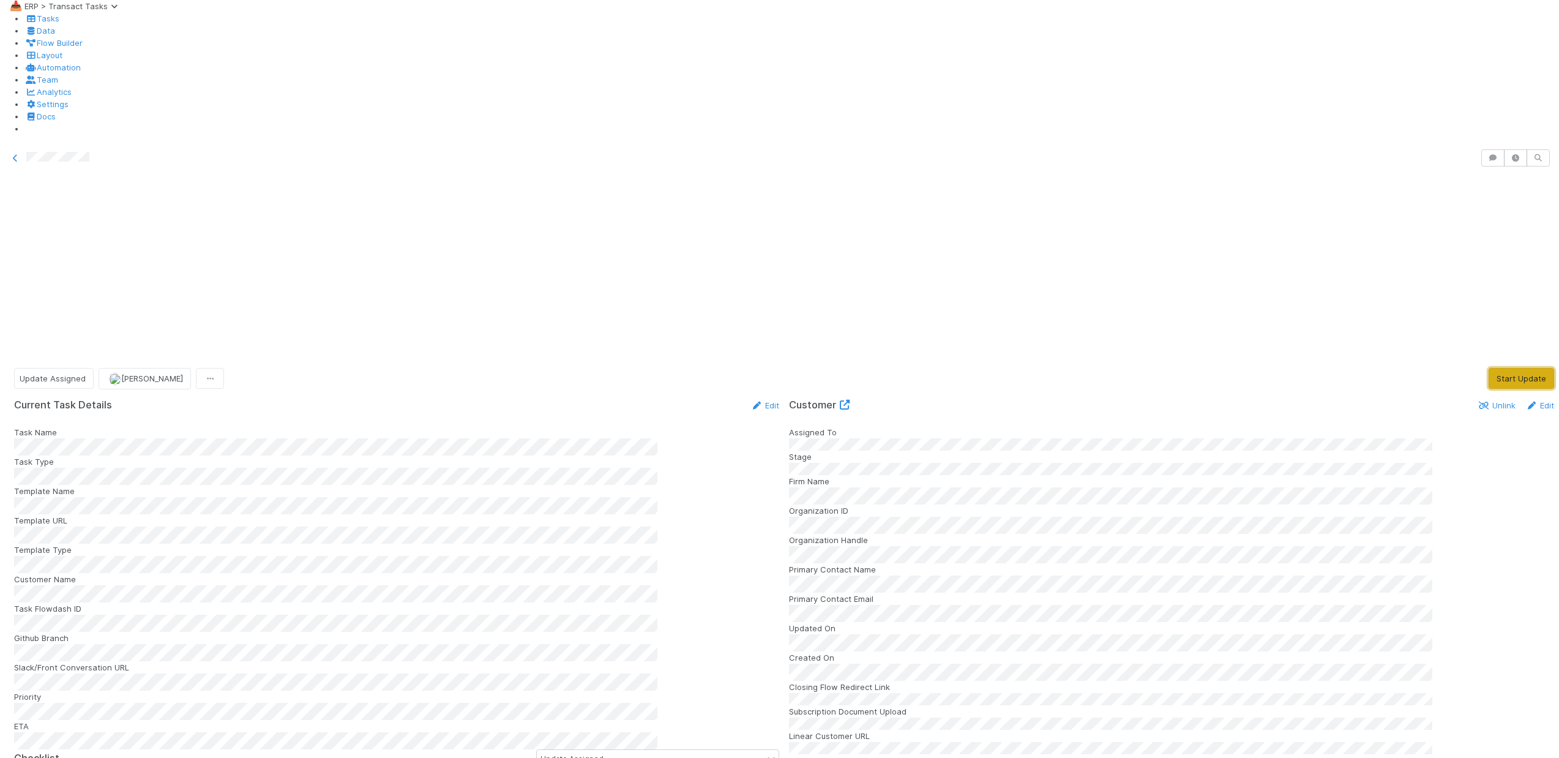
click at [1489, 368] on button "Start Update" at bounding box center [1521, 378] width 65 height 21
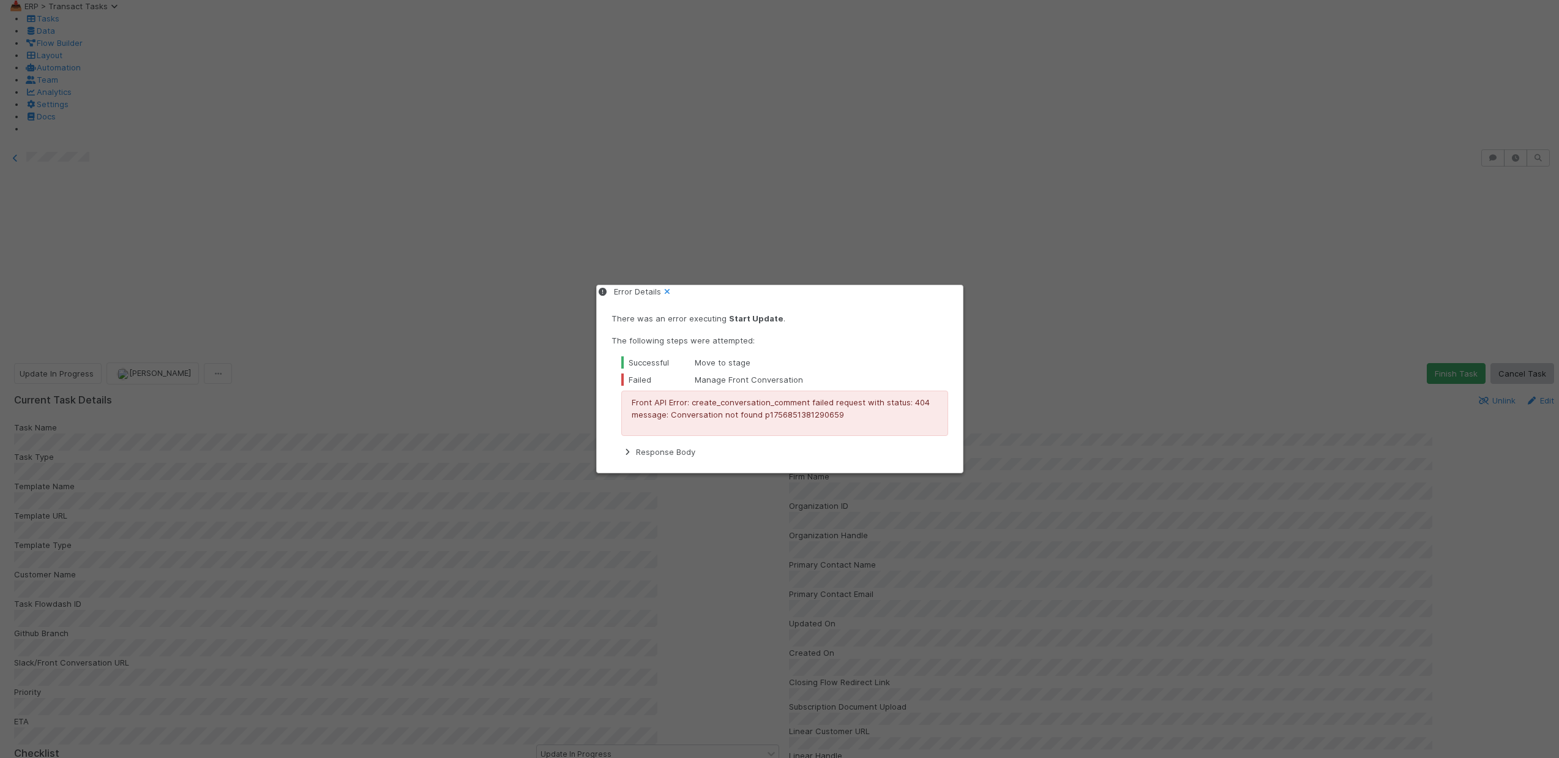
drag, startPoint x: 952, startPoint y: 288, endPoint x: 943, endPoint y: 272, distance: 17.8
click at [673, 288] on icon at bounding box center [667, 292] width 12 height 8
